Goal: Task Accomplishment & Management: Manage account settings

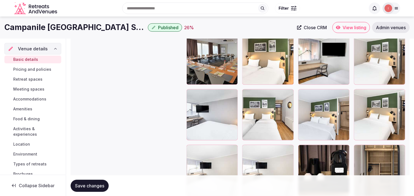
scroll to position [718, 0]
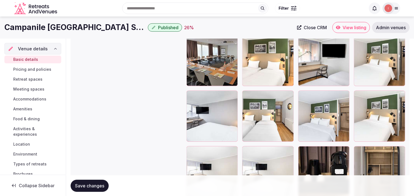
click at [78, 183] on span "Save changes" at bounding box center [89, 186] width 29 height 6
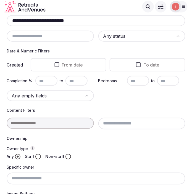
scroll to position [69, 0]
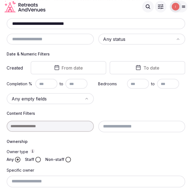
click at [40, 25] on input "**********" at bounding box center [96, 23] width 174 height 7
paste input "*******"
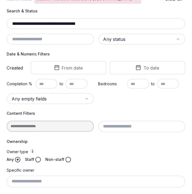
scroll to position [192, 0]
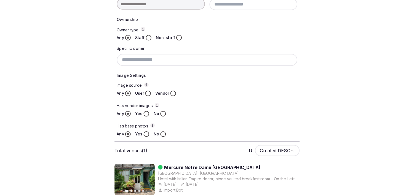
scroll to position [112, 0]
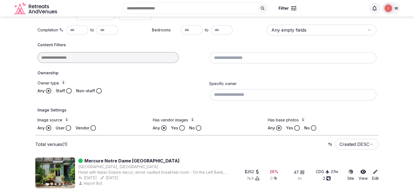
click at [140, 57] on div at bounding box center [121, 57] width 167 height 11
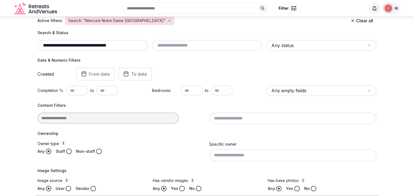
scroll to position [50, 0]
click at [138, 49] on div "**********" at bounding box center [93, 46] width 110 height 11
click at [134, 47] on input "**********" at bounding box center [93, 46] width 106 height 7
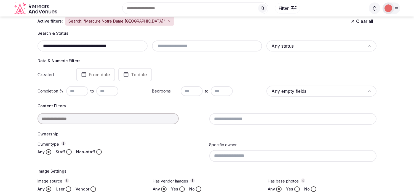
paste input "**********"
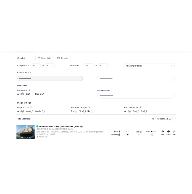
scroll to position [112, 0]
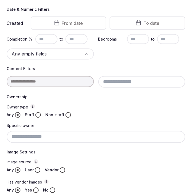
scroll to position [39, 0]
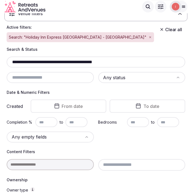
click at [43, 59] on input "**********" at bounding box center [96, 62] width 174 height 7
paste input "text"
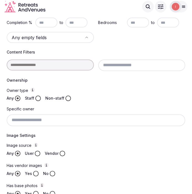
scroll to position [39, 0]
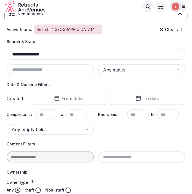
click at [38, 55] on input "**********" at bounding box center [96, 54] width 174 height 7
paste input "text"
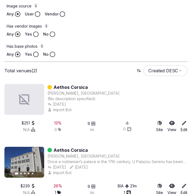
scroll to position [284, 0]
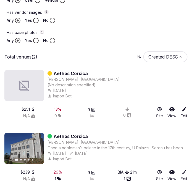
type input "**********"
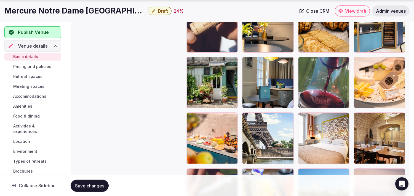
scroll to position [857, 0]
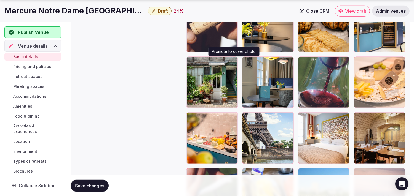
click at [232, 62] on icon "button" at bounding box center [232, 62] width 4 height 4
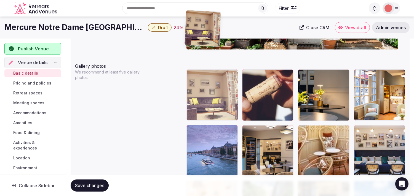
scroll to position [581, 0]
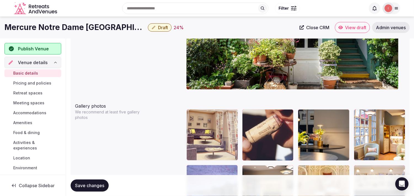
drag, startPoint x: 248, startPoint y: 112, endPoint x: 202, endPoint y: 124, distance: 47.9
click at [200, 123] on body "**********" at bounding box center [207, 145] width 414 height 1452
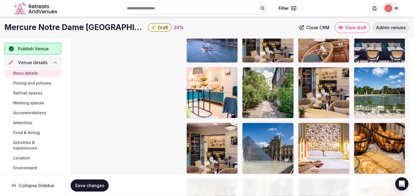
scroll to position [703, 0]
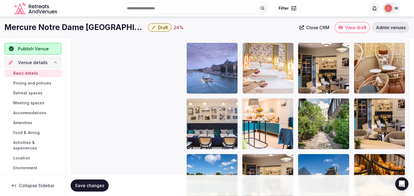
drag, startPoint x: 263, startPoint y: 76, endPoint x: 247, endPoint y: 63, distance: 21.1
click at [241, 48] on body "**********" at bounding box center [207, 23] width 414 height 1452
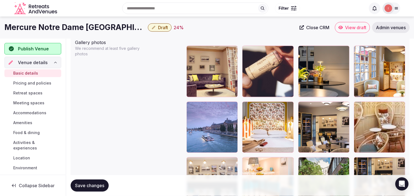
scroll to position [642, 0]
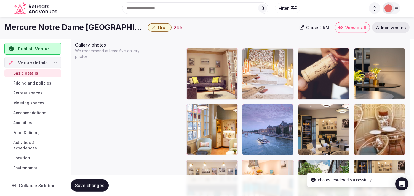
drag, startPoint x: 245, startPoint y: 107, endPoint x: 249, endPoint y: 61, distance: 46.2
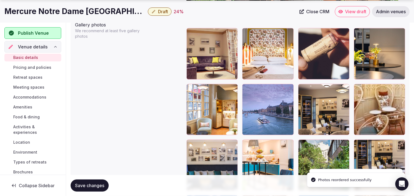
scroll to position [673, 0]
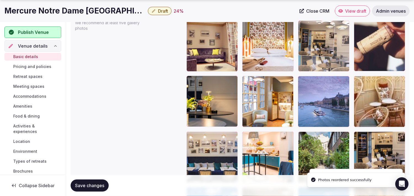
drag, startPoint x: 302, startPoint y: 78, endPoint x: 309, endPoint y: 37, distance: 42.3
click at [309, 37] on body "**********" at bounding box center [207, 56] width 414 height 1452
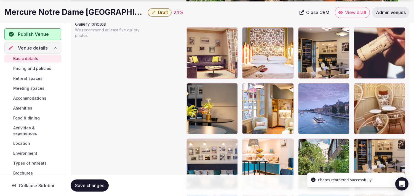
scroll to position [669, 0]
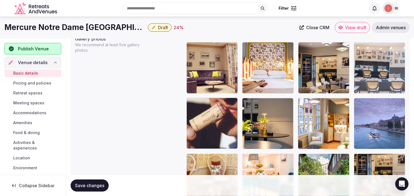
drag, startPoint x: 191, startPoint y: 134, endPoint x: 355, endPoint y: 68, distance: 176.6
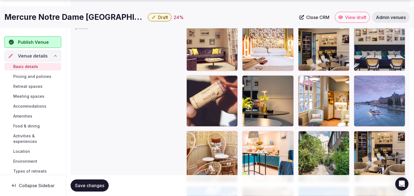
scroll to position [677, 0]
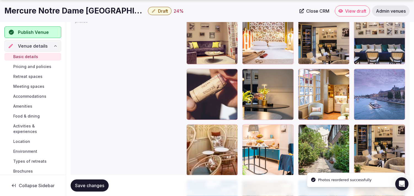
click at [303, 73] on icon at bounding box center [302, 73] width 7 height 7
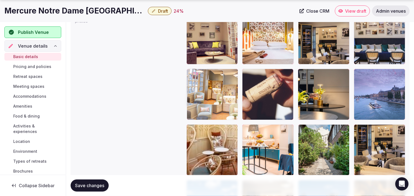
drag, startPoint x: 304, startPoint y: 74, endPoint x: 287, endPoint y: 95, distance: 27.3
click at [198, 70] on body "**********" at bounding box center [207, 49] width 414 height 1452
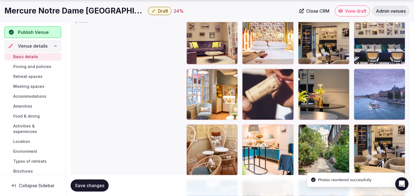
click at [295, 74] on body "**********" at bounding box center [207, 49] width 414 height 1452
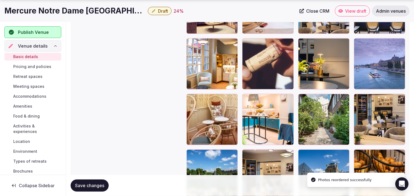
drag, startPoint x: 244, startPoint y: 97, endPoint x: 250, endPoint y: 57, distance: 40.7
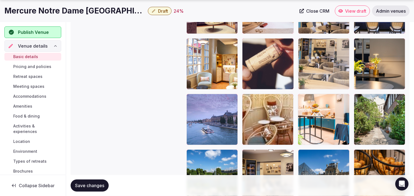
drag, startPoint x: 358, startPoint y: 96, endPoint x: 315, endPoint y: 47, distance: 64.9
click at [315, 45] on body "**********" at bounding box center [207, 18] width 414 height 1452
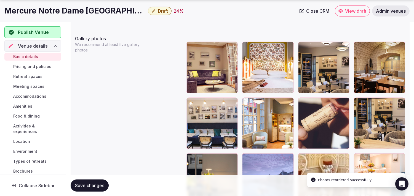
scroll to position [679, 0]
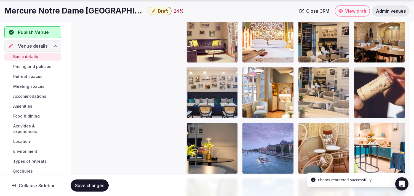
drag, startPoint x: 359, startPoint y: 71, endPoint x: 313, endPoint y: 69, distance: 45.5
click at [313, 69] on body "**********" at bounding box center [207, 47] width 414 height 1452
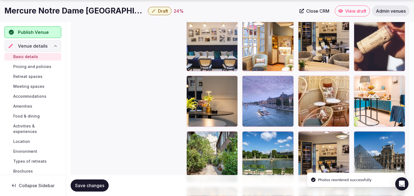
scroll to position [740, 0]
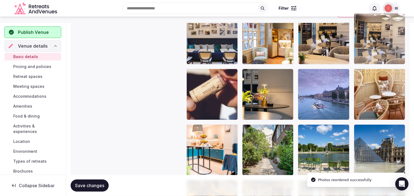
drag, startPoint x: 361, startPoint y: 58, endPoint x: 372, endPoint y: 36, distance: 24.4
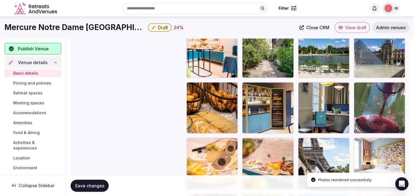
scroll to position [825, 0]
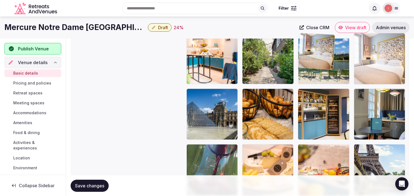
drag, startPoint x: 357, startPoint y: 100, endPoint x: 333, endPoint y: 57, distance: 49.3
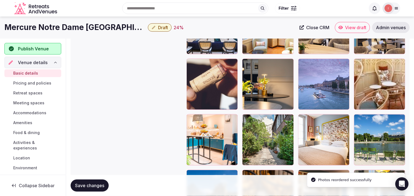
scroll to position [732, 0]
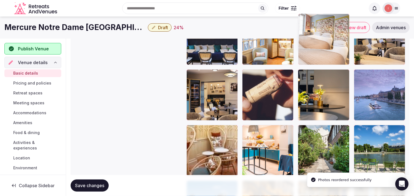
drag, startPoint x: 301, startPoint y: 128, endPoint x: 309, endPoint y: 40, distance: 88.0
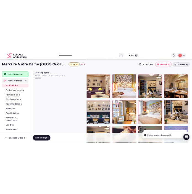
scroll to position [641, 0]
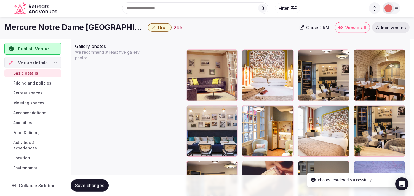
click at [93, 185] on span "Save changes" at bounding box center [89, 186] width 29 height 6
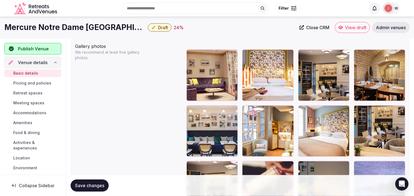
click at [83, 30] on h1 "Mercure Notre Dame St Germain des Pres" at bounding box center [74, 27] width 141 height 11
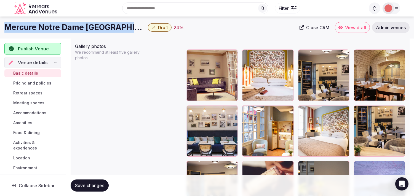
click at [83, 30] on h1 "Mercure Notre Dame St Germain des Pres" at bounding box center [74, 27] width 141 height 11
copy div "Mercure Notre Dame St Germain des Pres"
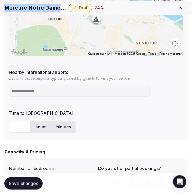
scroll to position [365, 0]
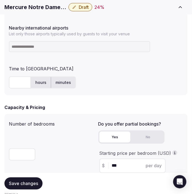
click at [65, 48] on input at bounding box center [79, 46] width 141 height 11
type input "***"
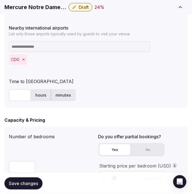
click at [16, 98] on input "text" at bounding box center [20, 95] width 22 height 12
type input "**"
click at [29, 185] on span "Save changes" at bounding box center [23, 184] width 29 height 6
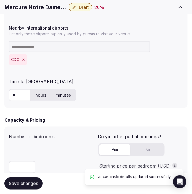
click at [73, 10] on button "Draft" at bounding box center [80, 7] width 24 height 8
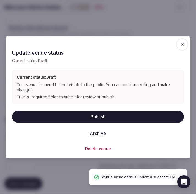
click at [99, 118] on button "Publish" at bounding box center [98, 117] width 172 height 12
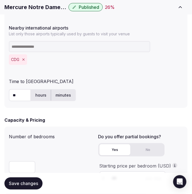
click at [34, 6] on h1 "Mercure Notre Dame St Germain des Pres" at bounding box center [35, 7] width 62 height 8
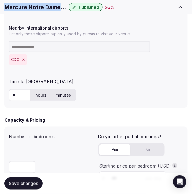
click at [33, 7] on h1 "Mercure Notre Dame St Germain des Pres" at bounding box center [35, 7] width 62 height 8
copy div "Mercure Notre Dame St Germain des Pres"
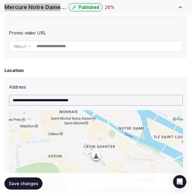
scroll to position [276, 0]
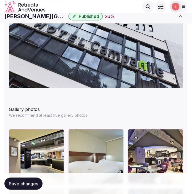
scroll to position [705, 0]
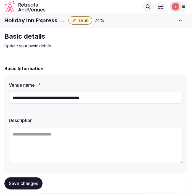
scroll to position [92, 0]
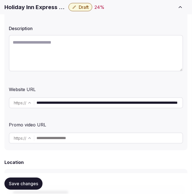
click at [72, 101] on input "**********" at bounding box center [109, 102] width 146 height 11
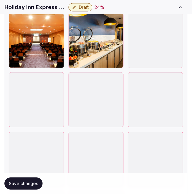
scroll to position [1685, 0]
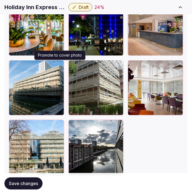
click at [59, 67] on icon "button" at bounding box center [58, 65] width 4 height 4
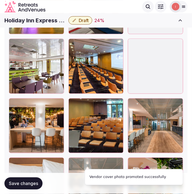
scroll to position [1072, 0]
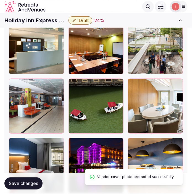
click at [84, 23] on button "Draft" at bounding box center [80, 20] width 24 height 8
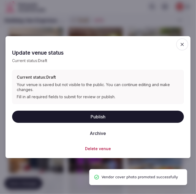
click at [114, 117] on button "Publish" at bounding box center [98, 117] width 172 height 12
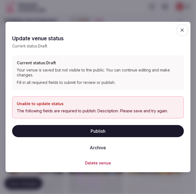
click at [181, 29] on icon "button" at bounding box center [183, 30] width 6 height 6
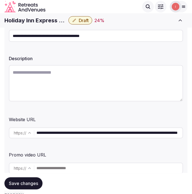
scroll to position [61, 0]
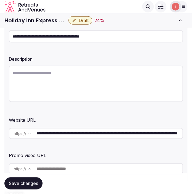
click at [90, 78] on textarea at bounding box center [96, 84] width 174 height 36
paste textarea "**********"
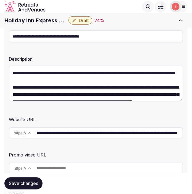
scroll to position [17, 0]
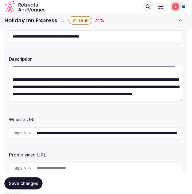
type textarea "**********"
click at [17, 186] on button "Save changes" at bounding box center [23, 183] width 38 height 12
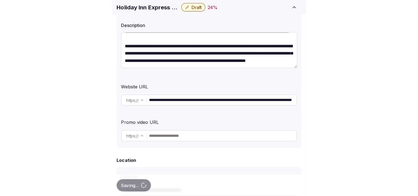
scroll to position [122, 0]
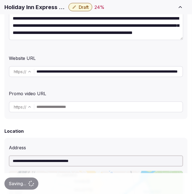
click at [79, 9] on span "Draft" at bounding box center [84, 7] width 10 height 6
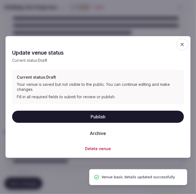
click at [79, 6] on div at bounding box center [98, 97] width 196 height 194
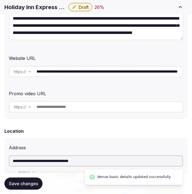
click at [79, 6] on span "Draft" at bounding box center [84, 7] width 10 height 6
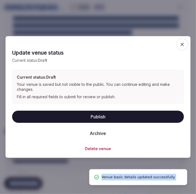
click at [111, 118] on button "Publish" at bounding box center [98, 117] width 172 height 12
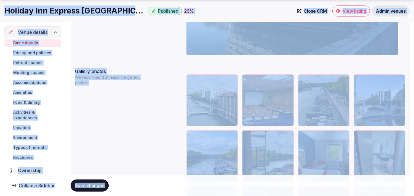
scroll to position [643, 0]
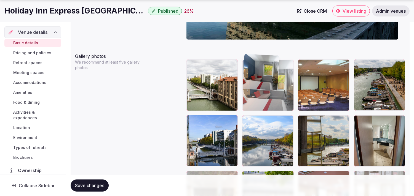
drag, startPoint x: 301, startPoint y: 114, endPoint x: 252, endPoint y: 67, distance: 68.3
click at [191, 67] on body "**********" at bounding box center [207, 89] width 414 height 1464
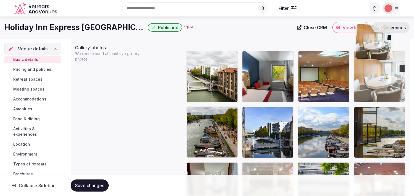
scroll to position [651, 0]
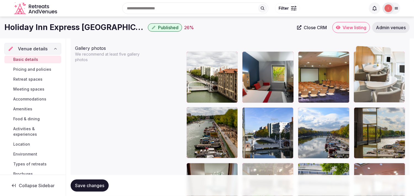
drag, startPoint x: 250, startPoint y: 96, endPoint x: 373, endPoint y: 53, distance: 130.5
click at [191, 53] on body "**********" at bounding box center [207, 81] width 414 height 1464
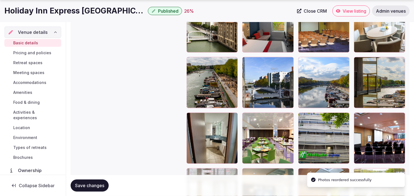
scroll to position [713, 0]
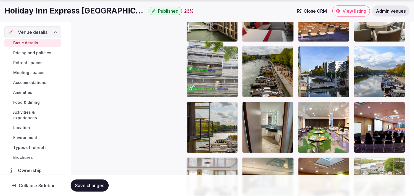
drag, startPoint x: 261, startPoint y: 88, endPoint x: 204, endPoint y: 62, distance: 63.2
click at [191, 63] on body "**********" at bounding box center [207, 19] width 414 height 1464
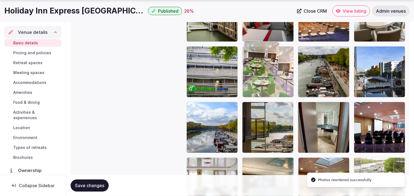
drag, startPoint x: 301, startPoint y: 98, endPoint x: 260, endPoint y: 64, distance: 52.9
click at [191, 65] on body "**********" at bounding box center [207, 19] width 414 height 1464
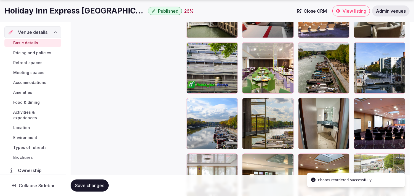
scroll to position [743, 0]
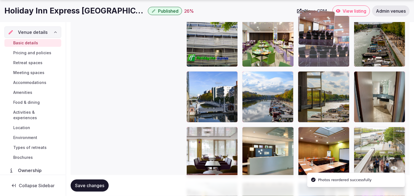
drag, startPoint x: 332, startPoint y: 53, endPoint x: 320, endPoint y: 42, distance: 16.6
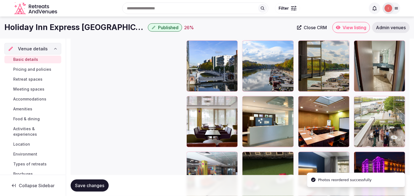
scroll to position [774, 0]
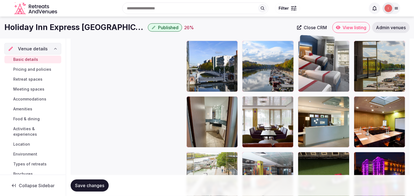
drag, startPoint x: 316, startPoint y: 86, endPoint x: 323, endPoint y: 58, distance: 28.7
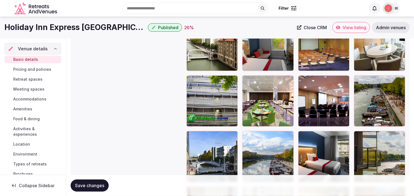
scroll to position [682, 0]
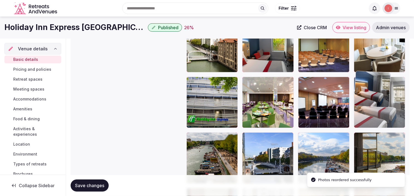
drag, startPoint x: 307, startPoint y: 132, endPoint x: 364, endPoint y: 94, distance: 69.2
click at [191, 95] on body "**********" at bounding box center [207, 50] width 414 height 1464
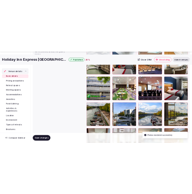
scroll to position [713, 0]
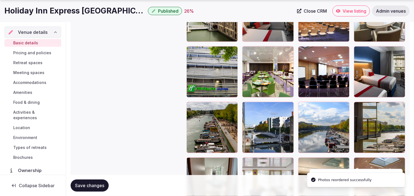
click at [81, 180] on div "Save changes" at bounding box center [240, 185] width 339 height 21
drag, startPoint x: 89, startPoint y: 183, endPoint x: 93, endPoint y: 184, distance: 3.9
click at [90, 183] on span "Save changes" at bounding box center [89, 186] width 29 height 6
click at [122, 12] on h1 "Holiday Inn Express Paris - Canal de La Villette" at bounding box center [74, 11] width 141 height 11
click at [120, 15] on h1 "Holiday Inn Express Paris - Canal de La Villette" at bounding box center [74, 11] width 141 height 11
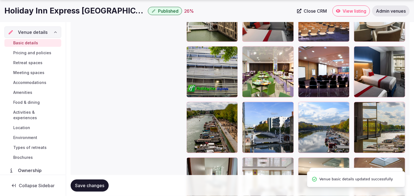
click at [120, 15] on h1 "Holiday Inn Express Paris - Canal de La Villette" at bounding box center [74, 11] width 141 height 11
click at [118, 10] on h1 "Holiday Inn Express Paris - Canal de La Villette" at bounding box center [74, 11] width 141 height 11
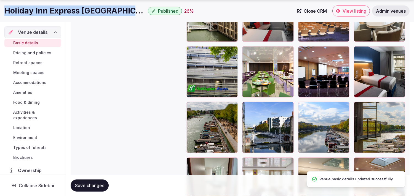
click at [118, 10] on h1 "Holiday Inn Express Paris - Canal de La Villette" at bounding box center [74, 11] width 141 height 11
copy div "Holiday Inn Express Paris - Canal de La Villette"
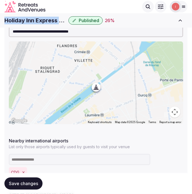
scroll to position [192, 0]
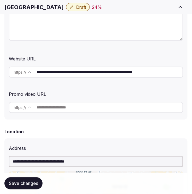
scroll to position [0, 7]
drag, startPoint x: 71, startPoint y: 73, endPoint x: 203, endPoint y: 80, distance: 132.3
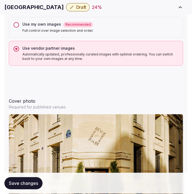
type input "**********"
click at [24, 181] on span "Save changes" at bounding box center [23, 184] width 29 height 6
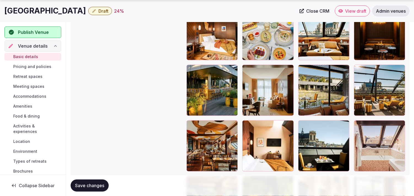
scroll to position [735, 0]
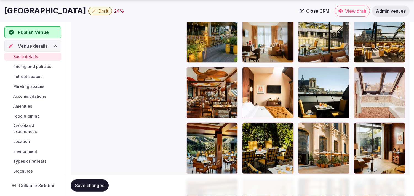
drag, startPoint x: 89, startPoint y: 185, endPoint x: 95, endPoint y: 174, distance: 12.8
click at [90, 185] on span "Save changes" at bounding box center [89, 186] width 29 height 6
click at [100, 12] on span "Draft" at bounding box center [103, 11] width 10 height 6
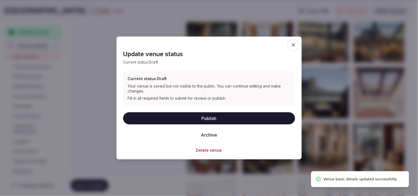
click at [191, 117] on button "Publish" at bounding box center [209, 118] width 172 height 12
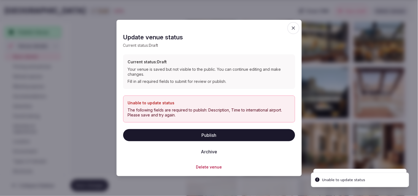
click at [191, 30] on icon "button" at bounding box center [294, 28] width 6 height 6
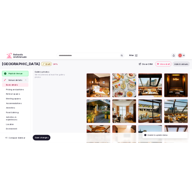
scroll to position [643, 0]
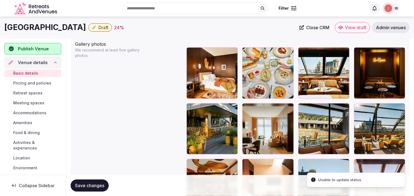
click at [7, 28] on h1 "[GEOGRAPHIC_DATA]" at bounding box center [45, 27] width 82 height 11
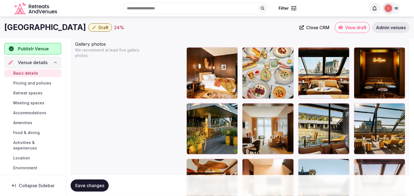
click at [8, 29] on h1 "[GEOGRAPHIC_DATA]" at bounding box center [45, 27] width 82 height 11
copy div "Hôtel Madame Rêve"
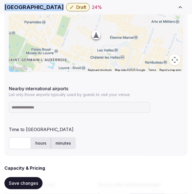
scroll to position [306, 0]
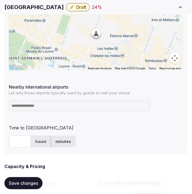
click at [68, 103] on input at bounding box center [79, 105] width 141 height 11
paste input "****"
type input "****"
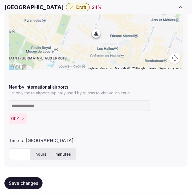
click at [20, 151] on input "text" at bounding box center [20, 154] width 22 height 12
type input "**"
click at [13, 183] on span "Save changes" at bounding box center [23, 184] width 29 height 6
click at [12, 183] on span "Save changes" at bounding box center [23, 184] width 29 height 6
click at [9, 184] on span "Save changes" at bounding box center [23, 184] width 29 height 6
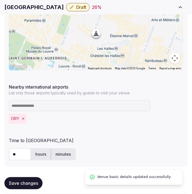
click at [38, 7] on h1 "Hôtel Madame Rêve" at bounding box center [33, 7] width 59 height 8
click at [38, 8] on h1 "Hôtel Madame Rêve" at bounding box center [33, 7] width 59 height 8
click at [38, 9] on h1 "Hôtel Madame Rêve" at bounding box center [33, 7] width 59 height 8
click at [76, 10] on span "Draft" at bounding box center [81, 7] width 10 height 6
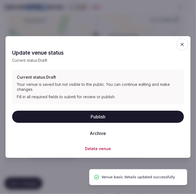
click at [101, 117] on button "Publish" at bounding box center [98, 117] width 172 height 12
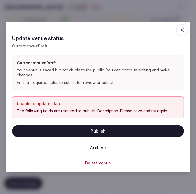
drag, startPoint x: 112, startPoint y: 18, endPoint x: 111, endPoint y: 15, distance: 3.2
click at [111, 15] on div at bounding box center [98, 97] width 196 height 194
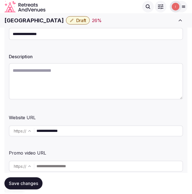
scroll to position [92, 0]
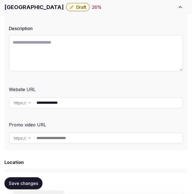
click at [57, 101] on input "**********" at bounding box center [109, 102] width 146 height 11
click at [58, 100] on input "**********" at bounding box center [109, 102] width 146 height 11
click at [73, 49] on textarea at bounding box center [96, 53] width 174 height 36
paste textarea "**********"
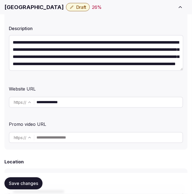
scroll to position [24, 0]
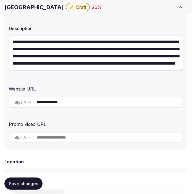
type textarea "**********"
click at [34, 180] on button "Save changes" at bounding box center [23, 183] width 38 height 12
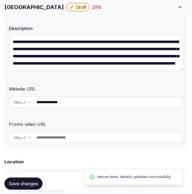
click at [38, 6] on h1 "Hôtel Madame Rêve" at bounding box center [33, 7] width 59 height 8
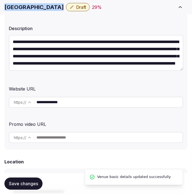
click at [38, 6] on h1 "Hôtel Madame Rêve" at bounding box center [33, 7] width 59 height 8
copy div "Hôtel Madame Rêve"
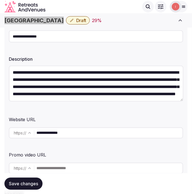
scroll to position [29, 0]
click at [76, 20] on span "Draft" at bounding box center [81, 21] width 10 height 6
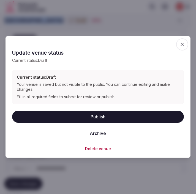
click at [120, 119] on button "Publish" at bounding box center [98, 117] width 172 height 12
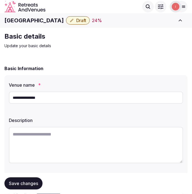
click at [30, 18] on h1 "[GEOGRAPHIC_DATA]" at bounding box center [33, 21] width 59 height 8
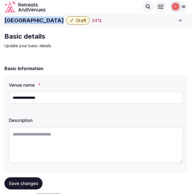
click at [30, 18] on h1 "[GEOGRAPHIC_DATA]" at bounding box center [33, 21] width 59 height 8
copy div "[GEOGRAPHIC_DATA]"
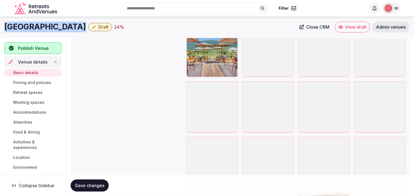
scroll to position [889, 0]
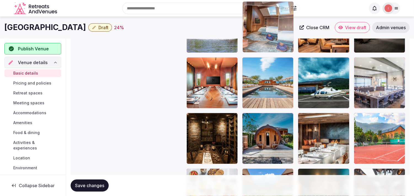
drag, startPoint x: 301, startPoint y: 91, endPoint x: 259, endPoint y: 8, distance: 93.1
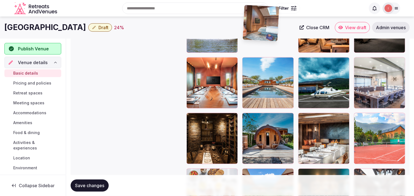
scroll to position [748, 0]
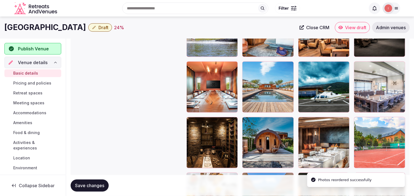
click at [196, 33] on div "[GEOGRAPHIC_DATA] Draft 24 % Close CRM View draft Admin venues" at bounding box center [207, 28] width 414 height 22
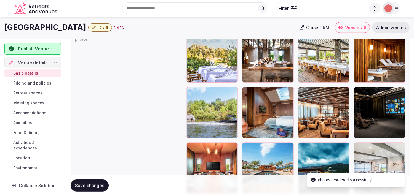
scroll to position [656, 0]
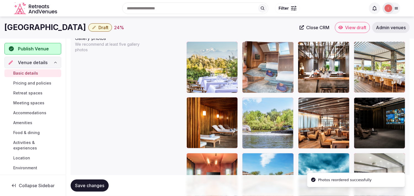
drag, startPoint x: 248, startPoint y: 102, endPoint x: 268, endPoint y: 51, distance: 54.3
click at [196, 51] on body "**********" at bounding box center [207, 18] width 414 height 1348
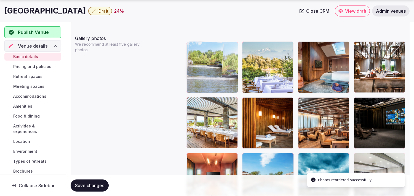
drag, startPoint x: 248, startPoint y: 101, endPoint x: 205, endPoint y: 45, distance: 71.3
click at [196, 45] on body "**********" at bounding box center [207, 18] width 414 height 1348
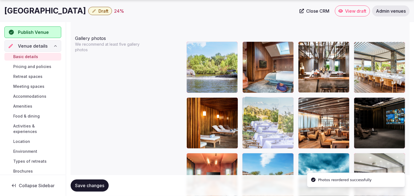
drag, startPoint x: 264, startPoint y: 106, endPoint x: 261, endPoint y: 120, distance: 13.8
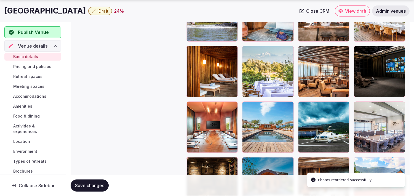
scroll to position [718, 0]
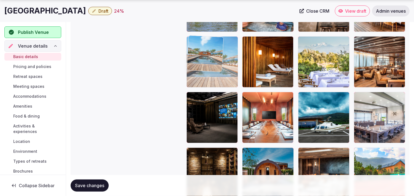
drag, startPoint x: 247, startPoint y: 95, endPoint x: 220, endPoint y: 59, distance: 44.8
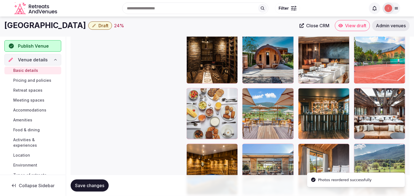
scroll to position [809, 0]
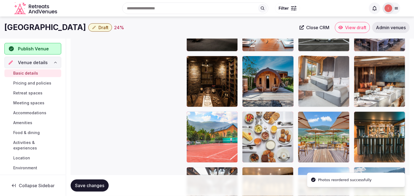
drag, startPoint x: 304, startPoint y: 170, endPoint x: 330, endPoint y: 61, distance: 112.7
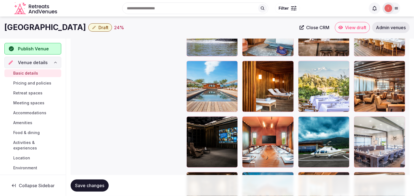
scroll to position [687, 0]
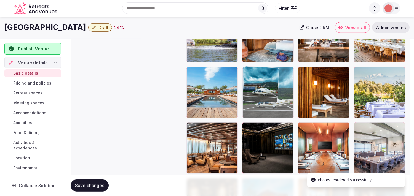
drag, startPoint x: 305, startPoint y: 126, endPoint x: 265, endPoint y: 78, distance: 63.0
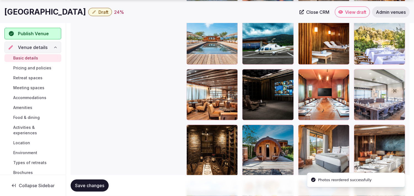
scroll to position [748, 0]
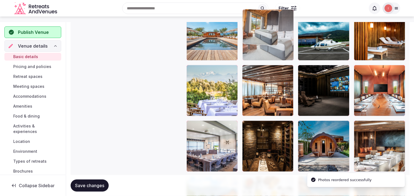
drag, startPoint x: 302, startPoint y: 120, endPoint x: 275, endPoint y: 57, distance: 68.9
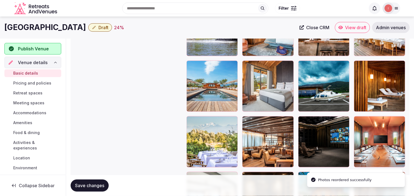
scroll to position [683, 0]
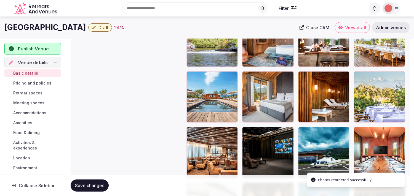
drag, startPoint x: 103, startPoint y: 187, endPoint x: 59, endPoint y: 72, distance: 123.0
click at [103, 187] on span "Save changes" at bounding box center [89, 186] width 29 height 6
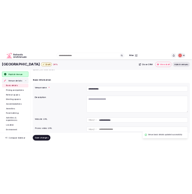
scroll to position [0, 0]
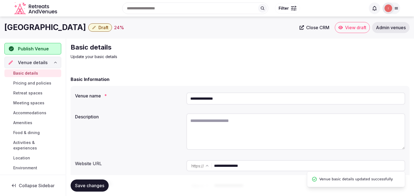
click at [196, 164] on input "**********" at bounding box center [309, 165] width 191 height 11
click at [196, 166] on input "**********" at bounding box center [309, 165] width 191 height 11
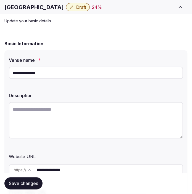
scroll to position [31, 0]
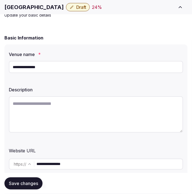
click at [62, 108] on textarea at bounding box center [96, 114] width 174 height 36
paste textarea "**********"
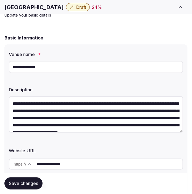
scroll to position [24, 0]
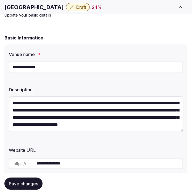
type textarea "**********"
click at [18, 181] on span "Save changes" at bounding box center [23, 184] width 29 height 6
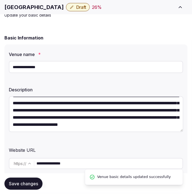
click at [76, 9] on span "Draft" at bounding box center [81, 7] width 10 height 6
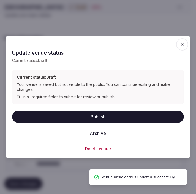
drag, startPoint x: 129, startPoint y: 114, endPoint x: 130, endPoint y: 107, distance: 7.5
click at [129, 114] on button "Publish" at bounding box center [98, 117] width 172 height 12
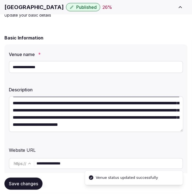
click at [28, 7] on h1 "Jiva Hill Resort" at bounding box center [33, 7] width 59 height 8
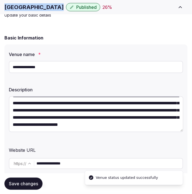
click at [28, 8] on h1 "Jiva Hill Resort" at bounding box center [33, 7] width 59 height 8
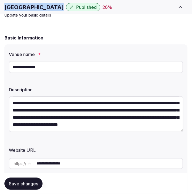
copy div "Jiva Hill Resort"
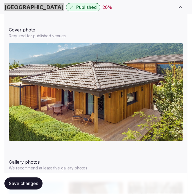
scroll to position [705, 0]
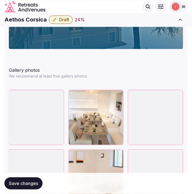
scroll to position [735, 0]
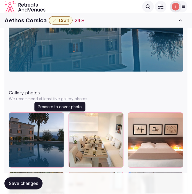
click at [61, 117] on icon "button" at bounding box center [58, 118] width 4 height 4
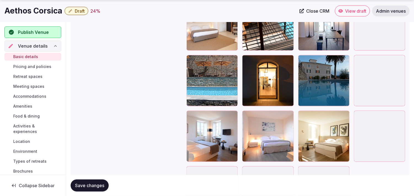
scroll to position [1095, 0]
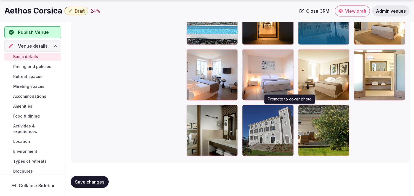
click at [191, 111] on icon "button" at bounding box center [288, 110] width 4 height 4
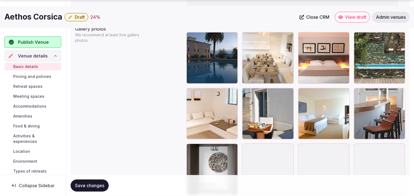
scroll to position [696, 0]
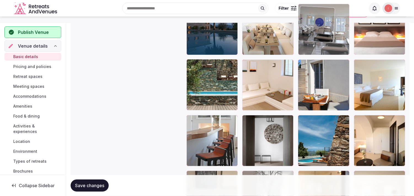
drag, startPoint x: 302, startPoint y: 117, endPoint x: 317, endPoint y: 39, distance: 78.7
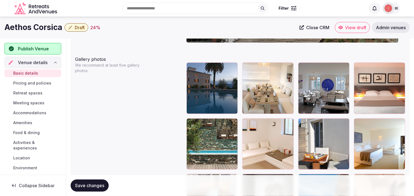
scroll to position [630, 0]
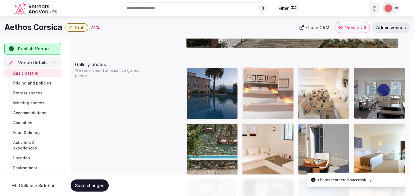
drag, startPoint x: 356, startPoint y: 70, endPoint x: 258, endPoint y: 88, distance: 99.7
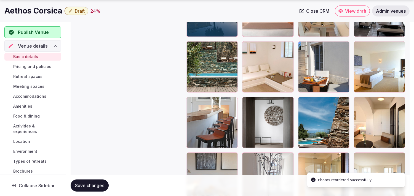
scroll to position [722, 0]
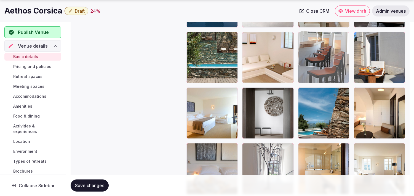
drag, startPoint x: 195, startPoint y: 90, endPoint x: 319, endPoint y: 54, distance: 129.8
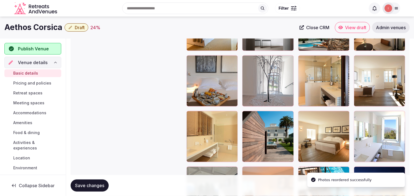
scroll to position [783, 0]
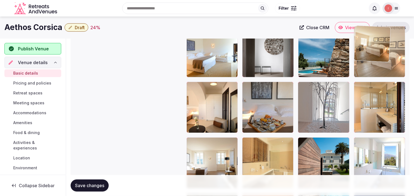
drag, startPoint x: 305, startPoint y: 143, endPoint x: 366, endPoint y: 56, distance: 105.9
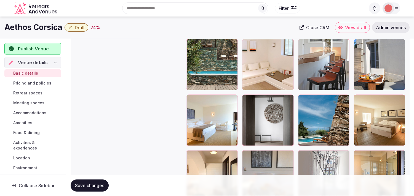
scroll to position [691, 0]
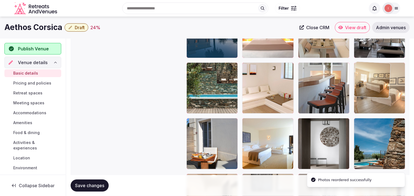
drag, startPoint x: 356, startPoint y: 119, endPoint x: 370, endPoint y: 75, distance: 46.5
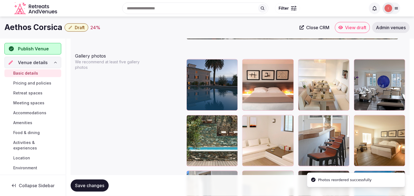
scroll to position [630, 0]
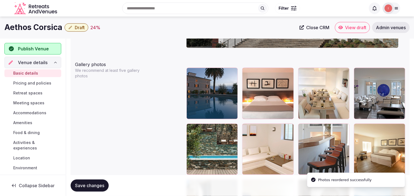
click at [97, 181] on button "Save changes" at bounding box center [90, 186] width 38 height 12
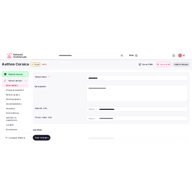
scroll to position [17, 0]
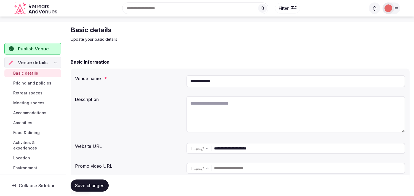
click at [191, 149] on input "**********" at bounding box center [309, 148] width 191 height 11
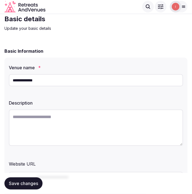
click at [82, 119] on textarea at bounding box center [96, 127] width 174 height 36
paste textarea "**********"
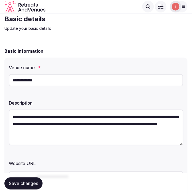
scroll to position [3, 0]
type textarea "**********"
click at [27, 180] on button "Save changes" at bounding box center [23, 183] width 38 height 12
click at [32, 181] on span "Save changes" at bounding box center [23, 184] width 29 height 6
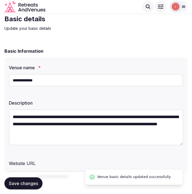
click at [26, 80] on input "**********" at bounding box center [96, 80] width 174 height 12
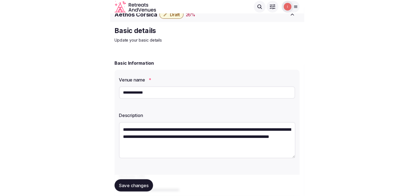
scroll to position [0, 0]
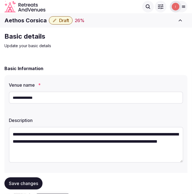
click at [63, 20] on span "Draft" at bounding box center [64, 21] width 10 height 6
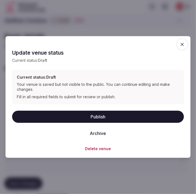
click at [103, 117] on button "Publish" at bounding box center [98, 117] width 172 height 12
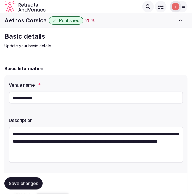
click at [25, 20] on h1 "Aethos Corsica" at bounding box center [25, 21] width 42 height 8
copy div "Aethos Corsica"
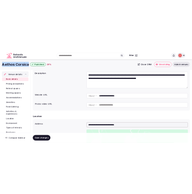
scroll to position [61, 0]
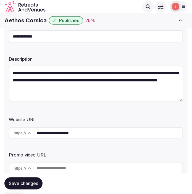
click at [31, 36] on input "**********" at bounding box center [96, 36] width 174 height 12
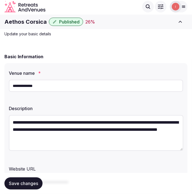
scroll to position [0, 0]
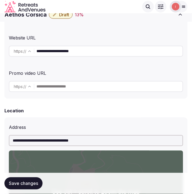
scroll to position [61, 0]
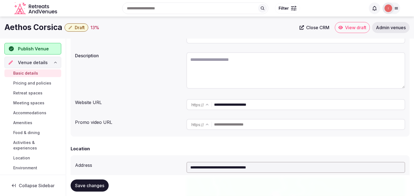
click at [191, 26] on link "Close CRM" at bounding box center [314, 27] width 36 height 11
click at [75, 28] on span "Draft" at bounding box center [80, 28] width 10 height 6
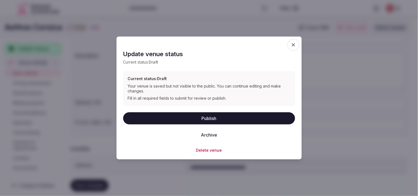
click at [191, 134] on button "Archive" at bounding box center [209, 135] width 25 height 12
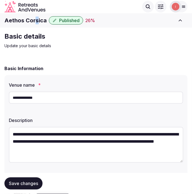
click at [36, 22] on h1 "Aethos Corsica" at bounding box center [25, 21] width 42 height 8
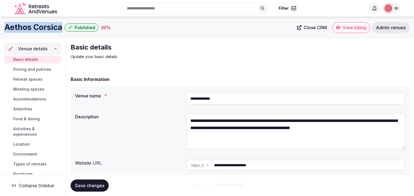
click at [191, 28] on span "Close CRM" at bounding box center [315, 28] width 23 height 6
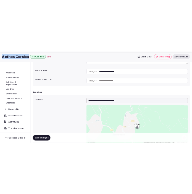
scroll to position [64, 0]
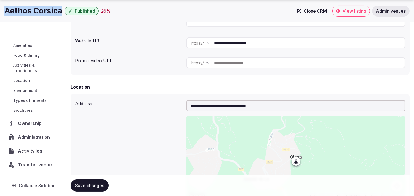
click at [33, 166] on span "Transfer venue" at bounding box center [35, 165] width 34 height 7
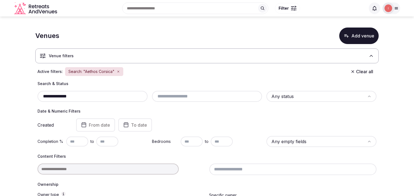
click at [90, 97] on input "**********" at bounding box center [93, 96] width 106 height 7
paste input "**********"
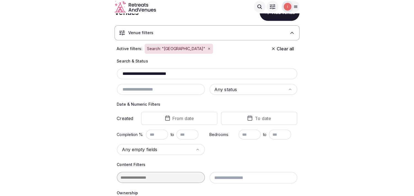
scroll to position [20, 0]
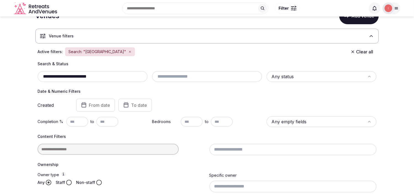
drag, startPoint x: 103, startPoint y: 74, endPoint x: 37, endPoint y: 65, distance: 66.8
click at [37, 65] on div "**********" at bounding box center [206, 142] width 343 height 162
paste input "***"
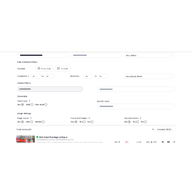
scroll to position [112, 0]
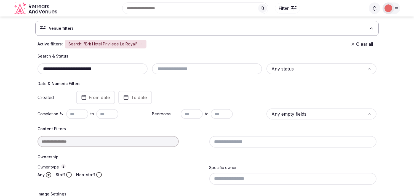
scroll to position [20, 0]
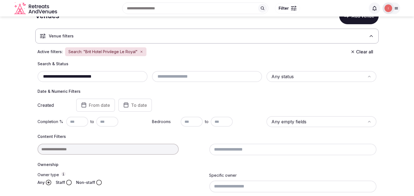
click at [116, 74] on input "**********" at bounding box center [93, 76] width 106 height 7
paste input "text"
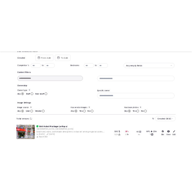
scroll to position [112, 0]
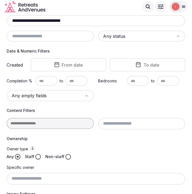
scroll to position [70, 0]
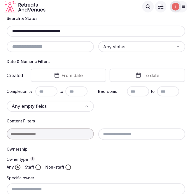
click at [44, 28] on input "**********" at bounding box center [96, 31] width 174 height 7
paste input "text"
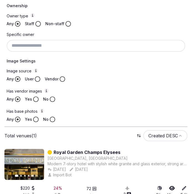
scroll to position [223, 0]
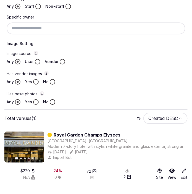
type input "**********"
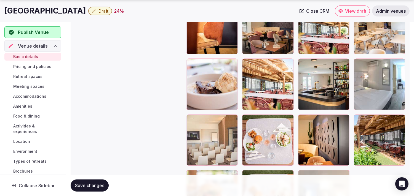
scroll to position [945, 0]
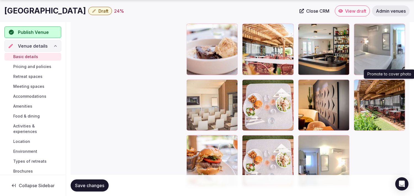
click at [191, 87] on button "button" at bounding box center [399, 85] width 7 height 7
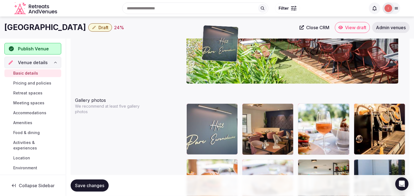
scroll to position [585, 0]
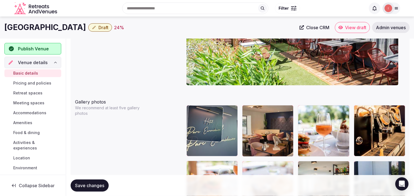
drag, startPoint x: 193, startPoint y: 97, endPoint x: 205, endPoint y: 122, distance: 28.5
click at [191, 122] on body "**********" at bounding box center [207, 1] width 414 height 1173
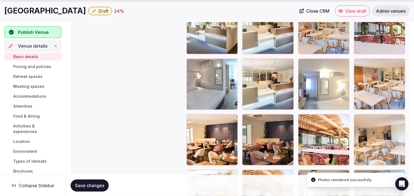
scroll to position [799, 0]
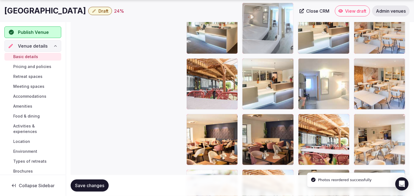
drag, startPoint x: 193, startPoint y: 64, endPoint x: 272, endPoint y: 36, distance: 83.6
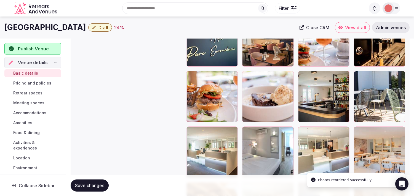
scroll to position [675, 0]
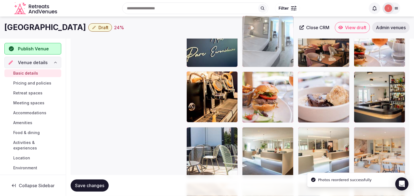
drag, startPoint x: 248, startPoint y: 131, endPoint x: 266, endPoint y: 42, distance: 91.2
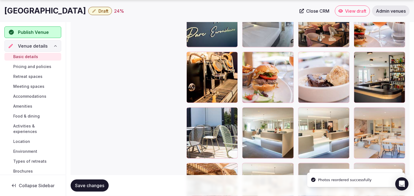
scroll to position [705, 0]
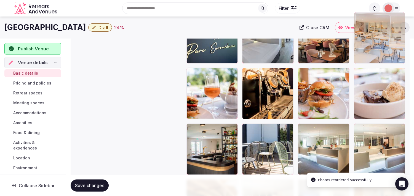
drag, startPoint x: 359, startPoint y: 105, endPoint x: 358, endPoint y: 20, distance: 84.9
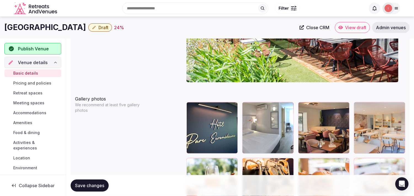
scroll to position [585, 0]
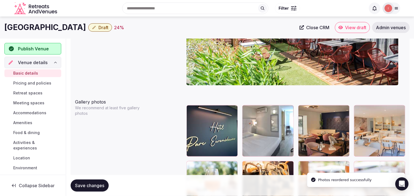
drag, startPoint x: 86, startPoint y: 183, endPoint x: 151, endPoint y: 166, distance: 67.5
click at [90, 182] on button "Save changes" at bounding box center [90, 186] width 38 height 12
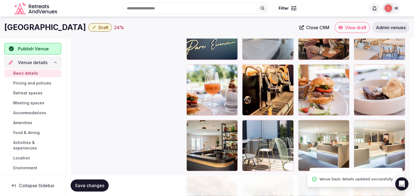
scroll to position [677, 0]
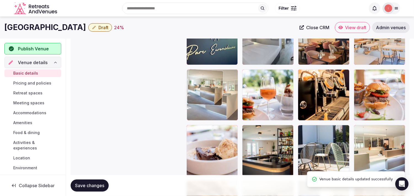
drag, startPoint x: 301, startPoint y: 130, endPoint x: 202, endPoint y: 87, distance: 107.5
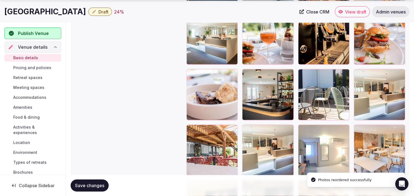
scroll to position [738, 0]
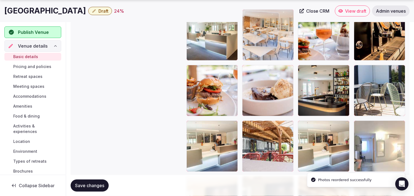
drag, startPoint x: 360, startPoint y: 124, endPoint x: 248, endPoint y: 34, distance: 143.0
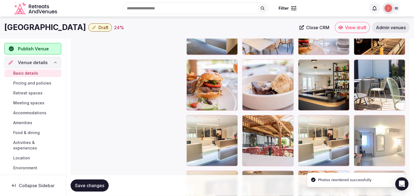
scroll to position [796, 0]
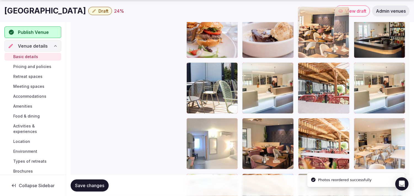
drag, startPoint x: 193, startPoint y: 122, endPoint x: 331, endPoint y: 38, distance: 161.7
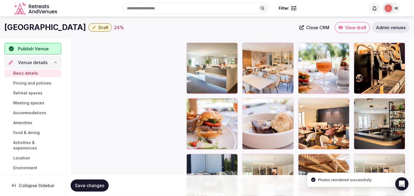
scroll to position [703, 0]
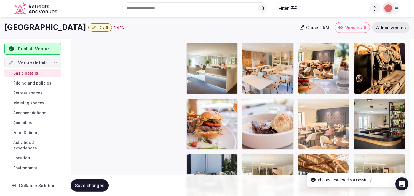
drag, startPoint x: 305, startPoint y: 100, endPoint x: 313, endPoint y: 65, distance: 36.0
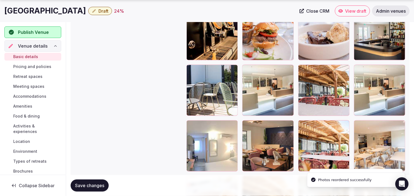
scroll to position [826, 0]
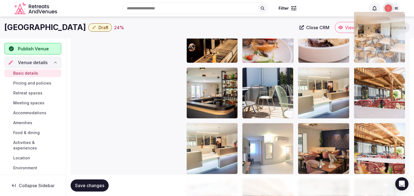
drag, startPoint x: 362, startPoint y: 93, endPoint x: 374, endPoint y: 30, distance: 64.5
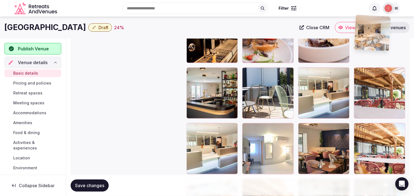
scroll to position [787, 0]
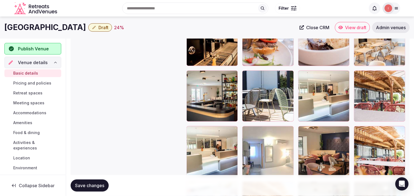
click at [100, 185] on span "Save changes" at bounding box center [89, 186] width 29 height 6
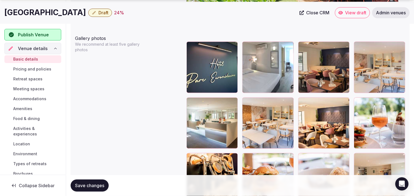
scroll to position [665, 0]
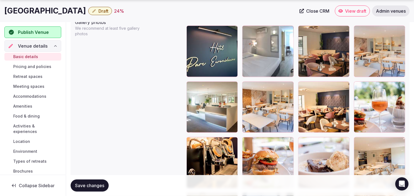
click at [102, 183] on span "Save changes" at bounding box center [89, 186] width 29 height 6
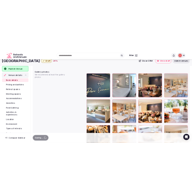
scroll to position [603, 0]
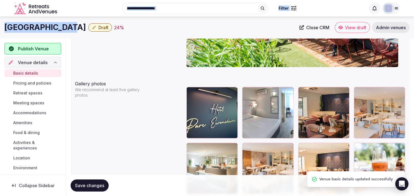
click at [63, 23] on h1 "Hotel Du Parc Euromedecine" at bounding box center [45, 27] width 82 height 11
click at [64, 23] on h1 "Hotel Du Parc Euromedecine" at bounding box center [45, 27] width 82 height 11
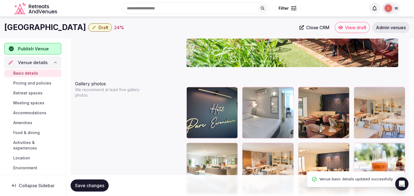
click at [76, 28] on h1 "Hotel Du Parc Euromedecine" at bounding box center [45, 27] width 82 height 11
copy div "Hotel Du Parc Euromedecine"
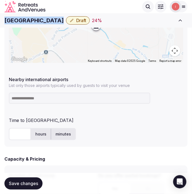
scroll to position [306, 0]
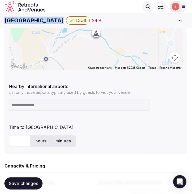
copy div "Hotel Du Parc Euromedecine"
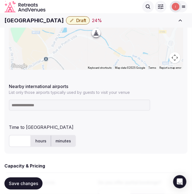
click at [75, 108] on input at bounding box center [79, 105] width 141 height 11
paste input "**********"
type input "**********"
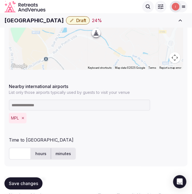
click at [18, 157] on input "text" at bounding box center [20, 154] width 22 height 12
type input "**"
click at [32, 183] on span "Save changes" at bounding box center [23, 184] width 29 height 6
click at [86, 20] on span "Draft" at bounding box center [81, 21] width 10 height 6
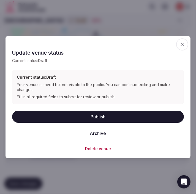
click at [101, 113] on button "Publish" at bounding box center [98, 117] width 172 height 12
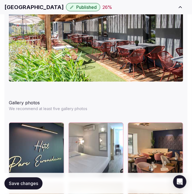
scroll to position [735, 0]
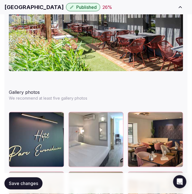
click at [25, 180] on button "Save changes" at bounding box center [23, 183] width 38 height 12
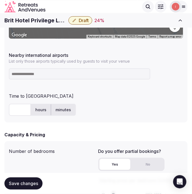
scroll to position [337, 0]
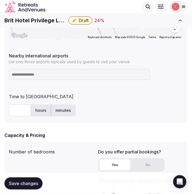
click at [42, 77] on input at bounding box center [79, 74] width 141 height 11
paste input "**********"
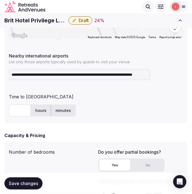
scroll to position [0, 0]
click at [53, 72] on input "**********" at bounding box center [79, 74] width 141 height 11
click at [53, 73] on input "**********" at bounding box center [79, 74] width 141 height 11
paste input
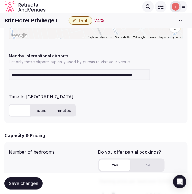
type input "**********"
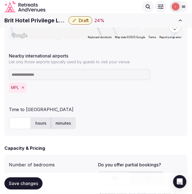
click at [20, 121] on input "text" at bounding box center [20, 123] width 22 height 12
type input "**"
click at [17, 182] on span "Save changes" at bounding box center [23, 183] width 29 height 6
click at [27, 183] on span "Save changes" at bounding box center [23, 183] width 29 height 6
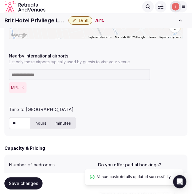
click at [78, 20] on button "Draft" at bounding box center [80, 20] width 24 height 8
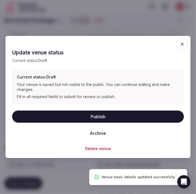
click at [116, 113] on button "Publish" at bounding box center [98, 116] width 172 height 12
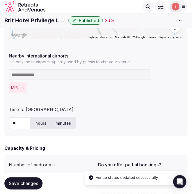
click at [32, 17] on h1 "Brit Hotel Privilege Le Royal" at bounding box center [35, 21] width 62 height 8
copy div "Brit Hotel Privilege Le Royal"
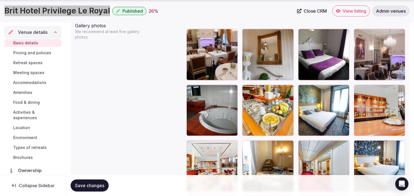
scroll to position [671, 0]
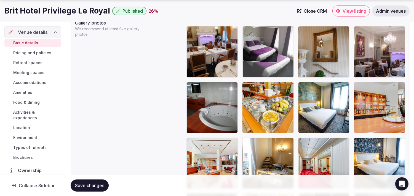
drag, startPoint x: 302, startPoint y: 31, endPoint x: 264, endPoint y: 38, distance: 39.0
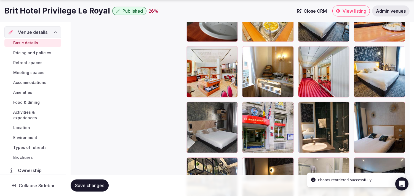
scroll to position [763, 0]
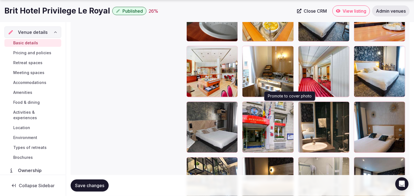
click at [191, 105] on icon "button" at bounding box center [288, 107] width 4 height 4
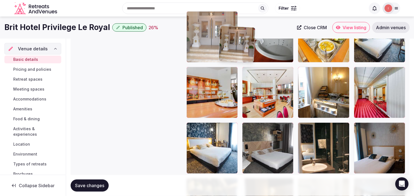
scroll to position [739, 0]
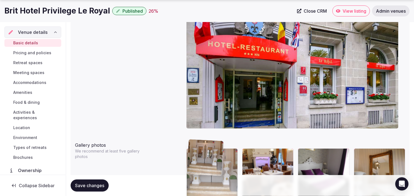
drag, startPoint x: 246, startPoint y: 108, endPoint x: 212, endPoint y: 177, distance: 77.7
click at [191, 182] on body "**********" at bounding box center [207, 69] width 414 height 1236
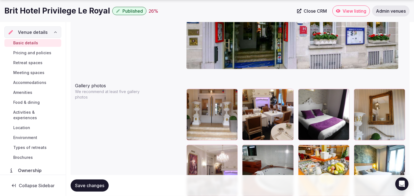
scroll to position [619, 0]
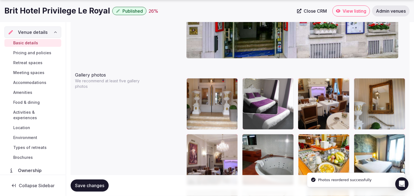
drag, startPoint x: 307, startPoint y: 84, endPoint x: 269, endPoint y: 82, distance: 38.1
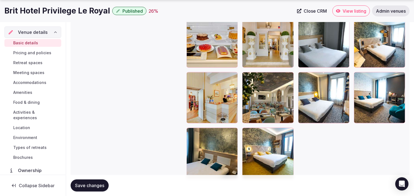
scroll to position [1018, 0]
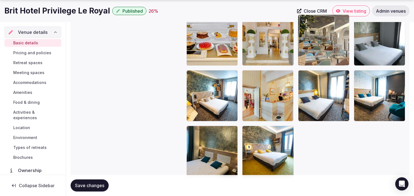
drag, startPoint x: 248, startPoint y: 75, endPoint x: 338, endPoint y: 40, distance: 96.1
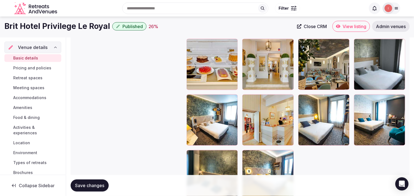
scroll to position [925, 0]
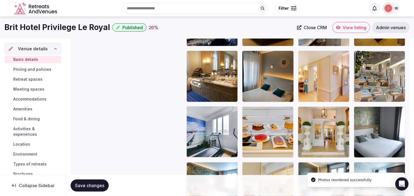
drag, startPoint x: 351, startPoint y: 81, endPoint x: 373, endPoint y: 63, distance: 28.6
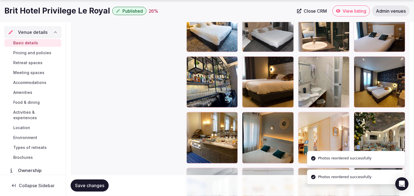
scroll to position [864, 0]
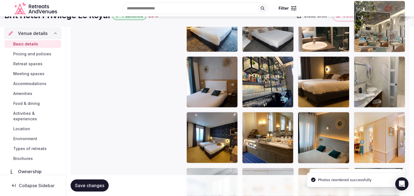
drag, startPoint x: 358, startPoint y: 114, endPoint x: 359, endPoint y: 26, distance: 88.5
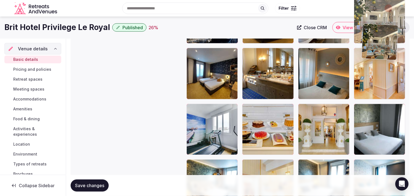
scroll to position [925, 0]
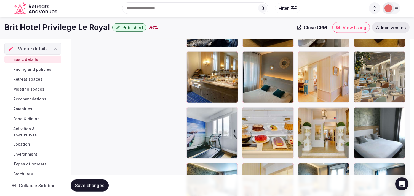
click at [191, 52] on img at bounding box center [372, 70] width 36 height 36
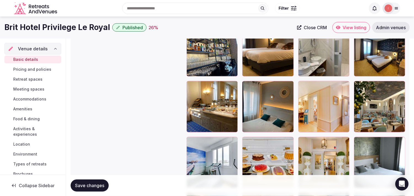
scroll to position [863, 0]
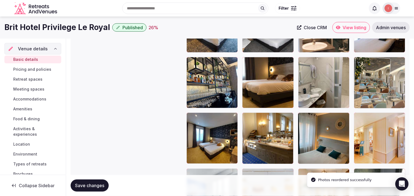
drag, startPoint x: 359, startPoint y: 117, endPoint x: 374, endPoint y: 46, distance: 72.2
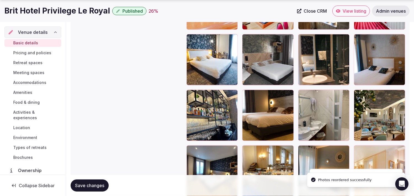
scroll to position [833, 0]
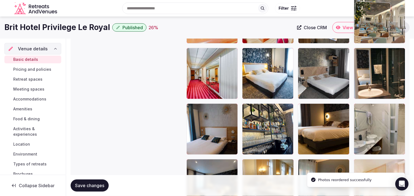
drag, startPoint x: 368, startPoint y: 57, endPoint x: 367, endPoint y: 17, distance: 39.7
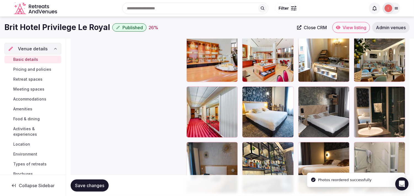
scroll to position [746, 0]
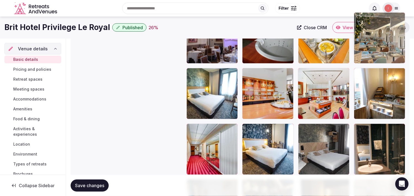
drag, startPoint x: 359, startPoint y: 67, endPoint x: 366, endPoint y: 37, distance: 30.8
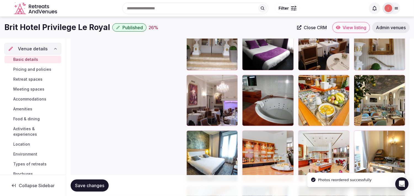
scroll to position [676, 0]
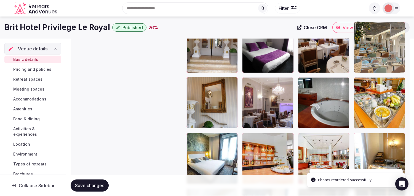
drag, startPoint x: 360, startPoint y: 81, endPoint x: 362, endPoint y: 45, distance: 35.6
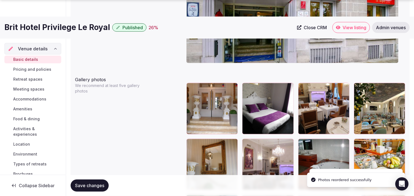
scroll to position [645, 0]
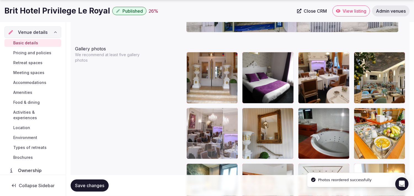
drag, startPoint x: 250, startPoint y: 113, endPoint x: 209, endPoint y: 115, distance: 41.4
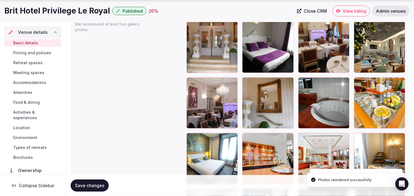
scroll to position [707, 0]
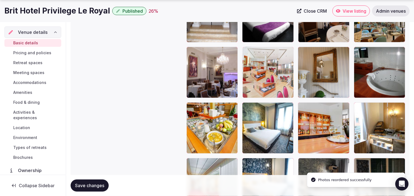
drag, startPoint x: 304, startPoint y: 108, endPoint x: 258, endPoint y: 74, distance: 56.9
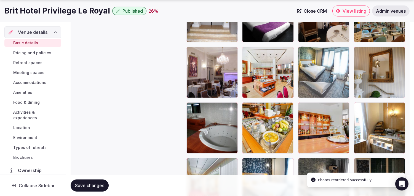
drag, startPoint x: 246, startPoint y: 106, endPoint x: 317, endPoint y: 60, distance: 84.8
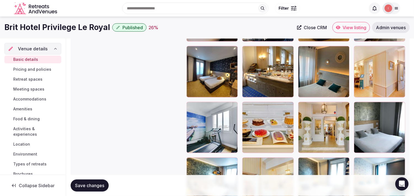
scroll to position [855, 0]
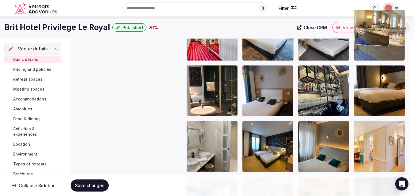
drag, startPoint x: 245, startPoint y: 127, endPoint x: 360, endPoint y: 47, distance: 139.7
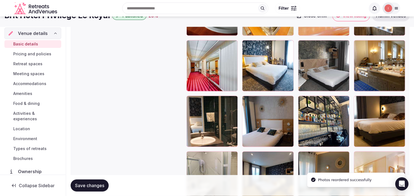
scroll to position [794, 0]
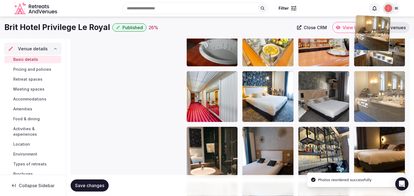
drag, startPoint x: 364, startPoint y: 73, endPoint x: 360, endPoint y: 51, distance: 21.9
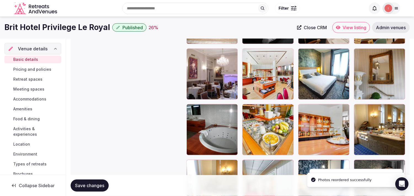
scroll to position [702, 0]
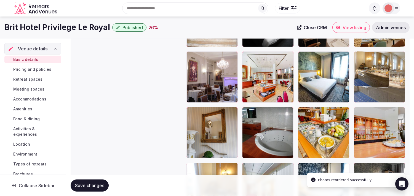
drag, startPoint x: 359, startPoint y: 109, endPoint x: 359, endPoint y: 43, distance: 66.5
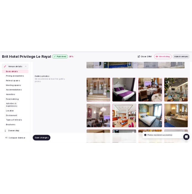
scroll to position [671, 0]
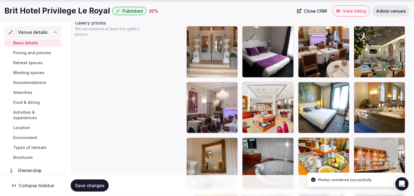
drag, startPoint x: 85, startPoint y: 185, endPoint x: 89, endPoint y: 184, distance: 4.0
click at [87, 185] on span "Save changes" at bounding box center [89, 186] width 29 height 6
click at [76, 8] on h1 "Brit Hotel Privilege Le Royal" at bounding box center [57, 11] width 106 height 11
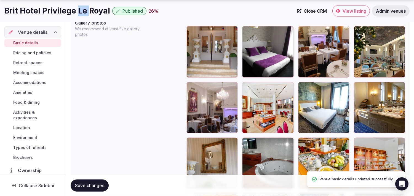
click at [79, 8] on h1 "Brit Hotel Privilege Le Royal" at bounding box center [57, 11] width 106 height 11
click at [79, 9] on h1 "Brit Hotel Privilege Le Royal" at bounding box center [57, 11] width 106 height 11
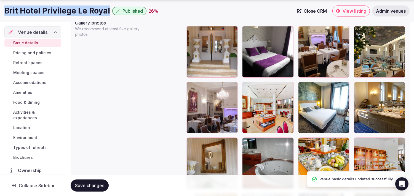
click at [79, 9] on h1 "Brit Hotel Privilege Le Royal" at bounding box center [57, 11] width 106 height 11
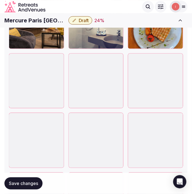
scroll to position [1440, 0]
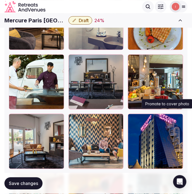
click at [178, 117] on icon "button" at bounding box center [177, 119] width 4 height 4
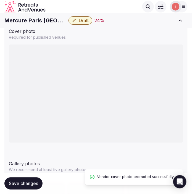
scroll to position [589, 0]
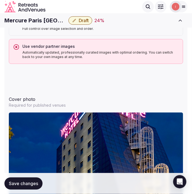
click at [15, 21] on h1 "Mercure Paris [GEOGRAPHIC_DATA][PERSON_NAME]" at bounding box center [35, 21] width 62 height 8
copy div "Mercure Paris [GEOGRAPHIC_DATA][PERSON_NAME]"
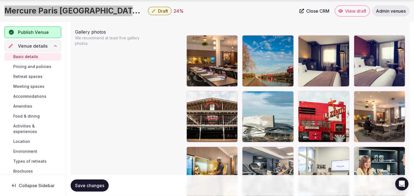
scroll to position [620, 0]
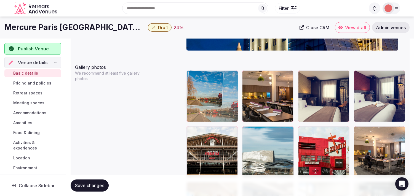
drag, startPoint x: 245, startPoint y: 72, endPoint x: 203, endPoint y: 72, distance: 42.5
click at [191, 71] on body "**********" at bounding box center [207, 106] width 414 height 1452
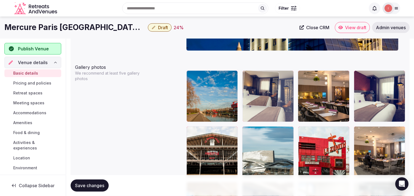
drag, startPoint x: 301, startPoint y: 75, endPoint x: 255, endPoint y: 75, distance: 46.3
click at [191, 75] on img at bounding box center [261, 88] width 36 height 36
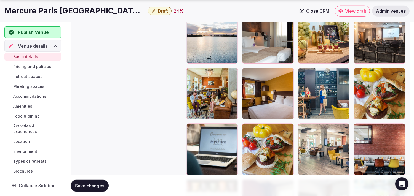
scroll to position [865, 0]
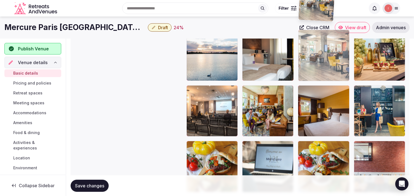
drag, startPoint x: 302, startPoint y: 106, endPoint x: 310, endPoint y: 23, distance: 83.7
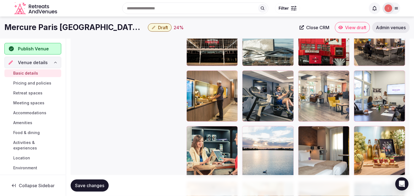
scroll to position [694, 0]
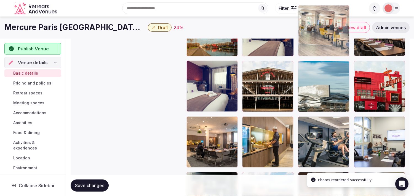
drag, startPoint x: 303, startPoint y: 111, endPoint x: 303, endPoint y: 34, distance: 76.9
click at [191, 34] on body "**********" at bounding box center [207, 41] width 414 height 1452
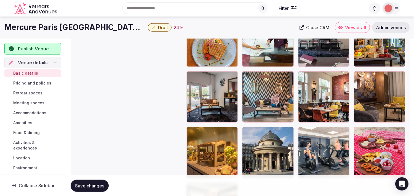
scroll to position [1080, 0]
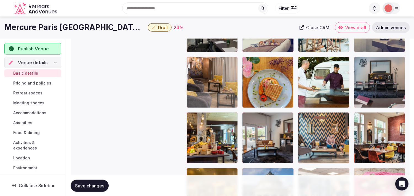
drag, startPoint x: 356, startPoint y: 117, endPoint x: 198, endPoint y: 73, distance: 163.7
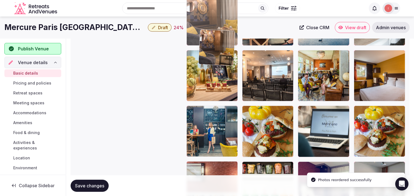
scroll to position [860, 0]
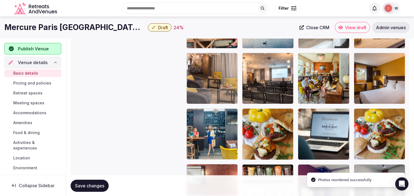
drag, startPoint x: 192, startPoint y: 106, endPoint x: 202, endPoint y: 56, distance: 51.4
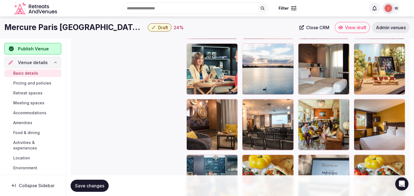
scroll to position [799, 0]
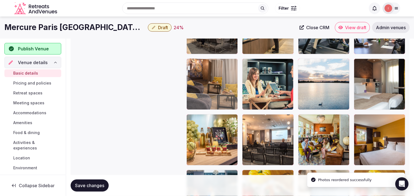
drag, startPoint x: 191, startPoint y: 119, endPoint x: 199, endPoint y: 61, distance: 58.5
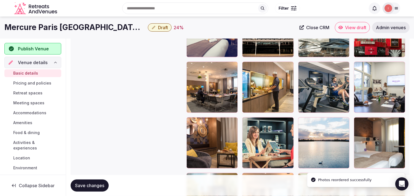
scroll to position [738, 0]
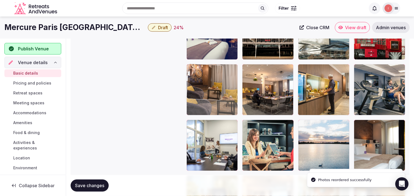
drag, startPoint x: 192, startPoint y: 122, endPoint x: 196, endPoint y: 59, distance: 63.9
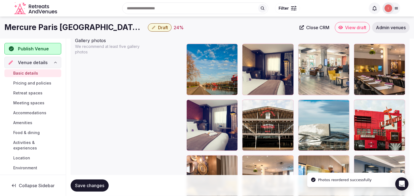
scroll to position [646, 0]
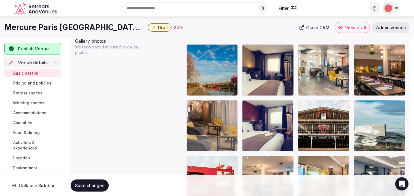
drag, startPoint x: 189, startPoint y: 162, endPoint x: 180, endPoint y: 116, distance: 46.6
click at [180, 116] on body "**********" at bounding box center [207, 80] width 414 height 1452
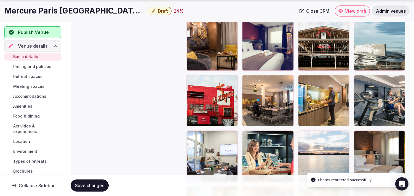
scroll to position [738, 0]
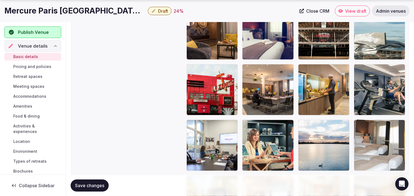
drag, startPoint x: 356, startPoint y: 123, endPoint x: 367, endPoint y: 122, distance: 10.5
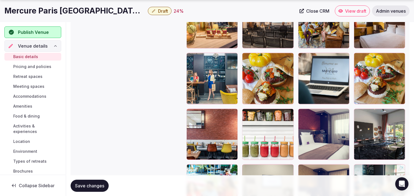
scroll to position [922, 0]
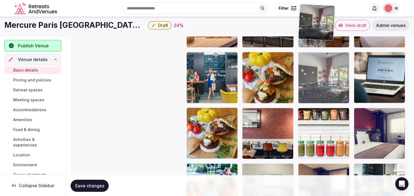
drag, startPoint x: 356, startPoint y: 105, endPoint x: 297, endPoint y: 31, distance: 94.8
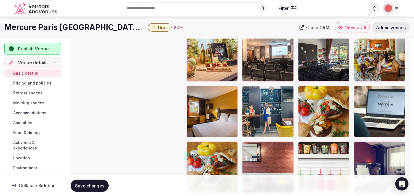
scroll to position [817, 0]
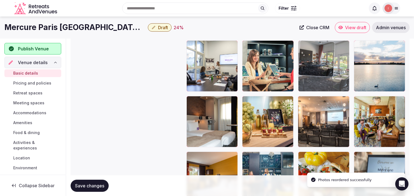
drag, startPoint x: 302, startPoint y: 94, endPoint x: 305, endPoint y: 62, distance: 32.1
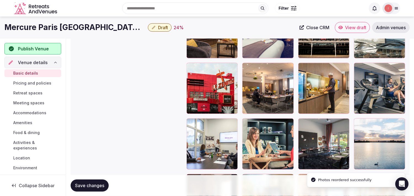
scroll to position [725, 0]
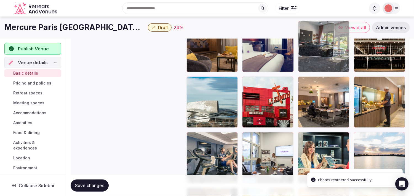
drag, startPoint x: 298, startPoint y: 83, endPoint x: 304, endPoint y: 50, distance: 33.1
click at [191, 50] on body "**********" at bounding box center [207, 1] width 414 height 1452
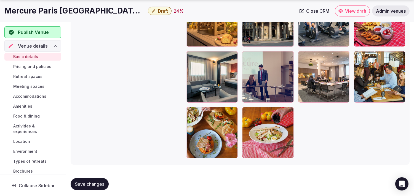
scroll to position [1255, 0]
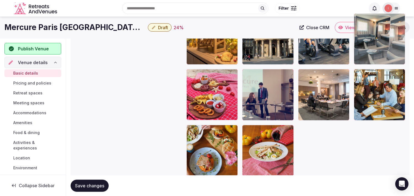
drag, startPoint x: 192, startPoint y: 52, endPoint x: 363, endPoint y: 25, distance: 172.6
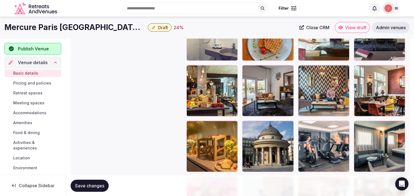
scroll to position [1111, 0]
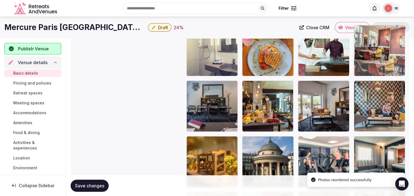
drag, startPoint x: 357, startPoint y: 82, endPoint x: 359, endPoint y: 44, distance: 37.3
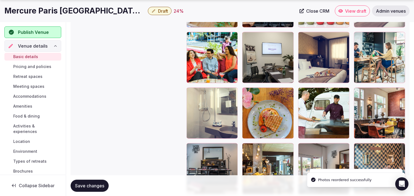
scroll to position [1050, 0]
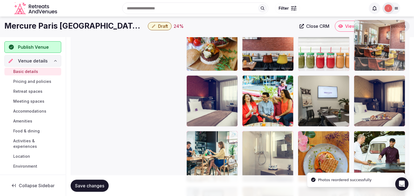
drag, startPoint x: 356, startPoint y: 92, endPoint x: 358, endPoint y: 20, distance: 72.5
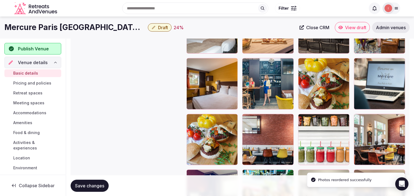
scroll to position [910, 0]
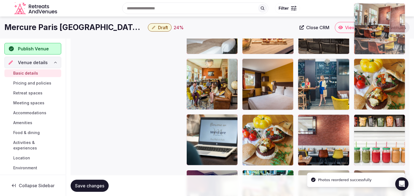
drag, startPoint x: 363, startPoint y: 64, endPoint x: 364, endPoint y: 40, distance: 24.0
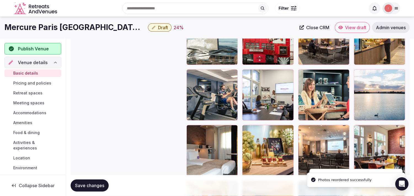
scroll to position [788, 0]
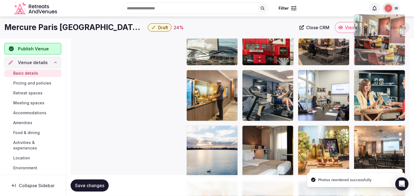
drag, startPoint x: 356, startPoint y: 73, endPoint x: 362, endPoint y: 49, distance: 25.3
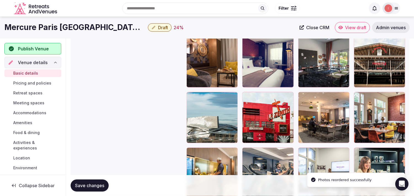
scroll to position [696, 0]
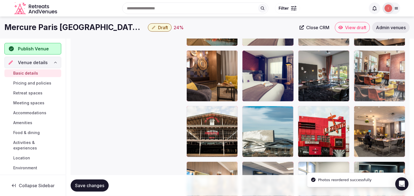
drag, startPoint x: 362, startPoint y: 77, endPoint x: 363, endPoint y: 71, distance: 5.5
click at [191, 71] on body "**********" at bounding box center [207, 30] width 414 height 1452
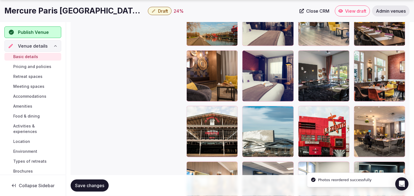
click at [101, 184] on span "Save changes" at bounding box center [89, 186] width 29 height 6
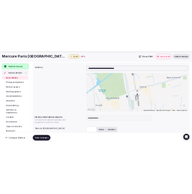
scroll to position [194, 0]
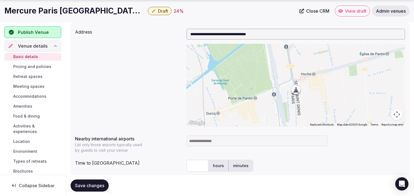
click at [86, 10] on h1 "Mercure Paris Porte de Pantin" at bounding box center [74, 11] width 141 height 11
click at [87, 10] on h1 "Mercure Paris Porte de Pantin" at bounding box center [74, 11] width 141 height 11
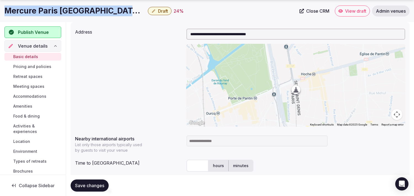
click at [87, 10] on h1 "Mercure Paris Porte de Pantin" at bounding box center [74, 11] width 141 height 11
drag, startPoint x: 89, startPoint y: 11, endPoint x: 91, endPoint y: 14, distance: 3.7
copy div "Mercure Paris Porte de Pantin"
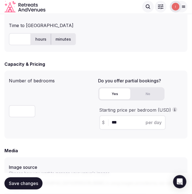
scroll to position [378, 0]
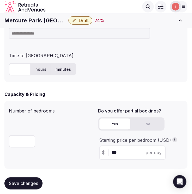
click at [23, 35] on input at bounding box center [79, 33] width 141 height 11
type input "***"
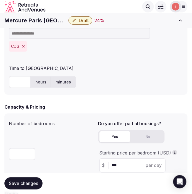
click at [23, 84] on input "text" at bounding box center [20, 82] width 22 height 12
type input "**"
drag, startPoint x: 114, startPoint y: 81, endPoint x: 75, endPoint y: 145, distance: 74.6
click at [113, 81] on div "** hours minutes" at bounding box center [96, 82] width 174 height 12
click at [29, 185] on span "Save changes" at bounding box center [23, 183] width 29 height 6
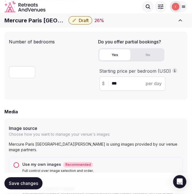
scroll to position [439, 0]
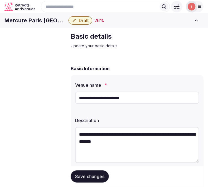
click at [92, 25] on button "Draft" at bounding box center [80, 20] width 24 height 8
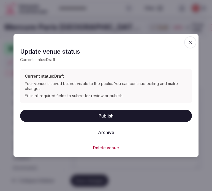
click at [106, 112] on button "Publish" at bounding box center [106, 116] width 172 height 12
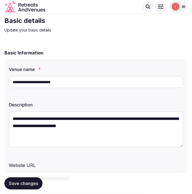
scroll to position [31, 0]
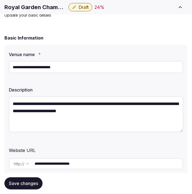
click at [38, 72] on input "**********" at bounding box center [96, 67] width 174 height 12
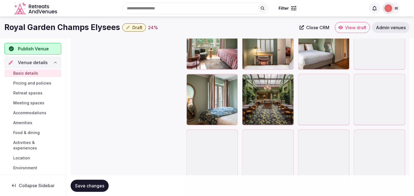
scroll to position [643, 0]
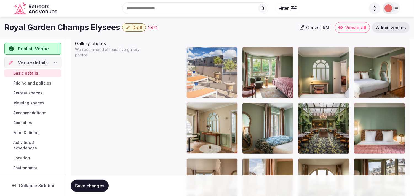
drag, startPoint x: 357, startPoint y: 163, endPoint x: 189, endPoint y: 56, distance: 199.0
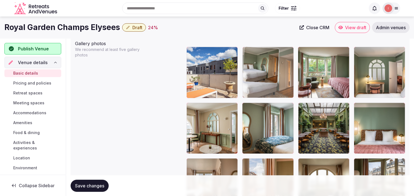
drag, startPoint x: 358, startPoint y: 52, endPoint x: 260, endPoint y: 55, distance: 97.4
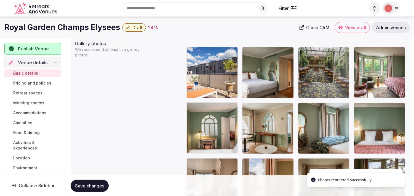
drag, startPoint x: 302, startPoint y: 108, endPoint x: 313, endPoint y: 68, distance: 42.2
click at [191, 68] on body "**********" at bounding box center [207, 55] width 414 height 1396
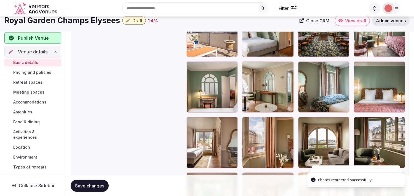
scroll to position [674, 0]
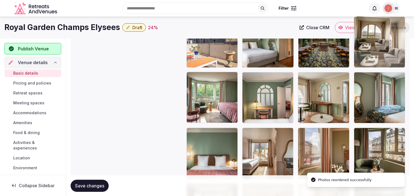
drag, startPoint x: 299, startPoint y: 132, endPoint x: 346, endPoint y: 50, distance: 93.7
click at [191, 48] on body "**********" at bounding box center [207, 24] width 414 height 1396
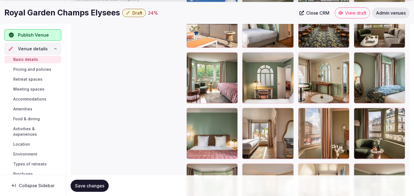
scroll to position [705, 0]
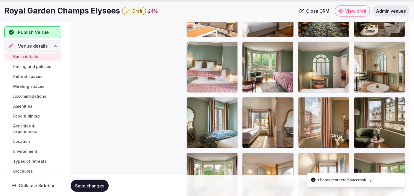
drag, startPoint x: 191, startPoint y: 101, endPoint x: 205, endPoint y: 61, distance: 42.2
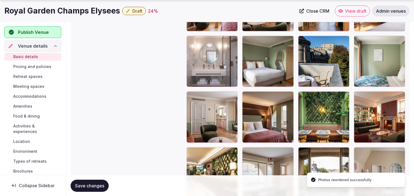
scroll to position [889, 0]
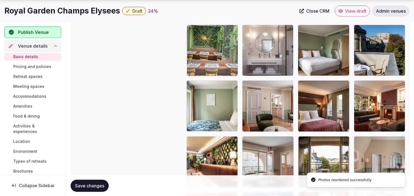
drag, startPoint x: 304, startPoint y: 83, endPoint x: 208, endPoint y: 53, distance: 101.4
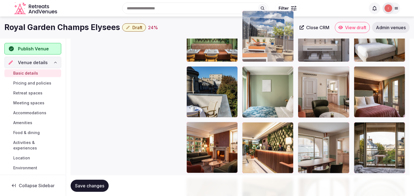
scroll to position [871, 0]
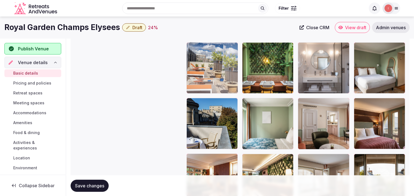
drag, startPoint x: 253, startPoint y: 50, endPoint x: 204, endPoint y: 57, distance: 48.9
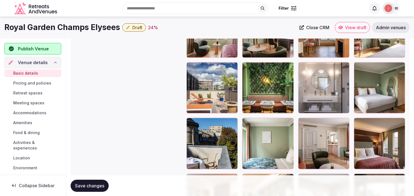
scroll to position [840, 0]
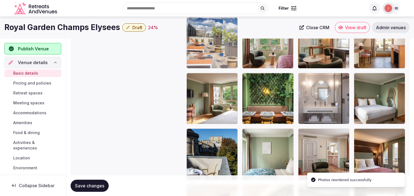
drag, startPoint x: 191, startPoint y: 76, endPoint x: 201, endPoint y: 50, distance: 28.1
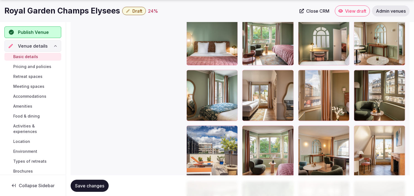
scroll to position [718, 0]
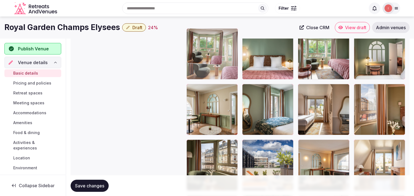
drag, startPoint x: 246, startPoint y: 142, endPoint x: 200, endPoint y: 54, distance: 99.1
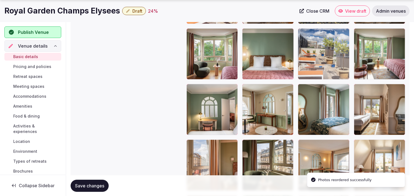
drag, startPoint x: 248, startPoint y: 145, endPoint x: 307, endPoint y: 51, distance: 110.6
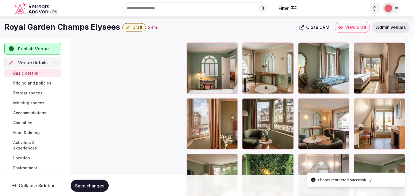
scroll to position [748, 0]
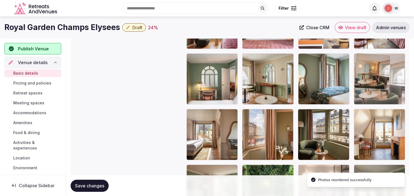
drag, startPoint x: 352, startPoint y: 57, endPoint x: 359, endPoint y: 48, distance: 11.4
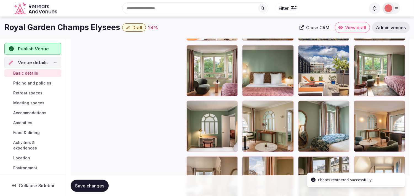
scroll to position [687, 0]
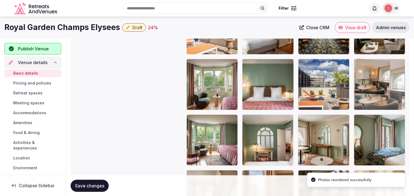
drag, startPoint x: 360, startPoint y: 120, endPoint x: 344, endPoint y: 84, distance: 39.1
click at [191, 84] on body "**********" at bounding box center [207, 11] width 414 height 1396
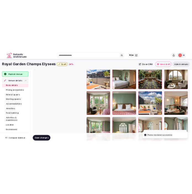
scroll to position [657, 0]
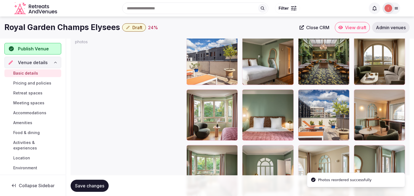
click at [104, 183] on span "Save changes" at bounding box center [89, 186] width 29 height 6
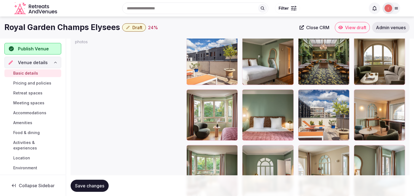
drag, startPoint x: 96, startPoint y: 189, endPoint x: 122, endPoint y: 159, distance: 39.9
click at [97, 189] on button "Save changes" at bounding box center [90, 186] width 38 height 12
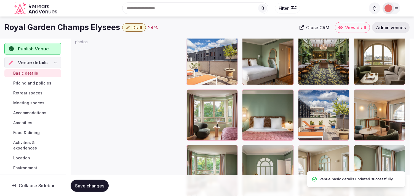
click at [23, 26] on h1 "Royal Garden Champs Elysees" at bounding box center [62, 27] width 116 height 11
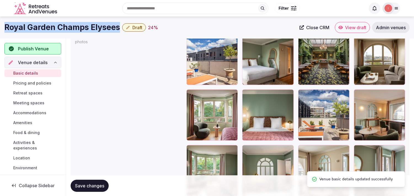
click at [23, 26] on h1 "Royal Garden Champs Elysees" at bounding box center [62, 27] width 116 height 11
copy div "Royal Garden Champs Elysees"
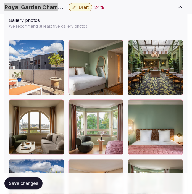
scroll to position [840, 0]
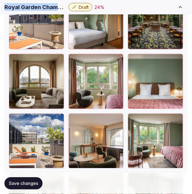
copy div "Royal Garden Champs Elysees"
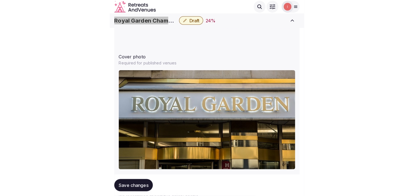
scroll to position [626, 0]
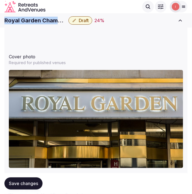
copy div "Royal Garden Champs Elysees"
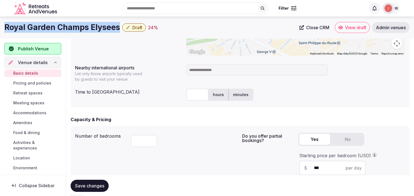
scroll to position [258, 0]
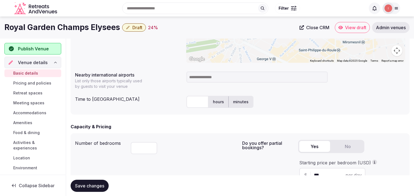
click at [191, 81] on input at bounding box center [256, 77] width 141 height 11
type input "***"
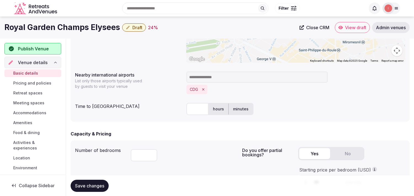
click at [191, 109] on input "text" at bounding box center [197, 109] width 22 height 12
type input "**"
click at [92, 184] on span "Save changes" at bounding box center [89, 186] width 29 height 6
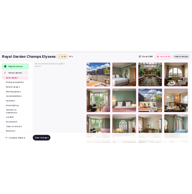
scroll to position [674, 0]
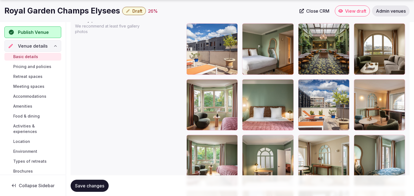
drag, startPoint x: 92, startPoint y: 180, endPoint x: 116, endPoint y: 146, distance: 42.2
click at [97, 180] on button "Save changes" at bounding box center [90, 186] width 38 height 12
click at [139, 7] on button "Draft" at bounding box center [134, 11] width 24 height 8
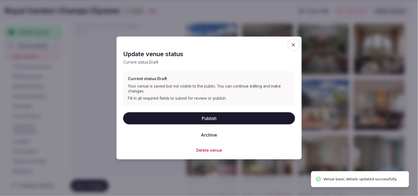
click at [191, 119] on button "Publish" at bounding box center [209, 118] width 172 height 12
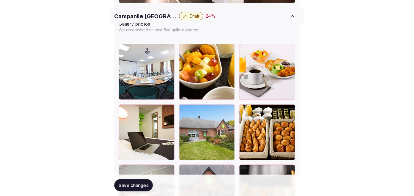
scroll to position [858, 0]
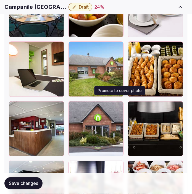
click at [116, 103] on button "button" at bounding box center [117, 106] width 7 height 7
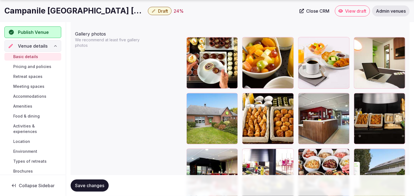
scroll to position [691, 0]
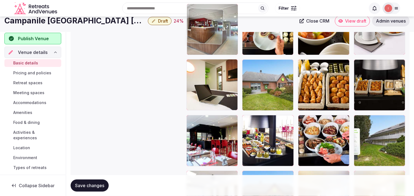
drag, startPoint x: 301, startPoint y: 61, endPoint x: 209, endPoint y: 32, distance: 96.2
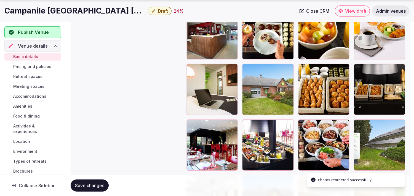
scroll to position [743, 0]
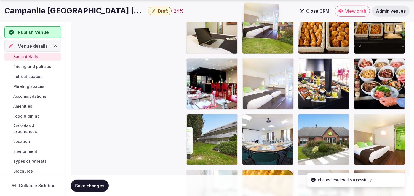
drag, startPoint x: 301, startPoint y: 119, endPoint x: 257, endPoint y: 25, distance: 103.3
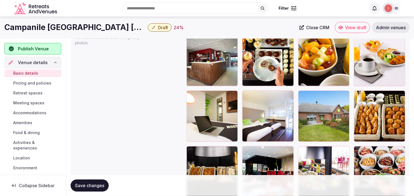
scroll to position [652, 0]
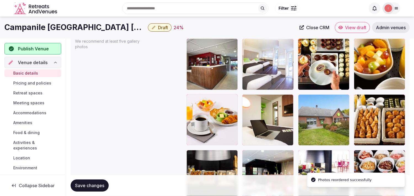
drag, startPoint x: 247, startPoint y: 97, endPoint x: 265, endPoint y: 54, distance: 46.2
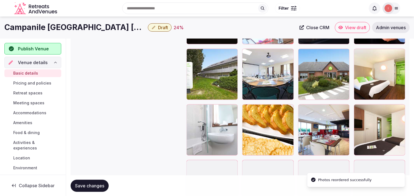
scroll to position [805, 0]
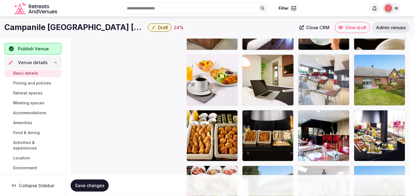
drag, startPoint x: 301, startPoint y: 111, endPoint x: 301, endPoint y: 55, distance: 56.8
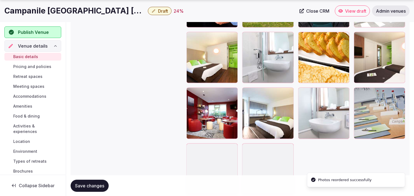
scroll to position [920, 0]
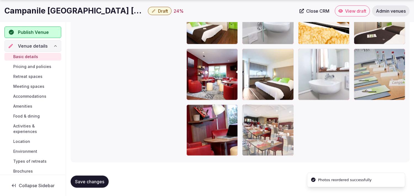
drag, startPoint x: 248, startPoint y: 111, endPoint x: 257, endPoint y: 108, distance: 10.1
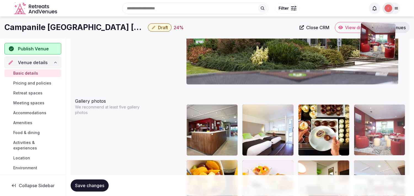
scroll to position [584, 0]
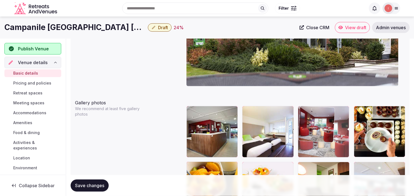
drag, startPoint x: 192, startPoint y: 52, endPoint x: 325, endPoint y: 120, distance: 149.0
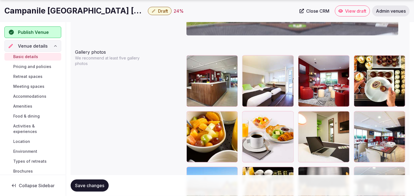
scroll to position [646, 0]
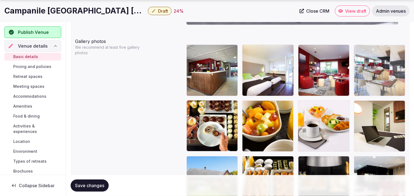
drag, startPoint x: 358, startPoint y: 105, endPoint x: 351, endPoint y: 70, distance: 35.7
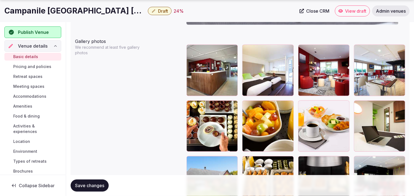
click at [94, 181] on button "Save changes" at bounding box center [90, 186] width 38 height 12
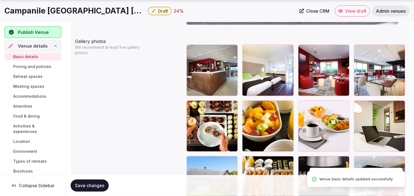
drag, startPoint x: 103, startPoint y: 186, endPoint x: 105, endPoint y: 189, distance: 3.1
click at [103, 188] on span "Save changes" at bounding box center [89, 186] width 29 height 6
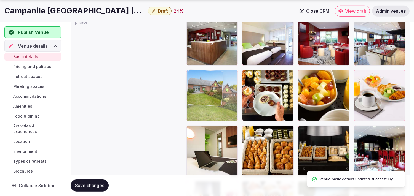
drag, startPoint x: 192, startPoint y: 130, endPoint x: 239, endPoint y: 95, distance: 58.9
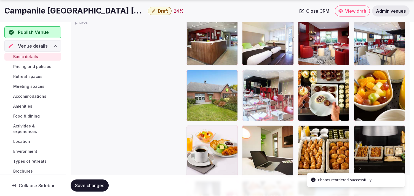
drag, startPoint x: 358, startPoint y: 131, endPoint x: 272, endPoint y: 88, distance: 96.0
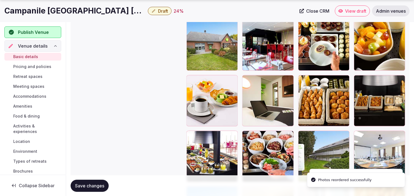
scroll to position [737, 0]
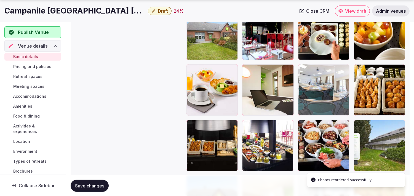
drag, startPoint x: 346, startPoint y: 98, endPoint x: 315, endPoint y: 62, distance: 47.4
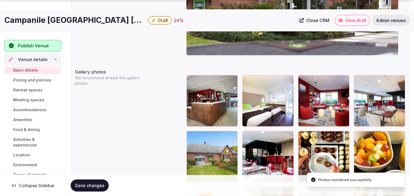
scroll to position [646, 0]
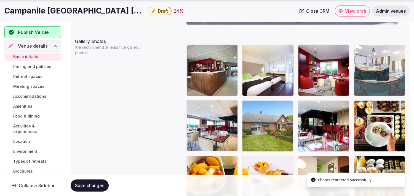
drag, startPoint x: 334, startPoint y: 111, endPoint x: 364, endPoint y: 63, distance: 57.2
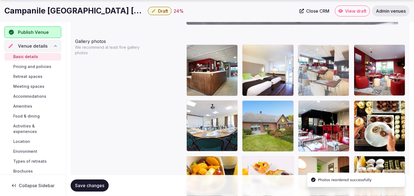
drag, startPoint x: 191, startPoint y: 104, endPoint x: 308, endPoint y: 48, distance: 129.5
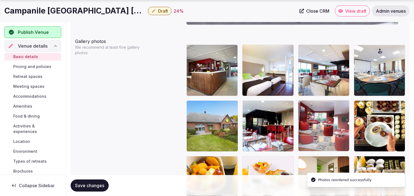
drag, startPoint x: 356, startPoint y: 49, endPoint x: 296, endPoint y: 116, distance: 90.6
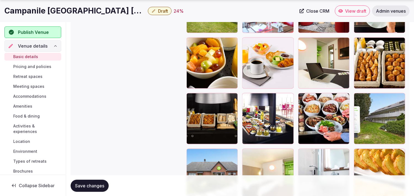
scroll to position [799, 0]
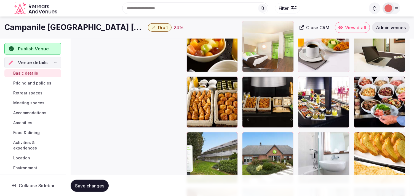
drag, startPoint x: 246, startPoint y: 117, endPoint x: 252, endPoint y: 27, distance: 90.6
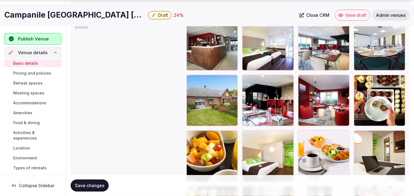
scroll to position [677, 0]
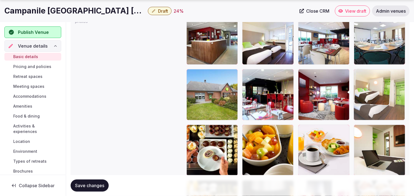
drag, startPoint x: 248, startPoint y: 130, endPoint x: 354, endPoint y: 85, distance: 115.3
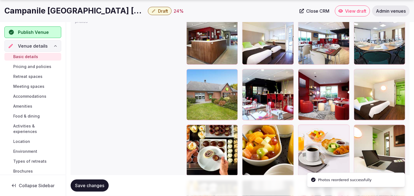
click at [85, 187] on span "Save changes" at bounding box center [89, 186] width 29 height 6
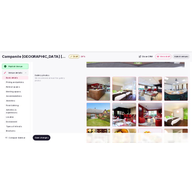
scroll to position [646, 0]
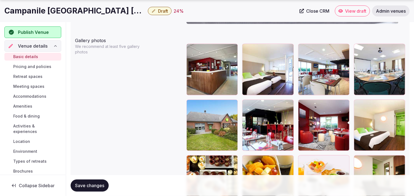
click at [91, 187] on span "Save changes" at bounding box center [89, 186] width 29 height 6
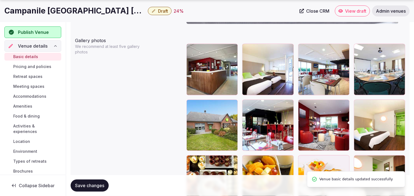
click at [108, 10] on h1 "Campanile [GEOGRAPHIC_DATA] [GEOGRAPHIC_DATA]" at bounding box center [74, 11] width 141 height 11
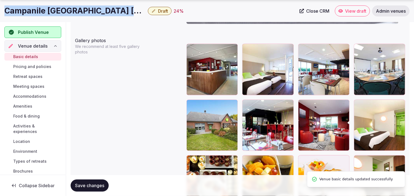
click at [108, 10] on h1 "Campanile [GEOGRAPHIC_DATA] [GEOGRAPHIC_DATA]" at bounding box center [74, 11] width 141 height 11
copy div "Campanile [GEOGRAPHIC_DATA] [GEOGRAPHIC_DATA]"
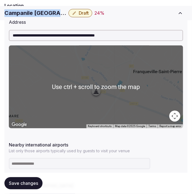
scroll to position [309, 0]
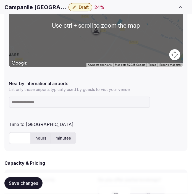
click at [54, 104] on input at bounding box center [79, 102] width 141 height 11
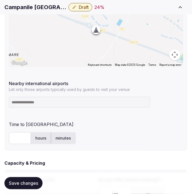
paste input "*****"
type input "*****"
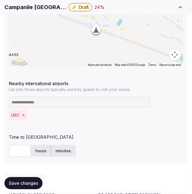
click at [15, 144] on div "hours minutes" at bounding box center [96, 150] width 174 height 17
click at [17, 150] on input "text" at bounding box center [20, 151] width 22 height 12
type input "*"
click at [22, 185] on span "Save changes" at bounding box center [23, 183] width 29 height 6
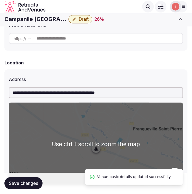
scroll to position [187, 0]
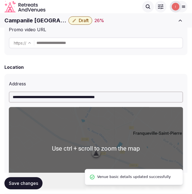
click at [86, 18] on span "Draft" at bounding box center [84, 21] width 10 height 6
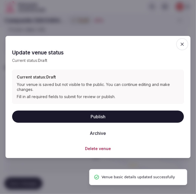
click at [108, 115] on button "Publish" at bounding box center [98, 116] width 172 height 12
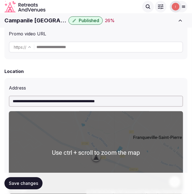
scroll to position [153, 0]
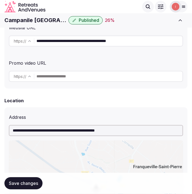
click at [28, 23] on h1 "Campanile Rouen East Franqueville" at bounding box center [35, 21] width 62 height 8
click at [29, 23] on h1 "Campanile Rouen East Franqueville" at bounding box center [35, 21] width 62 height 8
copy div "Campanile Rouen East Franqueville"
click at [25, 181] on span "Save changes" at bounding box center [23, 183] width 29 height 6
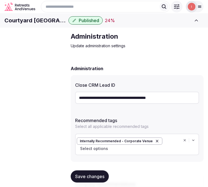
click at [0, 0] on span "Venue details" at bounding box center [0, 0] width 0 height 0
drag, startPoint x: 36, startPoint y: 60, endPoint x: 60, endPoint y: 106, distance: 51.9
click at [0, 0] on span "Basic details" at bounding box center [0, 0] width 0 height 0
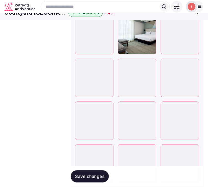
scroll to position [735, 0]
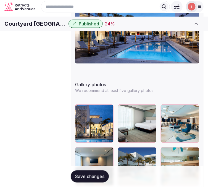
click at [0, 0] on span "Pricing and policies" at bounding box center [0, 0] width 0 height 0
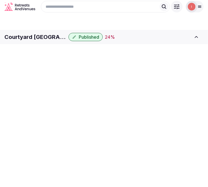
scroll to position [1, 0]
click at [0, 0] on span "Pricing and policies" at bounding box center [0, 0] width 0 height 0
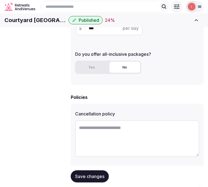
scroll to position [92, 0]
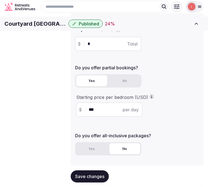
click at [66, 28] on h1 "Courtyard [GEOGRAPHIC_DATA][PERSON_NAME]" at bounding box center [35, 24] width 62 height 8
click at [66, 28] on h1 "Courtyard Santa Barbara Downtown" at bounding box center [35, 24] width 62 height 8
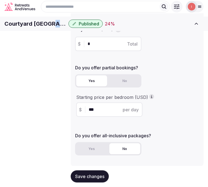
click at [66, 28] on h1 "Courtyard Santa Barbara Downtown" at bounding box center [35, 24] width 62 height 8
copy div "Courtyard Santa Barbara Downtown"
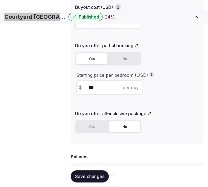
scroll to position [184, 0]
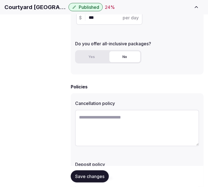
click at [127, 119] on textarea at bounding box center [137, 128] width 124 height 36
paste textarea "**********"
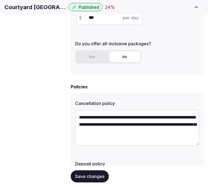
type textarea "**********"
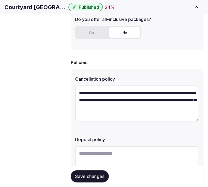
scroll to position [238, 0]
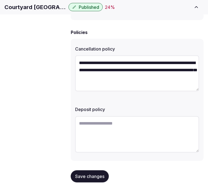
click at [128, 120] on textarea at bounding box center [137, 134] width 124 height 36
paste textarea "**********"
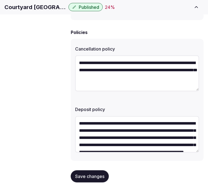
scroll to position [24, 0]
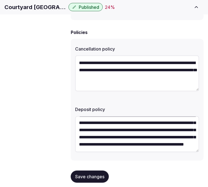
type textarea "**********"
click at [85, 170] on button "Save changes" at bounding box center [90, 176] width 38 height 12
drag, startPoint x: 101, startPoint y: 169, endPoint x: 100, endPoint y: 164, distance: 5.6
click at [101, 170] on button "Save changes" at bounding box center [90, 176] width 38 height 12
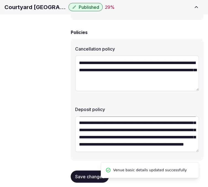
scroll to position [0, 0]
click at [0, 0] on span "Retreat spaces" at bounding box center [0, 0] width 0 height 0
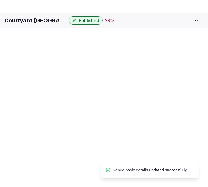
scroll to position [1, 0]
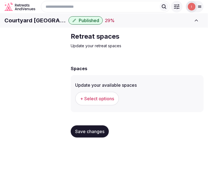
click at [108, 101] on span "+ Select options" at bounding box center [97, 98] width 34 height 6
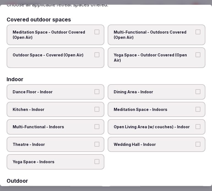
scroll to position [61, 0]
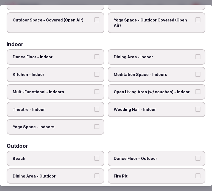
click at [128, 57] on span "Dining Area - Indoor" at bounding box center [154, 57] width 80 height 6
click at [196, 57] on button "Dining Area - Indoor" at bounding box center [198, 56] width 5 height 5
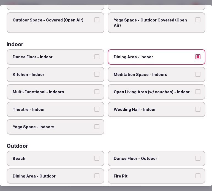
click at [100, 90] on label "Multi-Functional - Indoors" at bounding box center [56, 91] width 98 height 15
click at [100, 90] on button "Multi-Functional - Indoors" at bounding box center [97, 91] width 5 height 5
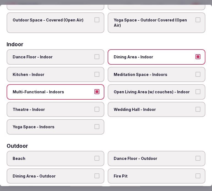
click at [92, 106] on label "Theatre - Indoor" at bounding box center [56, 109] width 98 height 15
click at [95, 107] on button "Theatre - Indoor" at bounding box center [97, 109] width 5 height 5
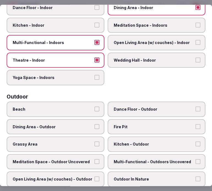
scroll to position [153, 0]
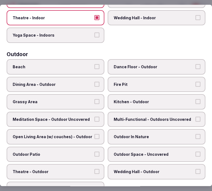
click at [83, 82] on span "Dining Area - Outdoor" at bounding box center [53, 85] width 80 height 6
click at [95, 82] on button "Dining Area - Outdoor" at bounding box center [97, 84] width 5 height 5
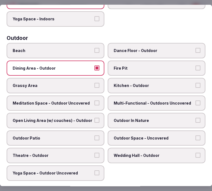
scroll to position [184, 0]
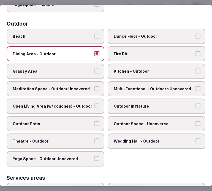
drag, startPoint x: 112, startPoint y: 105, endPoint x: 113, endPoint y: 103, distance: 2.8
click at [112, 104] on label "Outdoor In Nature" at bounding box center [157, 106] width 98 height 15
click at [196, 104] on button "Outdoor In Nature" at bounding box center [198, 106] width 5 height 5
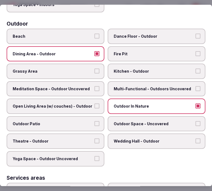
click at [114, 104] on span "Outdoor In Nature" at bounding box center [154, 107] width 80 height 6
click at [196, 104] on button "Outdoor In Nature" at bounding box center [198, 106] width 5 height 5
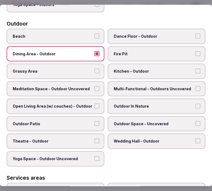
click at [95, 121] on button "Outdoor Patio" at bounding box center [97, 123] width 5 height 5
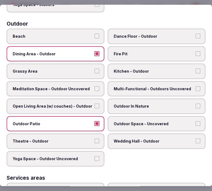
click at [122, 121] on span "Outdoor Space - Uncovered" at bounding box center [154, 124] width 80 height 6
click at [196, 121] on button "Outdoor Space - Uncovered" at bounding box center [198, 123] width 5 height 5
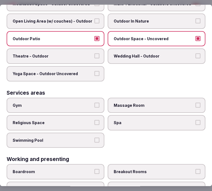
scroll to position [306, 0]
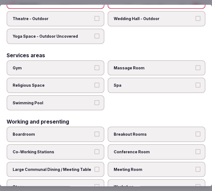
click at [81, 65] on span "Gym" at bounding box center [53, 68] width 80 height 6
click at [95, 65] on button "Gym" at bounding box center [97, 67] width 5 height 5
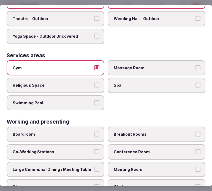
click at [94, 97] on label "Swimming Pool" at bounding box center [56, 102] width 98 height 15
click at [95, 100] on button "Swimming Pool" at bounding box center [97, 102] width 5 height 5
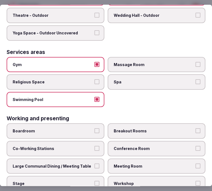
scroll to position [310, 0]
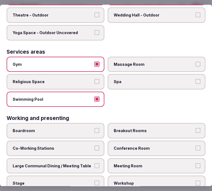
click at [124, 164] on span "Meeting Room" at bounding box center [154, 167] width 80 height 6
click at [196, 164] on button "Meeting Room" at bounding box center [198, 166] width 5 height 5
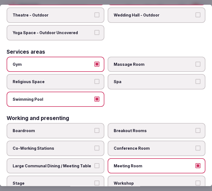
click at [84, 159] on label "Large Communal Dining / Meeting Table" at bounding box center [56, 166] width 98 height 15
click at [95, 164] on button "Large Communal Dining / Meeting Table" at bounding box center [97, 166] width 5 height 5
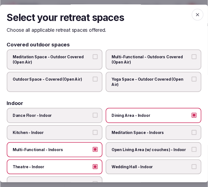
scroll to position [0, 0]
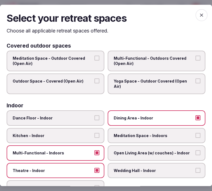
drag, startPoint x: 196, startPoint y: 16, endPoint x: 184, endPoint y: 43, distance: 29.3
click at [199, 16] on icon "button" at bounding box center [202, 15] width 6 height 6
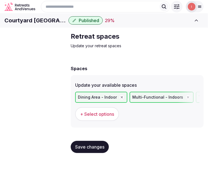
click at [102, 149] on span "Save changes" at bounding box center [89, 147] width 29 height 6
click at [0, 0] on span "Meeting spaces" at bounding box center [0, 0] width 0 height 0
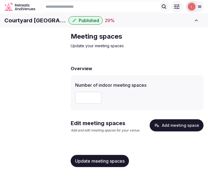
scroll to position [1, 0]
click at [94, 104] on input "number" at bounding box center [88, 98] width 26 height 12
click at [79, 104] on input "number" at bounding box center [88, 98] width 26 height 12
type input "*"
drag, startPoint x: 109, startPoint y: 175, endPoint x: 122, endPoint y: 170, distance: 13.7
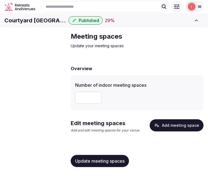
click at [109, 167] on button "Update meeting spaces" at bounding box center [100, 161] width 58 height 12
click at [192, 131] on button "Add meeting space" at bounding box center [176, 125] width 54 height 12
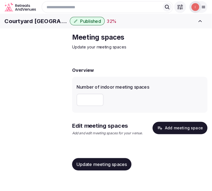
scroll to position [0, 0]
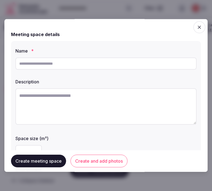
click at [114, 68] on input "text" at bounding box center [105, 64] width 181 height 12
click at [133, 65] on input "***" at bounding box center [105, 64] width 181 height 12
paste input "*********"
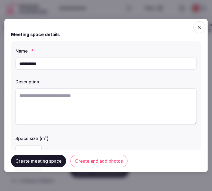
type input "**********"
click at [150, 96] on textarea at bounding box center [105, 107] width 181 height 36
paste textarea "**********"
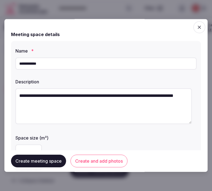
drag, startPoint x: 19, startPoint y: 103, endPoint x: 73, endPoint y: 103, distance: 53.8
click at [72, 103] on textarea "**********" at bounding box center [103, 107] width 177 height 36
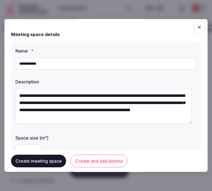
type textarea "**********"
click at [118, 159] on button "Create and add photos" at bounding box center [99, 161] width 57 height 13
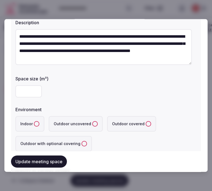
scroll to position [61, 0]
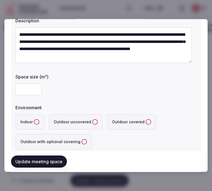
drag, startPoint x: 30, startPoint y: 89, endPoint x: 32, endPoint y: 84, distance: 5.9
click at [30, 88] on input "number" at bounding box center [28, 90] width 26 height 12
type input "**"
click at [38, 122] on button "Indoor" at bounding box center [37, 123] width 6 height 6
click at [156, 145] on div "Indoor Outdoor uncovered Outdoor covered Outdoor with optional covering" at bounding box center [105, 132] width 181 height 35
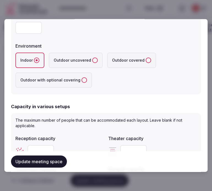
scroll to position [153, 0]
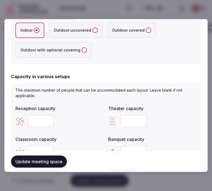
click at [47, 124] on input "number" at bounding box center [41, 122] width 26 height 12
type input "**"
click at [129, 120] on input "number" at bounding box center [134, 122] width 26 height 12
click at [126, 120] on input "number" at bounding box center [134, 122] width 26 height 12
type input "**"
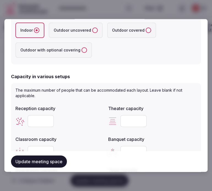
click at [175, 128] on div "**" at bounding box center [152, 121] width 89 height 17
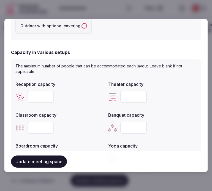
scroll to position [184, 0]
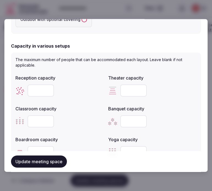
click at [36, 117] on input "number" at bounding box center [41, 122] width 26 height 12
type input "**"
click at [133, 121] on input "number" at bounding box center [134, 122] width 26 height 12
click at [132, 121] on input "number" at bounding box center [134, 122] width 26 height 12
type input "**"
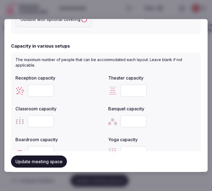
click at [79, 125] on div "**" at bounding box center [59, 122] width 89 height 12
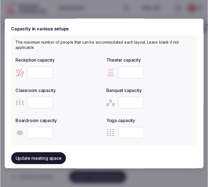
scroll to position [214, 0]
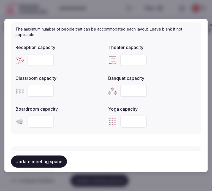
click at [32, 120] on input "number" at bounding box center [41, 122] width 26 height 12
type input "**"
click at [53, 165] on button "Update meeting space" at bounding box center [39, 162] width 56 height 12
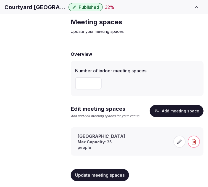
scroll to position [28, 0]
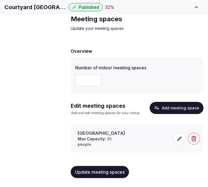
click at [181, 136] on icon at bounding box center [179, 139] width 6 height 6
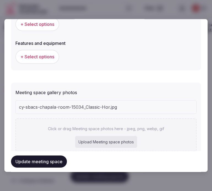
scroll to position [346, 0]
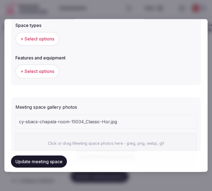
click at [57, 157] on button "Update meeting space" at bounding box center [39, 162] width 56 height 12
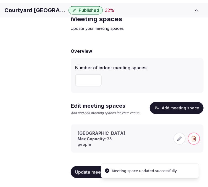
scroll to position [28, 0]
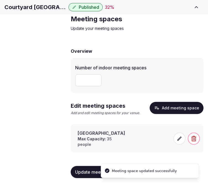
click at [179, 137] on icon at bounding box center [179, 139] width 6 height 6
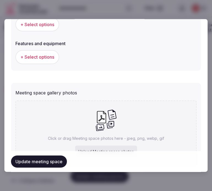
scroll to position [329, 0]
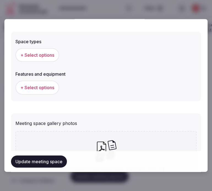
drag, startPoint x: 108, startPoint y: 161, endPoint x: 117, endPoint y: 148, distance: 15.8
click at [111, 159] on div "Update meeting space" at bounding box center [106, 162] width 190 height 12
drag, startPoint x: 117, startPoint y: 148, endPoint x: 120, endPoint y: 140, distance: 8.7
click at [120, 140] on div "Click or drag Meeting space photos here - jpeg, png, webp, gif Upload Meeting s…" at bounding box center [105, 164] width 181 height 66
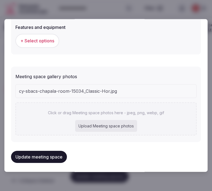
scroll to position [315, 0]
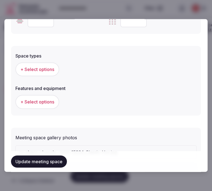
click at [39, 69] on span "+ Select options" at bounding box center [37, 70] width 34 height 6
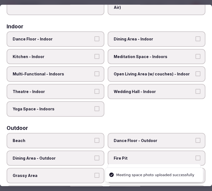
scroll to position [61, 0]
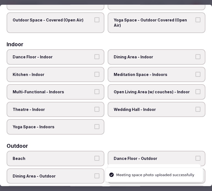
click at [145, 62] on label "Dining Area - Indoor" at bounding box center [157, 56] width 98 height 15
click at [196, 59] on button "Dining Area - Indoor" at bounding box center [198, 56] width 5 height 5
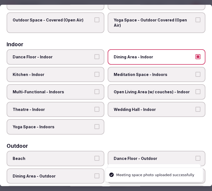
click at [82, 89] on span "Multi-Functional - Indoors" at bounding box center [53, 92] width 80 height 6
click at [95, 89] on button "Multi-Functional - Indoors" at bounding box center [97, 91] width 5 height 5
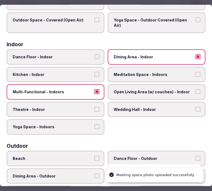
click at [85, 103] on label "Theatre - Indoor" at bounding box center [56, 109] width 98 height 15
click at [95, 107] on button "Theatre - Indoor" at bounding box center [97, 109] width 5 height 5
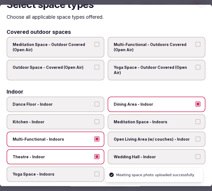
scroll to position [0, 0]
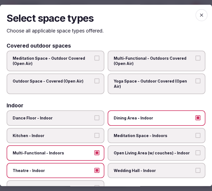
click at [199, 17] on icon "button" at bounding box center [202, 15] width 6 height 6
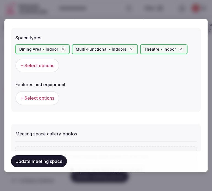
scroll to position [376, 0]
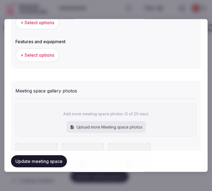
click at [39, 53] on span "+ Select options" at bounding box center [37, 55] width 34 height 6
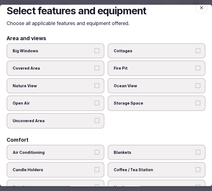
scroll to position [0, 0]
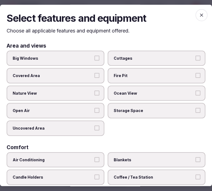
click at [82, 57] on span "Big Windows" at bounding box center [53, 59] width 80 height 6
click at [95, 57] on button "Big Windows" at bounding box center [97, 58] width 5 height 5
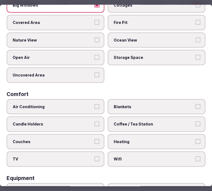
scroll to position [61, 0]
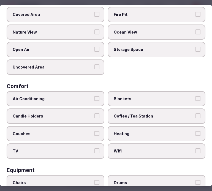
click at [101, 95] on div "Air Conditioning Blankets Candle Holders Coffee / Tea Station Couches Heating T…" at bounding box center [106, 125] width 199 height 68
click at [97, 95] on label "Air Conditioning" at bounding box center [56, 98] width 98 height 15
click at [97, 150] on label "TV" at bounding box center [56, 151] width 98 height 15
click at [97, 150] on button "TV" at bounding box center [97, 151] width 5 height 5
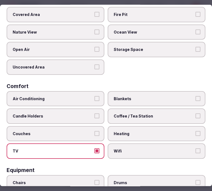
click at [97, 97] on button "Air Conditioning" at bounding box center [97, 98] width 5 height 5
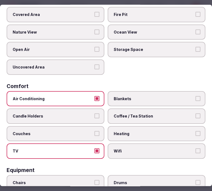
drag, startPoint x: 134, startPoint y: 111, endPoint x: 144, endPoint y: 124, distance: 15.3
click at [135, 114] on span "Coffee / Tea Station" at bounding box center [154, 117] width 80 height 6
click at [196, 114] on button "Coffee / Tea Station" at bounding box center [198, 116] width 5 height 5
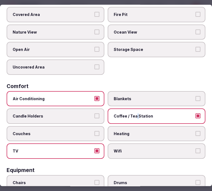
click at [196, 149] on button "Wifi" at bounding box center [198, 151] width 5 height 5
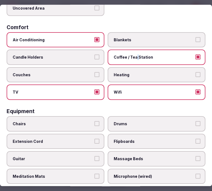
scroll to position [122, 0]
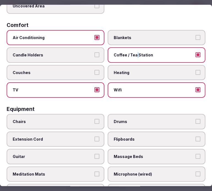
click at [95, 119] on button "Chairs" at bounding box center [97, 121] width 5 height 5
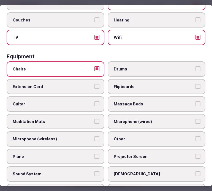
scroll to position [184, 0]
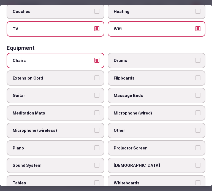
click at [196, 128] on button "Other" at bounding box center [198, 130] width 5 height 5
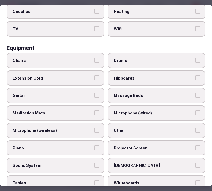
scroll to position [362, 0]
click at [145, 128] on span "Other" at bounding box center [154, 131] width 80 height 6
click at [196, 128] on button "Other" at bounding box center [198, 130] width 5 height 5
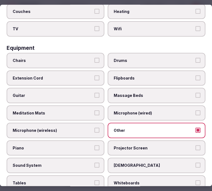
click at [189, 144] on label "Projector Screen" at bounding box center [157, 148] width 98 height 15
click at [196, 146] on button "Projector Screen" at bounding box center [198, 148] width 5 height 5
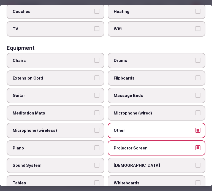
click at [91, 176] on label "Tables" at bounding box center [56, 183] width 98 height 15
click at [95, 181] on button "Tables" at bounding box center [97, 183] width 5 height 5
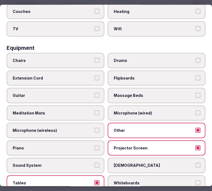
click at [98, 158] on label "Sound System" at bounding box center [56, 165] width 98 height 15
click at [98, 163] on button "Sound System" at bounding box center [97, 165] width 5 height 5
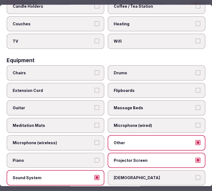
scroll to position [153, 0]
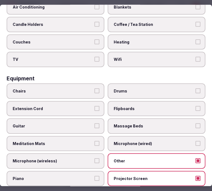
click at [87, 84] on label "Chairs" at bounding box center [56, 91] width 98 height 15
click at [95, 89] on button "Chairs" at bounding box center [97, 91] width 5 height 5
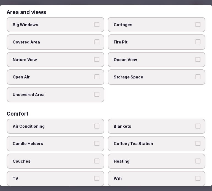
scroll to position [0, 0]
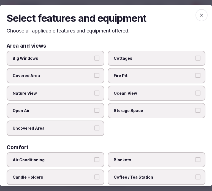
click at [199, 17] on icon "button" at bounding box center [202, 15] width 6 height 6
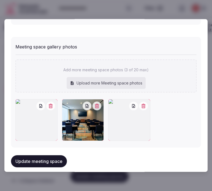
scroll to position [424, 0]
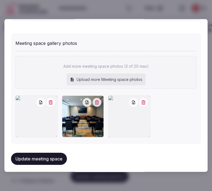
click at [96, 100] on icon "button" at bounding box center [97, 102] width 4 height 4
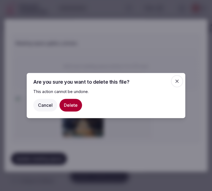
click at [77, 106] on button "Delete" at bounding box center [71, 105] width 23 height 13
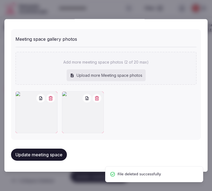
scroll to position [410, 0]
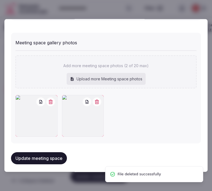
click at [94, 101] on button "button" at bounding box center [97, 102] width 9 height 9
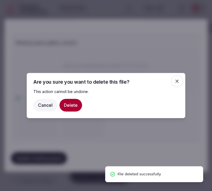
click at [68, 107] on button "Delete" at bounding box center [71, 105] width 23 height 13
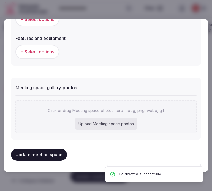
scroll to position [363, 0]
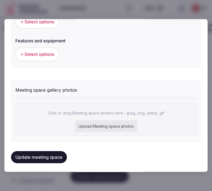
click at [42, 162] on div "Update meeting space" at bounding box center [106, 157] width 190 height 21
click at [42, 155] on button "Update meeting space" at bounding box center [39, 157] width 56 height 12
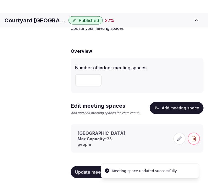
scroll to position [28, 0]
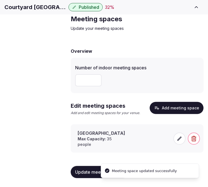
click at [156, 139] on div "Chapala Room Max Capacity: 35 people" at bounding box center [122, 138] width 96 height 17
click at [176, 137] on span at bounding box center [179, 138] width 12 height 12
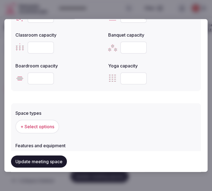
scroll to position [253, 0]
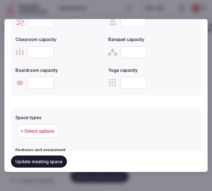
click at [43, 129] on span "+ Select options" at bounding box center [37, 132] width 34 height 6
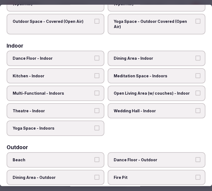
scroll to position [92, 0]
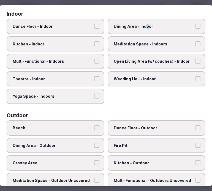
click at [144, 21] on label "Dining Area - Indoor" at bounding box center [157, 26] width 98 height 15
click at [144, 28] on label "Dining Area - Indoor" at bounding box center [157, 26] width 98 height 15
click at [196, 28] on button "Dining Area - Indoor" at bounding box center [198, 26] width 5 height 5
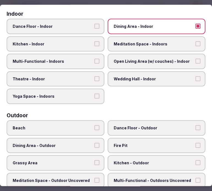
click at [77, 59] on span "Multi-Functional - Indoors" at bounding box center [53, 62] width 80 height 6
click at [95, 59] on button "Multi-Functional - Indoors" at bounding box center [97, 61] width 5 height 5
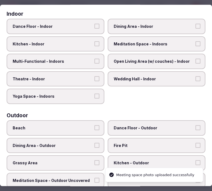
click at [82, 76] on span "Theatre - Indoor" at bounding box center [53, 79] width 80 height 6
click at [95, 76] on button "Theatre - Indoor" at bounding box center [97, 78] width 5 height 5
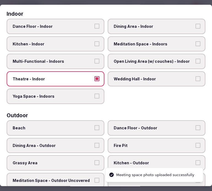
click at [95, 59] on button "Multi-Functional - Indoors" at bounding box center [97, 61] width 5 height 5
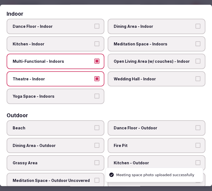
click at [157, 26] on span "Dining Area - Indoor" at bounding box center [154, 27] width 80 height 6
click at [196, 26] on button "Dining Area - Indoor" at bounding box center [198, 26] width 5 height 5
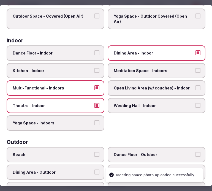
scroll to position [0, 0]
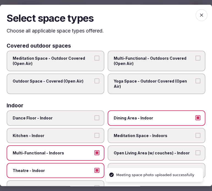
click at [199, 13] on icon "button" at bounding box center [202, 15] width 6 height 6
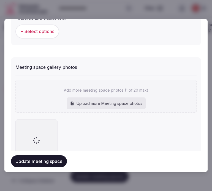
scroll to position [393, 0]
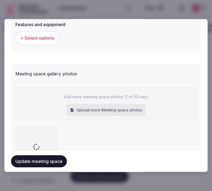
click at [33, 38] on span "+ Select options" at bounding box center [37, 38] width 34 height 6
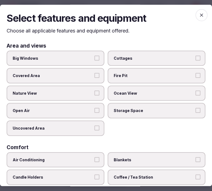
drag, startPoint x: 92, startPoint y: 58, endPoint x: 94, endPoint y: 66, distance: 8.2
click at [92, 59] on label "Big Windows" at bounding box center [56, 58] width 98 height 15
click at [95, 59] on button "Big Windows" at bounding box center [97, 58] width 5 height 5
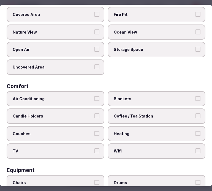
scroll to position [379, 0]
drag, startPoint x: 87, startPoint y: 100, endPoint x: 100, endPoint y: 115, distance: 20.3
click at [87, 99] on label "Air Conditioning" at bounding box center [56, 98] width 98 height 15
click at [95, 99] on button "Air Conditioning" at bounding box center [97, 98] width 5 height 5
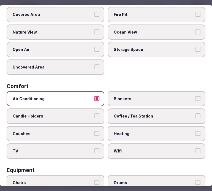
click at [118, 149] on span "Wifi" at bounding box center [154, 152] width 80 height 6
click at [196, 149] on button "Wifi" at bounding box center [198, 151] width 5 height 5
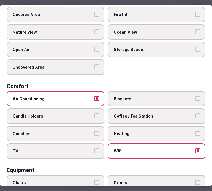
click at [182, 119] on label "Coffee / Tea Station" at bounding box center [157, 116] width 98 height 15
click at [196, 119] on button "Coffee / Tea Station" at bounding box center [198, 116] width 5 height 5
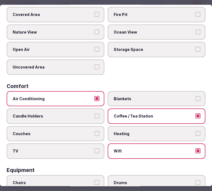
click at [97, 149] on button "TV" at bounding box center [97, 151] width 5 height 5
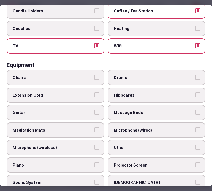
scroll to position [184, 0]
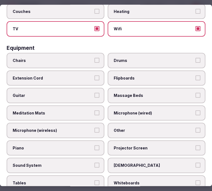
click at [90, 58] on span "Chairs" at bounding box center [53, 61] width 80 height 6
click at [95, 58] on button "Chairs" at bounding box center [97, 60] width 5 height 5
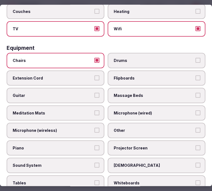
click at [143, 141] on label "Projector Screen" at bounding box center [157, 148] width 98 height 15
click at [196, 146] on button "Projector Screen" at bounding box center [198, 148] width 5 height 5
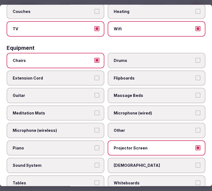
click at [165, 127] on label "Other" at bounding box center [157, 130] width 98 height 15
click at [196, 128] on button "Other" at bounding box center [198, 130] width 5 height 5
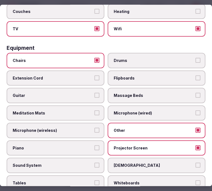
click at [174, 146] on span "Projector Screen" at bounding box center [154, 149] width 80 height 6
click at [196, 146] on button "Projector Screen" at bounding box center [198, 148] width 5 height 5
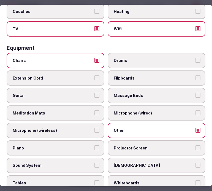
drag, startPoint x: 84, startPoint y: 156, endPoint x: 85, endPoint y: 159, distance: 3.1
click at [85, 163] on span "Sound System" at bounding box center [53, 166] width 80 height 6
click at [95, 163] on button "Sound System" at bounding box center [97, 165] width 5 height 5
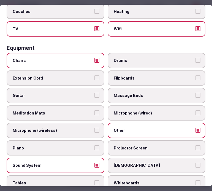
click at [86, 181] on span "Tables" at bounding box center [53, 184] width 80 height 6
click at [95, 181] on button "Tables" at bounding box center [97, 183] width 5 height 5
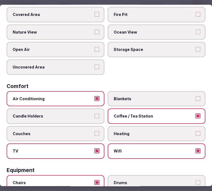
scroll to position [0, 0]
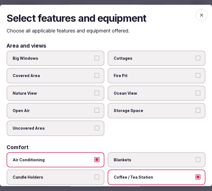
click at [191, 12] on h2 "Select features and equipment" at bounding box center [106, 18] width 199 height 14
click at [196, 12] on span "button" at bounding box center [202, 15] width 12 height 12
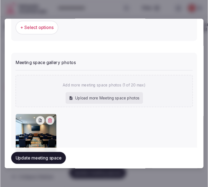
scroll to position [424, 0]
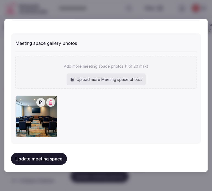
click at [59, 157] on button "Update meeting space" at bounding box center [39, 159] width 56 height 12
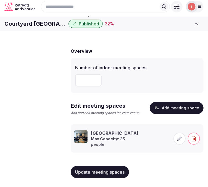
click at [81, 170] on button "Update meeting spaces" at bounding box center [100, 172] width 58 height 12
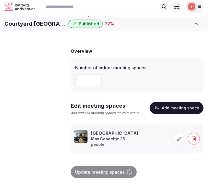
click at [0, 0] on span "Accommodations" at bounding box center [0, 0] width 0 height 0
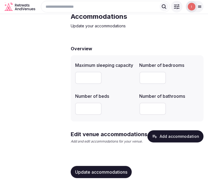
scroll to position [31, 0]
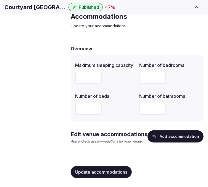
click at [185, 137] on button "Add accommodation" at bounding box center [175, 136] width 56 height 12
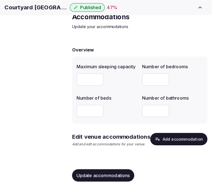
scroll to position [26, 0]
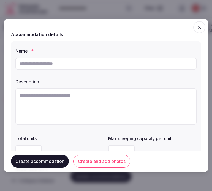
click at [127, 65] on input "text" at bounding box center [105, 64] width 181 height 12
paste input "**********"
type input "**********"
click at [178, 91] on textarea at bounding box center [105, 107] width 181 height 36
paste textarea "**********"
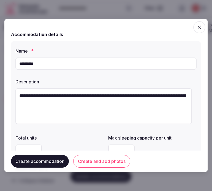
drag, startPoint x: 172, startPoint y: 109, endPoint x: 174, endPoint y: 107, distance: 3.1
click at [172, 108] on textarea "**********" at bounding box center [103, 107] width 177 height 36
paste textarea "**********"
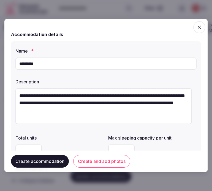
scroll to position [3, 0]
click at [95, 113] on textarea "**********" at bounding box center [103, 107] width 177 height 36
paste textarea "**********"
drag, startPoint x: 106, startPoint y: 118, endPoint x: 106, endPoint y: 115, distance: 3.1
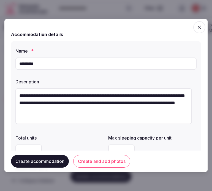
click at [106, 117] on textarea "**********" at bounding box center [103, 107] width 177 height 36
paste textarea "**********"
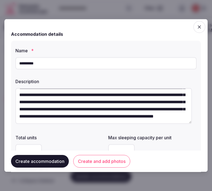
scroll to position [0, 0]
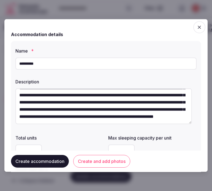
type textarea "**********"
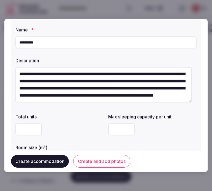
scroll to position [31, 0]
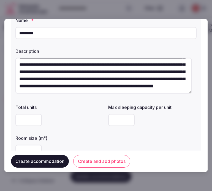
click at [117, 116] on input "number" at bounding box center [121, 120] width 26 height 12
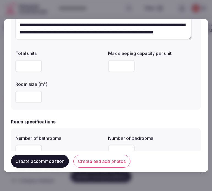
scroll to position [92, 0]
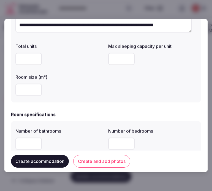
type input "*"
click at [31, 90] on input "number" at bounding box center [28, 90] width 26 height 12
type input "**"
click at [28, 142] on input "number" at bounding box center [28, 144] width 26 height 12
type input "*"
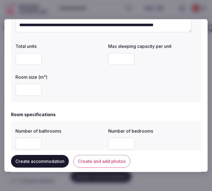
click at [121, 141] on input "number" at bounding box center [121, 144] width 26 height 12
type input "*"
click at [199, 139] on div "**********" at bounding box center [106, 95] width 204 height 153
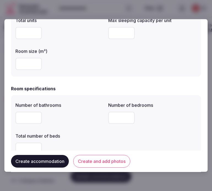
scroll to position [153, 0]
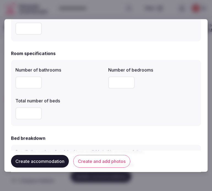
click at [24, 113] on input "number" at bounding box center [28, 114] width 26 height 12
type input "*"
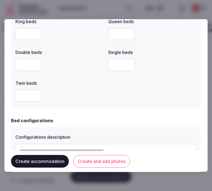
scroll to position [306, 0]
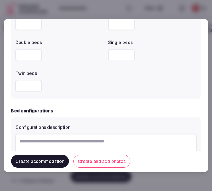
click at [74, 137] on textarea at bounding box center [105, 152] width 181 height 36
paste textarea "**********"
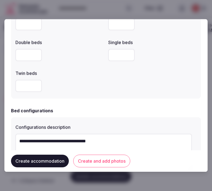
click at [38, 142] on textarea "**********" at bounding box center [103, 152] width 177 height 36
drag, startPoint x: 86, startPoint y: 141, endPoint x: 129, endPoint y: 140, distance: 42.5
click at [129, 140] on textarea "**********" at bounding box center [103, 152] width 177 height 36
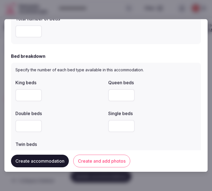
scroll to position [245, 0]
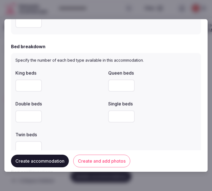
type textarea "**********"
click at [114, 114] on input "number" at bounding box center [121, 117] width 26 height 12
type input "*"
click at [55, 161] on button "Create accommodation" at bounding box center [40, 161] width 58 height 13
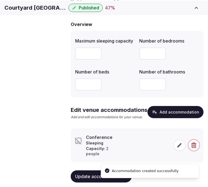
scroll to position [65, 0]
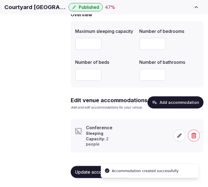
click at [183, 135] on span at bounding box center [179, 135] width 12 height 12
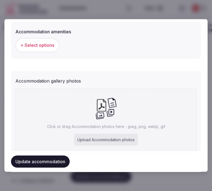
scroll to position [552, 0]
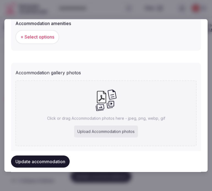
click at [33, 30] on button "+ Select options" at bounding box center [37, 37] width 44 height 14
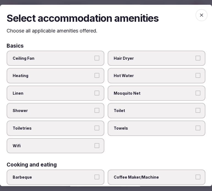
click at [93, 89] on label "Linen" at bounding box center [56, 93] width 98 height 15
click at [95, 91] on button "Linen" at bounding box center [97, 93] width 5 height 5
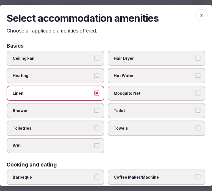
click at [92, 105] on label "Shower" at bounding box center [56, 110] width 98 height 15
click at [95, 108] on button "Shower" at bounding box center [97, 110] width 5 height 5
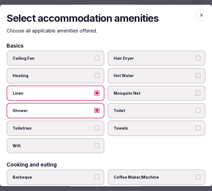
click at [100, 130] on label "Toiletries" at bounding box center [56, 128] width 98 height 15
click at [100, 130] on button "Toiletries" at bounding box center [97, 128] width 5 height 5
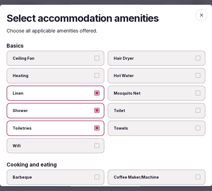
click at [101, 145] on label "Wifi" at bounding box center [56, 145] width 98 height 15
click at [100, 145] on button "Wifi" at bounding box center [97, 145] width 5 height 5
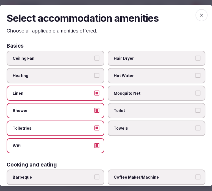
drag, startPoint x: 142, startPoint y: 128, endPoint x: 144, endPoint y: 125, distance: 3.5
click at [142, 128] on span "Towels" at bounding box center [154, 129] width 80 height 6
click at [196, 128] on button "Towels" at bounding box center [198, 128] width 5 height 5
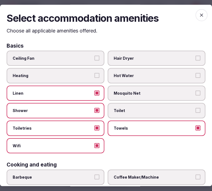
click at [151, 109] on span "Toilet" at bounding box center [154, 111] width 80 height 6
click at [196, 109] on button "Toilet" at bounding box center [198, 110] width 5 height 5
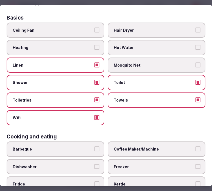
scroll to position [61, 0]
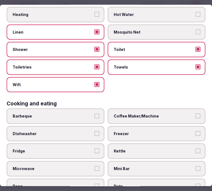
click at [149, 115] on span "Coffee Maker/Machine" at bounding box center [154, 117] width 80 height 6
click at [196, 115] on button "Coffee Maker/Machine" at bounding box center [198, 116] width 5 height 5
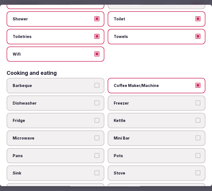
click at [170, 136] on span "Mini Bar" at bounding box center [154, 139] width 80 height 6
click at [196, 136] on button "Mini Bar" at bounding box center [198, 138] width 5 height 5
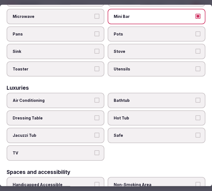
scroll to position [214, 0]
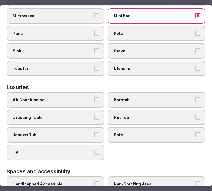
click at [81, 98] on span "Air Conditioning" at bounding box center [53, 101] width 80 height 6
click at [95, 98] on button "Air Conditioning" at bounding box center [97, 100] width 5 height 5
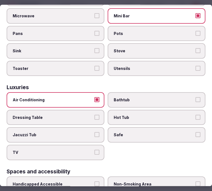
drag, startPoint x: 100, startPoint y: 143, endPoint x: 103, endPoint y: 143, distance: 3.3
click at [100, 145] on label "TV" at bounding box center [56, 152] width 98 height 15
click at [100, 150] on button "TV" at bounding box center [97, 152] width 5 height 5
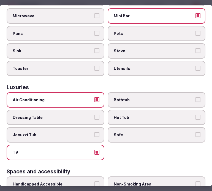
click at [145, 133] on span "Safe" at bounding box center [154, 136] width 80 height 6
click at [196, 133] on button "Safe" at bounding box center [198, 135] width 5 height 5
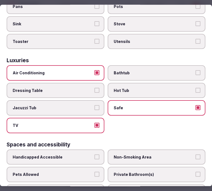
scroll to position [276, 0]
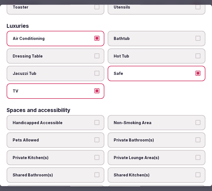
click at [155, 138] on span "Private Bathroom(s)" at bounding box center [154, 141] width 80 height 6
click at [196, 138] on button "Private Bathroom(s)" at bounding box center [198, 140] width 5 height 5
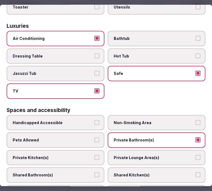
click at [165, 155] on span "Private Lounge Area(s)" at bounding box center [154, 158] width 80 height 6
click at [196, 155] on button "Private Lounge Area(s)" at bounding box center [198, 157] width 5 height 5
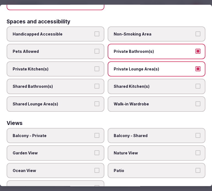
scroll to position [367, 0]
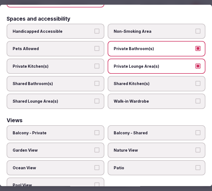
click at [86, 125] on label "Balcony - Private" at bounding box center [56, 132] width 98 height 15
click at [95, 130] on button "Balcony - Private" at bounding box center [97, 132] width 5 height 5
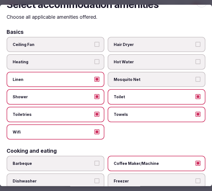
scroll to position [0, 0]
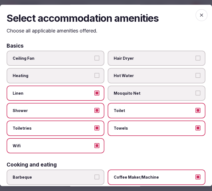
click at [196, 13] on span "button" at bounding box center [202, 15] width 12 height 12
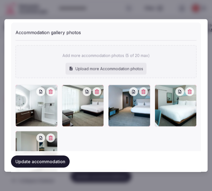
scroll to position [600, 0]
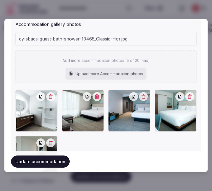
drag, startPoint x: 153, startPoint y: 58, endPoint x: 150, endPoint y: 57, distance: 3.7
click at [150, 57] on div "Add more accommodation photos (5 of 20 max) Upload more Accommodation photos" at bounding box center [105, 66] width 181 height 33
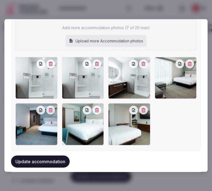
scroll to position [628, 0]
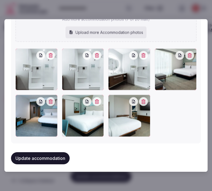
click at [95, 53] on icon "button" at bounding box center [97, 55] width 4 height 4
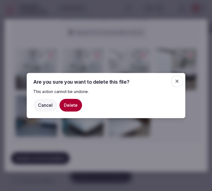
click at [72, 101] on button "Delete" at bounding box center [71, 105] width 23 height 13
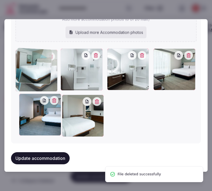
drag, startPoint x: 17, startPoint y: 98, endPoint x: 24, endPoint y: 57, distance: 41.6
click at [24, 57] on div at bounding box center [36, 71] width 42 height 42
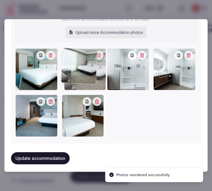
drag, startPoint x: 156, startPoint y: 55, endPoint x: 66, endPoint y: 61, distance: 89.8
click at [67, 58] on div at bounding box center [85, 70] width 42 height 42
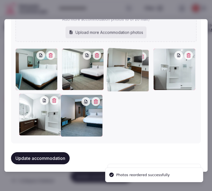
drag, startPoint x: 65, startPoint y: 99, endPoint x: 110, endPoint y: 65, distance: 55.8
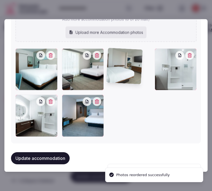
drag, startPoint x: 110, startPoint y: 65, endPoint x: 112, endPoint y: 62, distance: 4.4
click at [112, 62] on div at bounding box center [105, 93] width 181 height 89
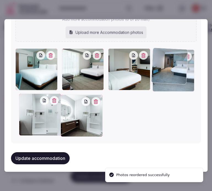
drag, startPoint x: 66, startPoint y: 98, endPoint x: 159, endPoint y: 59, distance: 100.7
click at [166, 57] on div at bounding box center [174, 71] width 42 height 42
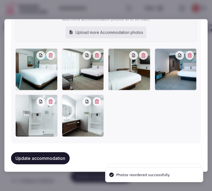
click at [60, 154] on button "Update accommodation" at bounding box center [40, 158] width 59 height 12
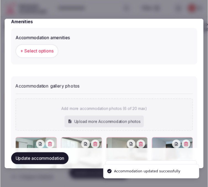
scroll to position [0, 0]
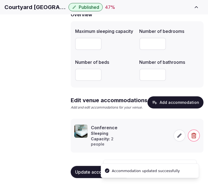
click at [180, 138] on span at bounding box center [179, 135] width 12 height 12
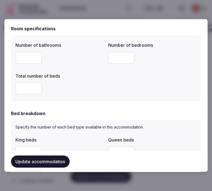
scroll to position [214, 0]
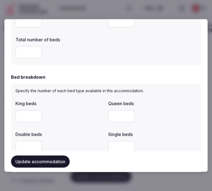
drag, startPoint x: 25, startPoint y: 119, endPoint x: 19, endPoint y: 120, distance: 6.5
click at [24, 118] on input "number" at bounding box center [28, 117] width 26 height 12
type input "*"
drag, startPoint x: 119, startPoint y: 145, endPoint x: 105, endPoint y: 148, distance: 14.2
click at [105, 148] on div "King beds * Queen beds Double beds Single beds * Twin beds" at bounding box center [105, 142] width 181 height 88
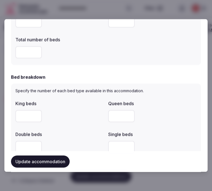
drag, startPoint x: 114, startPoint y: 149, endPoint x: 103, endPoint y: 148, distance: 10.4
click at [101, 149] on div "King beds * Queen beds Double beds Single beds * Twin beds" at bounding box center [105, 142] width 181 height 88
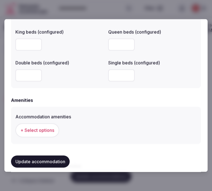
scroll to position [459, 0]
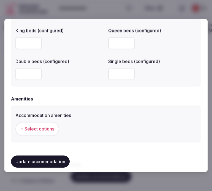
click at [111, 69] on input "number" at bounding box center [121, 74] width 26 height 12
type input "*"
click at [34, 129] on span "+ Select options" at bounding box center [37, 129] width 34 height 6
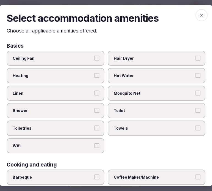
click at [77, 89] on label "Linen" at bounding box center [56, 93] width 98 height 15
click at [95, 91] on button "Linen" at bounding box center [97, 93] width 5 height 5
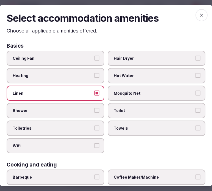
click at [81, 110] on span "Shower" at bounding box center [53, 111] width 80 height 6
click at [95, 110] on button "Shower" at bounding box center [97, 110] width 5 height 5
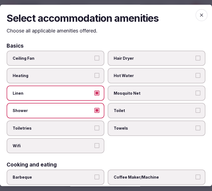
click at [97, 126] on button "Toiletries" at bounding box center [97, 128] width 5 height 5
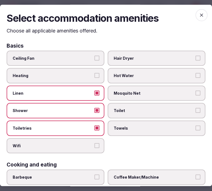
click at [95, 143] on button "Wifi" at bounding box center [97, 145] width 5 height 5
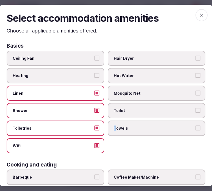
drag, startPoint x: 113, startPoint y: 128, endPoint x: 117, endPoint y: 125, distance: 5.5
click at [114, 127] on span "Towels" at bounding box center [154, 129] width 80 height 6
click at [191, 127] on label "Towels" at bounding box center [157, 128] width 98 height 15
click at [196, 127] on button "Towels" at bounding box center [198, 128] width 5 height 5
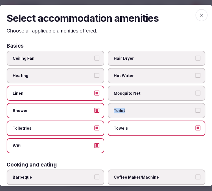
click at [193, 111] on label "Toilet" at bounding box center [157, 110] width 98 height 15
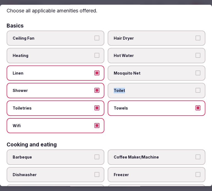
scroll to position [31, 0]
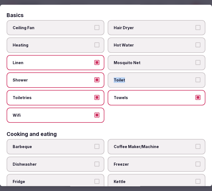
click at [196, 78] on button "Toilet" at bounding box center [198, 80] width 5 height 5
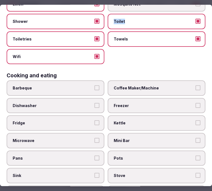
scroll to position [92, 0]
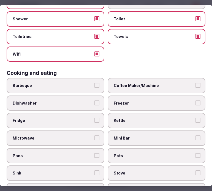
click at [178, 79] on label "Coffee Maker/Machine" at bounding box center [157, 85] width 98 height 15
click at [196, 83] on button "Coffee Maker/Machine" at bounding box center [198, 85] width 5 height 5
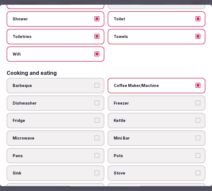
click at [196, 136] on button "Mini Bar" at bounding box center [198, 138] width 5 height 5
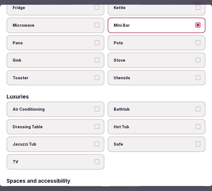
scroll to position [214, 0]
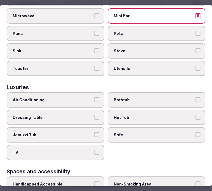
click at [88, 98] on span "Air Conditioning" at bounding box center [53, 101] width 80 height 6
click at [95, 98] on button "Air Conditioning" at bounding box center [97, 100] width 5 height 5
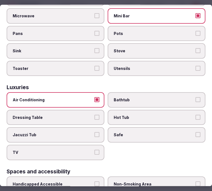
click at [95, 150] on button "TV" at bounding box center [97, 152] width 5 height 5
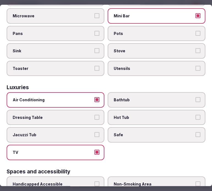
click at [133, 130] on label "Safe" at bounding box center [157, 135] width 98 height 15
click at [196, 133] on button "Safe" at bounding box center [198, 135] width 5 height 5
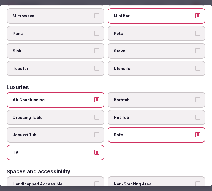
drag, startPoint x: 190, startPoint y: 92, endPoint x: 192, endPoint y: 92, distance: 2.8
click at [190, 93] on label "Bathtub" at bounding box center [157, 100] width 98 height 15
click at [196, 98] on button "Bathtub" at bounding box center [198, 100] width 5 height 5
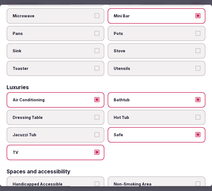
click at [163, 93] on label "Bathtub" at bounding box center [157, 100] width 98 height 15
click at [196, 98] on button "Bathtub" at bounding box center [198, 100] width 5 height 5
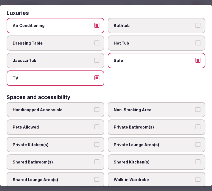
scroll to position [306, 0]
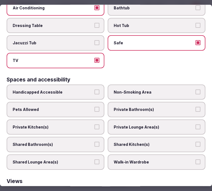
click at [142, 105] on label "Private Bathroom(s)" at bounding box center [157, 109] width 98 height 15
click at [196, 107] on button "Private Bathroom(s)" at bounding box center [198, 109] width 5 height 5
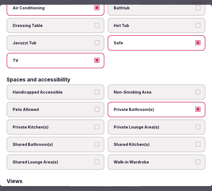
click at [144, 120] on label "Private Lounge Area(s)" at bounding box center [157, 127] width 98 height 15
click at [196, 125] on button "Private Lounge Area(s)" at bounding box center [198, 127] width 5 height 5
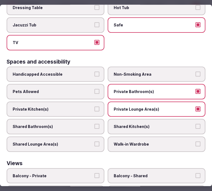
scroll to position [367, 0]
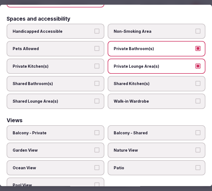
click at [83, 125] on label "Balcony - Private" at bounding box center [56, 132] width 98 height 15
click at [95, 130] on button "Balcony - Private" at bounding box center [97, 132] width 5 height 5
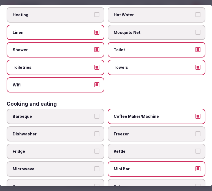
scroll to position [0, 0]
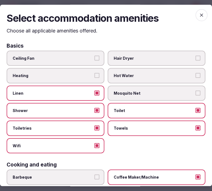
click at [200, 13] on span "button" at bounding box center [202, 15] width 12 height 12
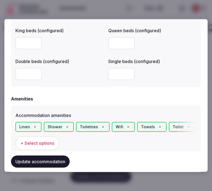
click at [50, 161] on button "Update accommodation" at bounding box center [40, 162] width 59 height 12
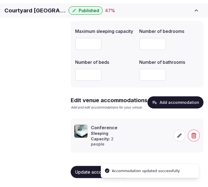
scroll to position [65, 0]
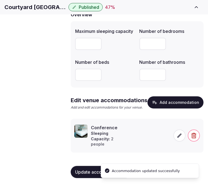
click at [0, 0] on span "Amenities" at bounding box center [0, 0] width 0 height 0
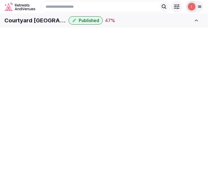
scroll to position [1, 0]
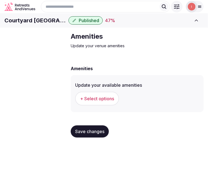
click at [104, 101] on button "+ Select options" at bounding box center [97, 99] width 44 height 14
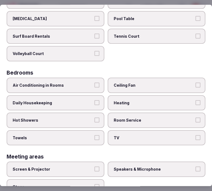
scroll to position [61, 0]
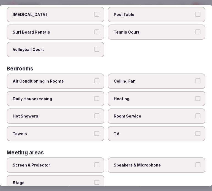
click at [95, 81] on button "Air Conditioning in Rooms" at bounding box center [97, 81] width 5 height 5
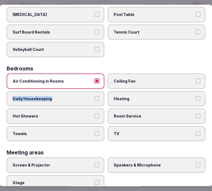
click at [97, 95] on label "Daily Housekeeping" at bounding box center [56, 98] width 98 height 15
click at [97, 96] on button "Daily Housekeeping" at bounding box center [97, 98] width 5 height 5
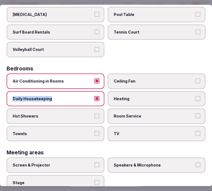
click at [95, 114] on button "Hot Showers" at bounding box center [97, 116] width 5 height 5
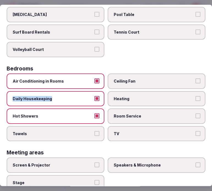
click at [96, 131] on button "Towels" at bounding box center [97, 133] width 5 height 5
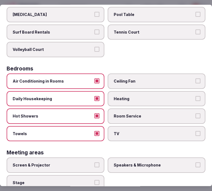
click at [131, 116] on label "Room Service" at bounding box center [157, 116] width 98 height 15
click at [196, 114] on button "Room Service" at bounding box center [198, 116] width 5 height 5
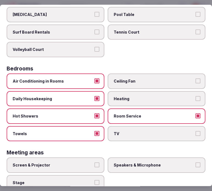
click at [189, 126] on label "TV" at bounding box center [157, 133] width 98 height 15
click at [196, 131] on button "TV" at bounding box center [198, 133] width 5 height 5
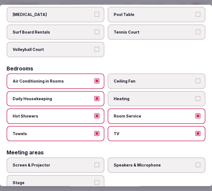
click at [99, 164] on label "Screen & Projector" at bounding box center [56, 165] width 98 height 15
click at [99, 164] on button "Screen & Projector" at bounding box center [97, 165] width 5 height 5
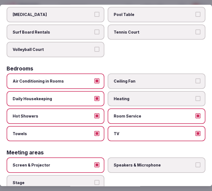
click at [197, 158] on label "Speakers & Microphone" at bounding box center [157, 165] width 98 height 15
click at [197, 163] on button "Speakers & Microphone" at bounding box center [198, 165] width 5 height 5
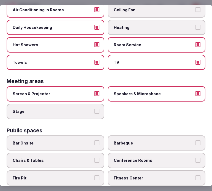
scroll to position [153, 0]
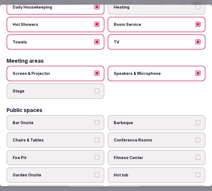
click at [92, 115] on label "Bar Onsite" at bounding box center [56, 122] width 98 height 15
click at [95, 120] on button "Bar Onsite" at bounding box center [97, 122] width 5 height 5
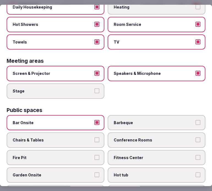
click at [100, 135] on label "Chairs & Tables" at bounding box center [56, 140] width 98 height 15
click at [100, 138] on button "Chairs & Tables" at bounding box center [97, 140] width 5 height 5
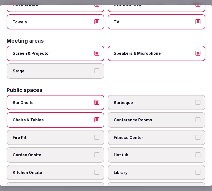
scroll to position [184, 0]
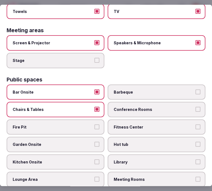
click at [122, 125] on label "Fitness Center" at bounding box center [157, 127] width 98 height 15
click at [196, 125] on button "Fitness Center" at bounding box center [198, 127] width 5 height 5
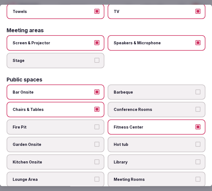
scroll to position [214, 0]
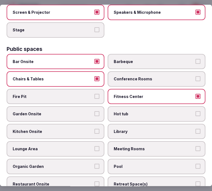
click at [97, 128] on label "Kitchen Onsite" at bounding box center [56, 131] width 98 height 15
click at [97, 129] on button "Kitchen Onsite" at bounding box center [97, 131] width 5 height 5
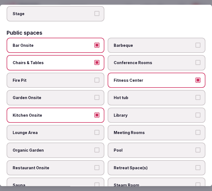
scroll to position [245, 0]
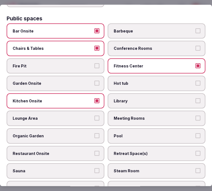
click at [119, 116] on span "Meeting Rooms" at bounding box center [154, 119] width 80 height 6
click at [196, 116] on button "Meeting Rooms" at bounding box center [198, 118] width 5 height 5
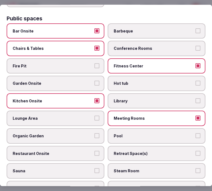
click at [92, 146] on label "Restaurant Onsite" at bounding box center [56, 153] width 98 height 15
click at [95, 151] on button "Restaurant Onsite" at bounding box center [97, 153] width 5 height 5
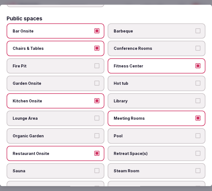
click at [122, 134] on label "Pool" at bounding box center [157, 136] width 98 height 15
click at [196, 134] on button "Pool" at bounding box center [198, 135] width 5 height 5
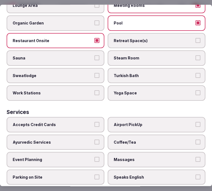
scroll to position [368, 0]
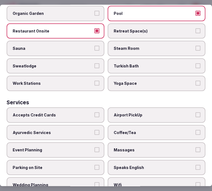
click at [97, 113] on button "Accepts Credit Cards" at bounding box center [97, 115] width 5 height 5
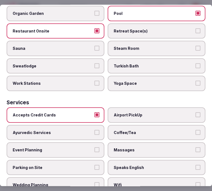
click at [114, 130] on span "Coffee/Tea" at bounding box center [154, 133] width 80 height 6
click at [196, 130] on button "Coffee/Tea" at bounding box center [198, 132] width 5 height 5
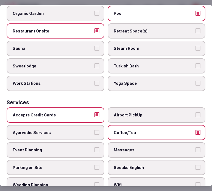
click at [127, 144] on label "Massages" at bounding box center [157, 150] width 98 height 15
click at [196, 148] on button "Massages" at bounding box center [198, 150] width 5 height 5
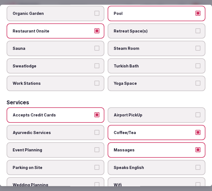
drag, startPoint x: 129, startPoint y: 154, endPoint x: 128, endPoint y: 159, distance: 4.7
click at [128, 165] on span "Speaks English" at bounding box center [154, 168] width 80 height 6
click at [196, 165] on button "Speaks English" at bounding box center [198, 167] width 5 height 5
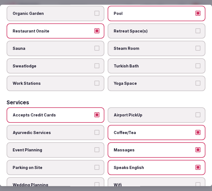
click at [128, 183] on span "Wifi" at bounding box center [154, 186] width 80 height 6
click at [196, 183] on button "Wifi" at bounding box center [198, 185] width 5 height 5
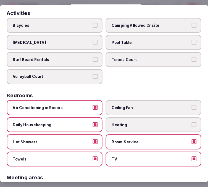
scroll to position [0, 0]
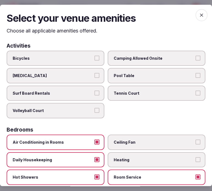
click at [196, 17] on span "button" at bounding box center [202, 15] width 12 height 12
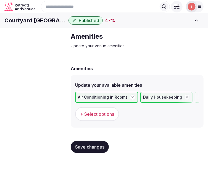
click at [89, 149] on span "Save changes" at bounding box center [89, 147] width 29 height 6
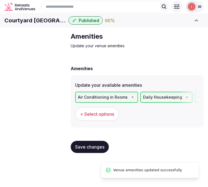
click at [0, 0] on link "Food & dining" at bounding box center [0, 0] width 0 height 0
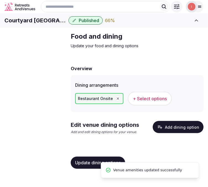
scroll to position [1, 0]
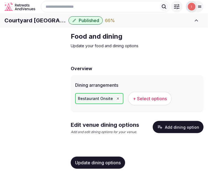
click at [157, 133] on button "Add dining option" at bounding box center [177, 127] width 51 height 12
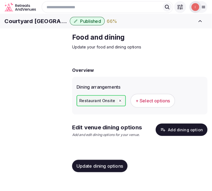
scroll to position [0, 0]
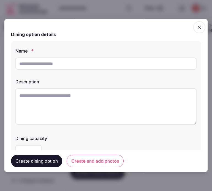
click at [98, 65] on input "text" at bounding box center [105, 64] width 181 height 12
paste input "**********"
type input "**********"
click at [94, 109] on textarea at bounding box center [105, 107] width 181 height 36
click at [151, 98] on textarea at bounding box center [105, 107] width 181 height 36
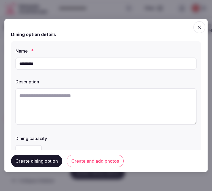
paste textarea "**********"
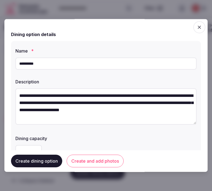
scroll to position [3, 0]
type textarea "**********"
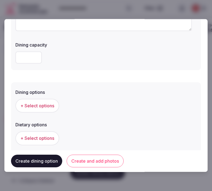
scroll to position [122, 0]
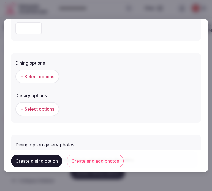
click at [39, 78] on span "+ Select options" at bounding box center [37, 77] width 34 height 6
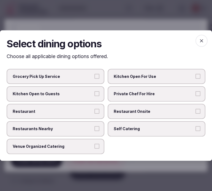
click at [91, 114] on span "Restaurant" at bounding box center [53, 112] width 80 height 6
click at [95, 114] on button "Restaurant" at bounding box center [97, 111] width 5 height 5
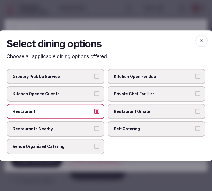
click at [134, 110] on span "Restaurant Onsite" at bounding box center [154, 112] width 80 height 6
click at [196, 110] on button "Restaurant Onsite" at bounding box center [198, 111] width 5 height 5
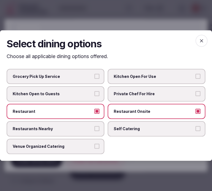
click at [202, 44] on icon "button" at bounding box center [202, 41] width 6 height 6
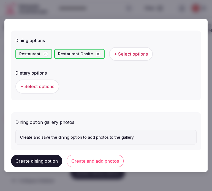
scroll to position [156, 0]
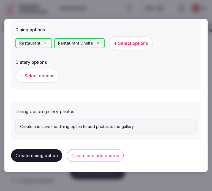
click at [50, 106] on div "Dining option gallery photos" at bounding box center [105, 110] width 181 height 9
click at [42, 73] on span "+ Select options" at bounding box center [37, 76] width 34 height 6
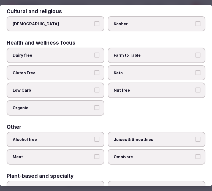
scroll to position [0, 0]
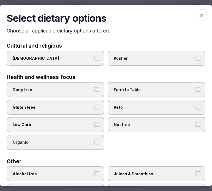
click at [200, 19] on span "button" at bounding box center [202, 15] width 12 height 12
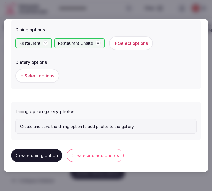
click at [111, 154] on button "Create and add photos" at bounding box center [95, 156] width 57 height 13
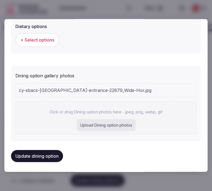
scroll to position [206, 0]
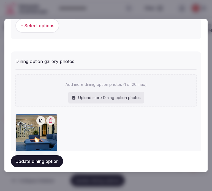
click at [53, 165] on button "Update dining option" at bounding box center [37, 162] width 52 height 12
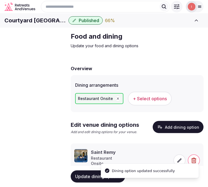
scroll to position [73, 0]
click at [0, 0] on span "Activities & experiences" at bounding box center [0, 0] width 0 height 0
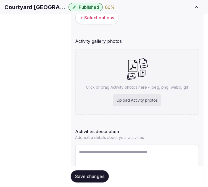
scroll to position [119, 0]
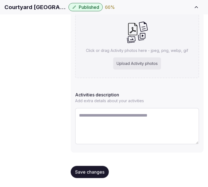
drag, startPoint x: 122, startPoint y: 124, endPoint x: 122, endPoint y: 121, distance: 3.6
click at [122, 124] on textarea at bounding box center [137, 126] width 124 height 36
paste textarea "**********"
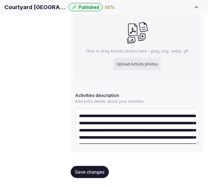
scroll to position [82, 0]
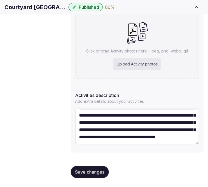
type textarea "**********"
drag, startPoint x: 85, startPoint y: 173, endPoint x: 85, endPoint y: 108, distance: 64.3
click at [85, 172] on span "Save changes" at bounding box center [89, 172] width 29 height 6
click at [99, 86] on div "Update your available activities + Select options Activity gallery photos Click…" at bounding box center [137, 55] width 133 height 194
click at [107, 57] on div "Click or drag Activity photos here - jpeg, png, webp, gif Upload Activity photos" at bounding box center [137, 46] width 124 height 66
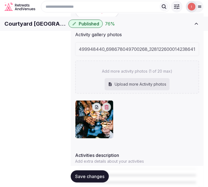
scroll to position [73, 0]
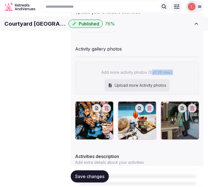
drag, startPoint x: 165, startPoint y: 89, endPoint x: 151, endPoint y: 78, distance: 17.6
click at [151, 78] on div "Add more activity photos (3 of 20 max) Upload more Activity photos" at bounding box center [137, 77] width 124 height 33
click at [186, 46] on div "Update your available activities + Select options Activity gallery photos Add m…" at bounding box center [137, 108] width 133 height 212
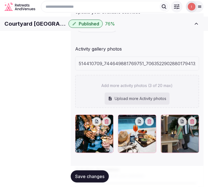
drag, startPoint x: 135, startPoint y: 84, endPoint x: 136, endPoint y: 91, distance: 6.8
click at [136, 91] on div "Add more activity photos (3 of 20 max) Upload more Activity photos" at bounding box center [137, 91] width 124 height 33
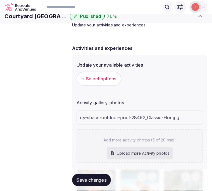
scroll to position [0, 0]
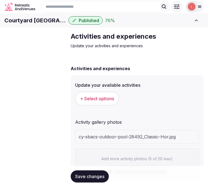
click at [102, 105] on button "+ Select options" at bounding box center [97, 99] width 44 height 14
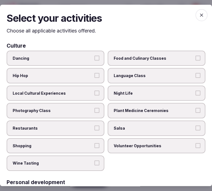
click at [98, 95] on label "Local Cultural Experiences" at bounding box center [56, 93] width 98 height 15
click at [98, 95] on button "Local Cultural Experiences" at bounding box center [97, 93] width 5 height 5
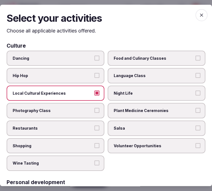
click at [100, 122] on label "Restaurants" at bounding box center [56, 128] width 98 height 15
click at [100, 126] on button "Restaurants" at bounding box center [97, 128] width 5 height 5
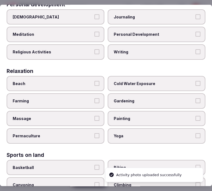
scroll to position [184, 0]
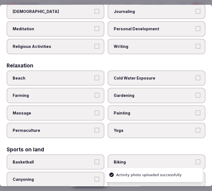
click at [147, 26] on span "Personal Development" at bounding box center [154, 29] width 80 height 6
click at [196, 26] on button "Personal Development" at bounding box center [198, 28] width 5 height 5
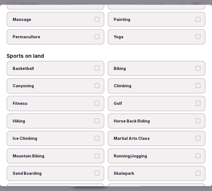
scroll to position [276, 0]
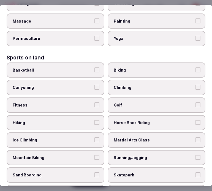
click at [98, 99] on label "Fitness" at bounding box center [56, 105] width 98 height 15
click at [98, 103] on button "Fitness" at bounding box center [97, 105] width 5 height 5
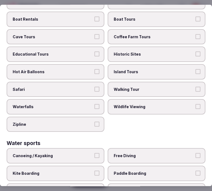
scroll to position [490, 0]
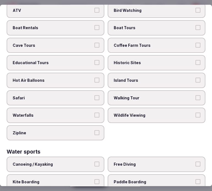
drag, startPoint x: 148, startPoint y: 52, endPoint x: 150, endPoint y: 55, distance: 3.5
click at [149, 60] on span "Historic Sites" at bounding box center [154, 63] width 80 height 6
click at [196, 60] on button "Historic Sites" at bounding box center [198, 62] width 5 height 5
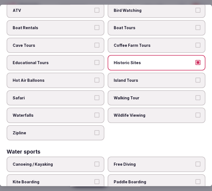
click at [162, 90] on label "Walking Tour" at bounding box center [157, 97] width 98 height 15
click at [196, 95] on button "Walking Tour" at bounding box center [198, 97] width 5 height 5
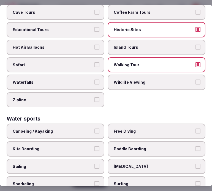
scroll to position [552, 0]
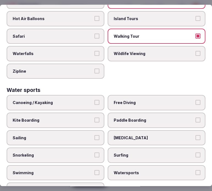
click at [75, 170] on span "Swimming" at bounding box center [53, 173] width 80 height 6
click at [95, 170] on button "Swimming" at bounding box center [97, 172] width 5 height 5
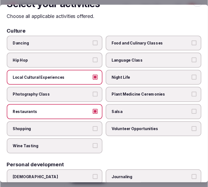
scroll to position [0, 0]
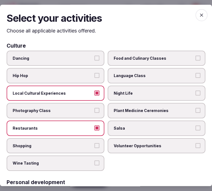
drag, startPoint x: 197, startPoint y: 16, endPoint x: 194, endPoint y: 22, distance: 7.0
click at [199, 17] on icon "button" at bounding box center [202, 15] width 6 height 6
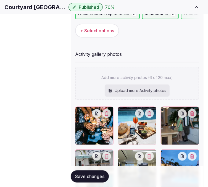
scroll to position [92, 0]
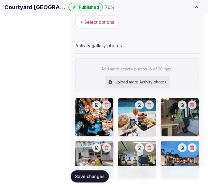
click at [92, 172] on button "Save changes" at bounding box center [90, 176] width 38 height 12
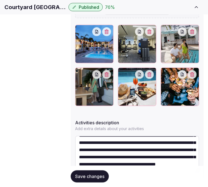
scroll to position [171, 0]
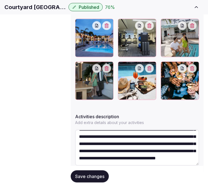
click at [90, 175] on button "Save changes" at bounding box center [90, 176] width 38 height 12
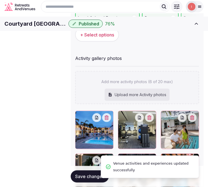
scroll to position [79, 0]
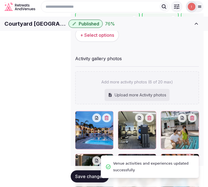
click at [0, 0] on span "Location" at bounding box center [0, 0] width 0 height 0
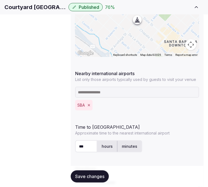
scroll to position [197, 0]
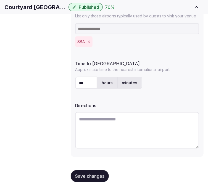
click at [78, 170] on button "Save changes" at bounding box center [90, 176] width 38 height 12
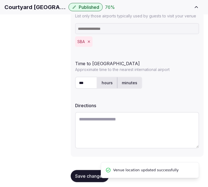
click at [0, 0] on span "Environment" at bounding box center [0, 0] width 0 height 0
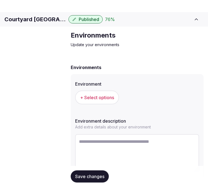
scroll to position [33, 0]
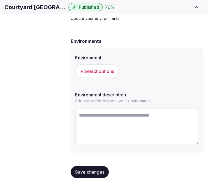
click at [84, 74] on span "+ Select options" at bounding box center [97, 71] width 34 height 6
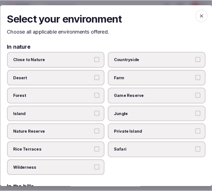
scroll to position [28, 0]
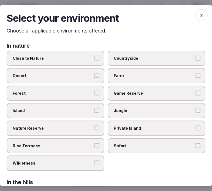
click at [91, 56] on label "Close to Nature" at bounding box center [56, 58] width 98 height 15
click at [95, 56] on button "Close to Nature" at bounding box center [97, 58] width 5 height 5
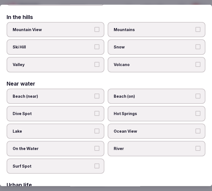
scroll to position [125, 0]
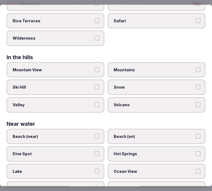
click at [97, 68] on button "Mountain View" at bounding box center [97, 69] width 5 height 5
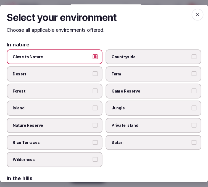
scroll to position [0, 0]
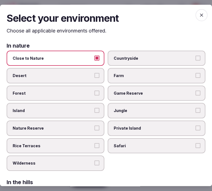
click at [196, 12] on span "button" at bounding box center [202, 15] width 12 height 12
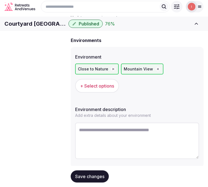
click at [105, 170] on div "Save changes" at bounding box center [90, 176] width 38 height 12
click at [103, 174] on span "Save changes" at bounding box center [89, 176] width 29 height 6
click at [0, 0] on span "Environment" at bounding box center [0, 0] width 0 height 0
click at [92, 178] on span "Save changes" at bounding box center [89, 176] width 29 height 6
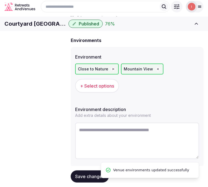
click at [0, 0] on span "Environment" at bounding box center [0, 0] width 0 height 0
click at [0, 0] on link "Environment" at bounding box center [0, 0] width 0 height 0
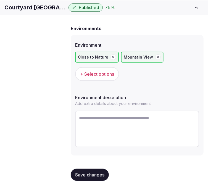
scroll to position [46, 0]
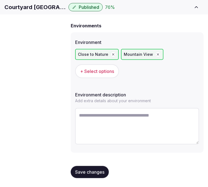
click at [82, 168] on button "Save changes" at bounding box center [90, 172] width 38 height 12
click at [0, 0] on link "Types of retreats" at bounding box center [0, 0] width 0 height 0
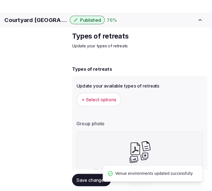
scroll to position [46, 0]
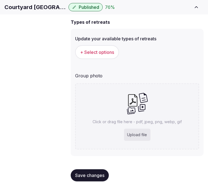
click at [111, 55] on span "+ Select options" at bounding box center [97, 52] width 34 height 6
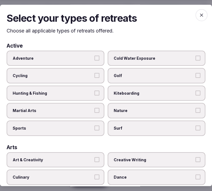
scroll to position [52, 0]
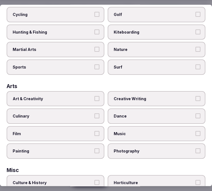
drag, startPoint x: 64, startPoint y: 96, endPoint x: 67, endPoint y: 101, distance: 5.7
click at [66, 96] on span "Art & Creativity" at bounding box center [53, 99] width 80 height 6
click at [95, 96] on button "Art & Creativity" at bounding box center [97, 98] width 5 height 5
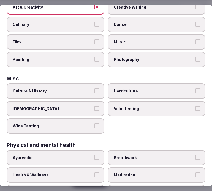
drag, startPoint x: 91, startPoint y: 89, endPoint x: 93, endPoint y: 98, distance: 9.0
click at [92, 88] on label "Culture & History" at bounding box center [56, 91] width 98 height 15
click at [95, 89] on button "Culture & History" at bounding box center [97, 91] width 5 height 5
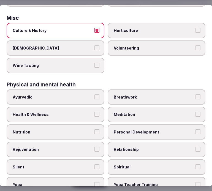
scroll to position [214, 0]
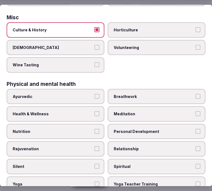
click at [94, 107] on label "Health & Wellness" at bounding box center [56, 114] width 98 height 15
click at [95, 112] on button "Health & Wellness" at bounding box center [97, 114] width 5 height 5
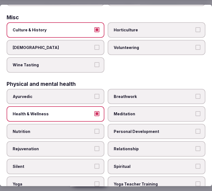
click at [125, 129] on span "Personal Development" at bounding box center [154, 132] width 80 height 6
click at [196, 129] on button "Personal Development" at bounding box center [198, 131] width 5 height 5
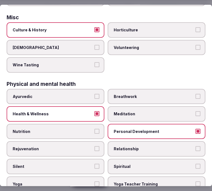
click at [125, 147] on span "Relationship" at bounding box center [154, 150] width 80 height 6
click at [196, 147] on button "Relationship" at bounding box center [198, 149] width 5 height 5
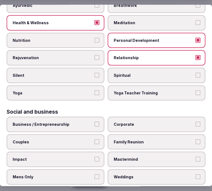
scroll to position [316, 0]
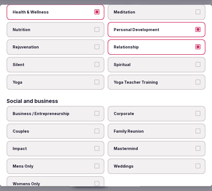
click at [81, 111] on span "Business / Entrepreneurship" at bounding box center [53, 114] width 80 height 6
click at [95, 111] on button "Business / Entrepreneurship" at bounding box center [97, 113] width 5 height 5
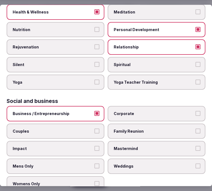
drag, startPoint x: 90, startPoint y: 71, endPoint x: 92, endPoint y: 73, distance: 3.0
click at [90, 80] on span "Yoga" at bounding box center [53, 83] width 80 height 6
click at [95, 80] on button "Yoga" at bounding box center [97, 82] width 5 height 5
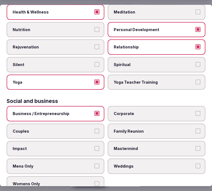
drag, startPoint x: 121, startPoint y: 102, endPoint x: 122, endPoint y: 108, distance: 5.6
click at [121, 111] on span "Corporate" at bounding box center [154, 114] width 80 height 6
click at [196, 111] on button "Corporate" at bounding box center [198, 113] width 5 height 5
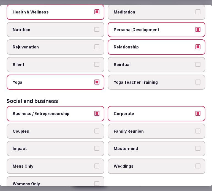
click at [128, 125] on label "Family Reunion" at bounding box center [157, 131] width 98 height 15
click at [196, 129] on button "Family Reunion" at bounding box center [198, 131] width 5 height 5
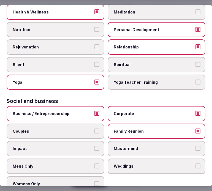
drag, startPoint x: 82, startPoint y: 119, endPoint x: 90, endPoint y: 127, distance: 11.7
click at [83, 129] on span "Couples" at bounding box center [53, 132] width 80 height 6
click at [95, 129] on button "Couples" at bounding box center [97, 131] width 5 height 5
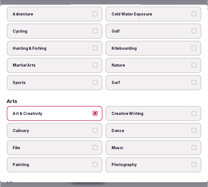
scroll to position [0, 0]
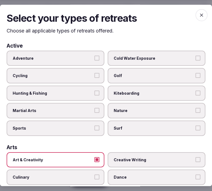
drag, startPoint x: 198, startPoint y: 18, endPoint x: 202, endPoint y: 18, distance: 4.4
click at [200, 18] on span "button" at bounding box center [202, 15] width 12 height 12
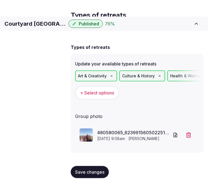
scroll to position [30, 0]
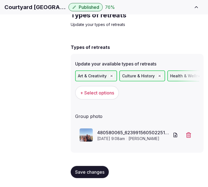
drag, startPoint x: 97, startPoint y: 168, endPoint x: 99, endPoint y: 165, distance: 4.3
click at [97, 168] on button "Save changes" at bounding box center [90, 172] width 38 height 12
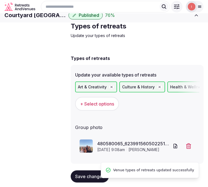
scroll to position [0, 0]
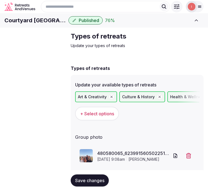
click at [0, 0] on span "Close CRM" at bounding box center [0, 0] width 0 height 0
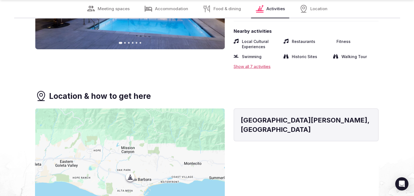
scroll to position [1027, 0]
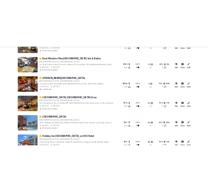
scroll to position [2187, 0]
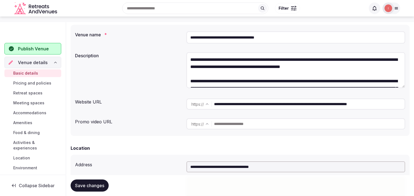
scroll to position [61, 0]
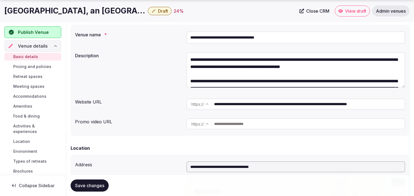
click at [245, 108] on input "**********" at bounding box center [309, 104] width 191 height 11
click at [245, 107] on input "**********" at bounding box center [309, 104] width 191 height 11
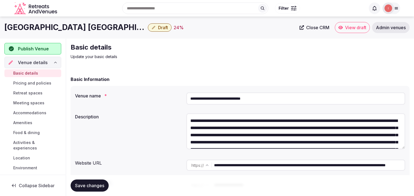
click at [222, 100] on input "**********" at bounding box center [295, 99] width 219 height 12
click at [240, 166] on input "**********" at bounding box center [309, 165] width 191 height 11
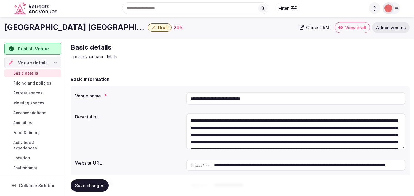
click at [240, 166] on input "**********" at bounding box center [309, 165] width 191 height 11
drag, startPoint x: 240, startPoint y: 166, endPoint x: 258, endPoint y: 158, distance: 19.2
click at [240, 166] on input "**********" at bounding box center [309, 165] width 191 height 11
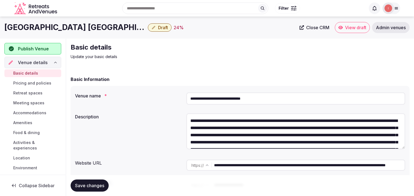
click at [240, 166] on input "**********" at bounding box center [309, 165] width 191 height 11
click at [240, 165] on input "**********" at bounding box center [309, 165] width 191 height 11
click at [209, 96] on input "**********" at bounding box center [295, 99] width 219 height 12
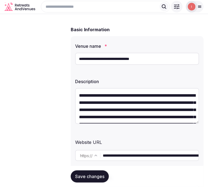
scroll to position [92, 0]
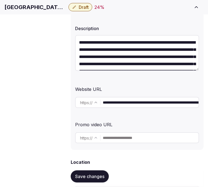
click at [109, 106] on input "**********" at bounding box center [151, 102] width 96 height 11
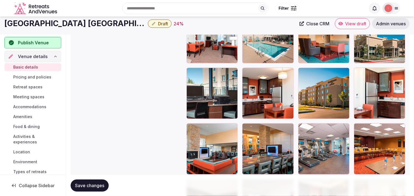
scroll to position [674, 0]
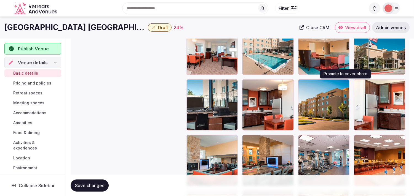
click at [344, 84] on icon "button" at bounding box center [344, 85] width 4 height 4
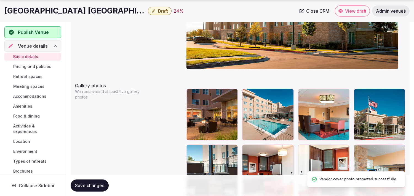
scroll to position [643, 0]
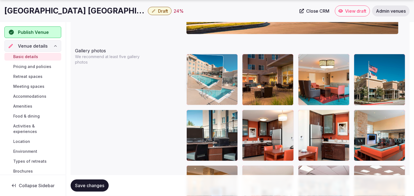
drag, startPoint x: 235, startPoint y: 57, endPoint x: 208, endPoint y: 52, distance: 27.3
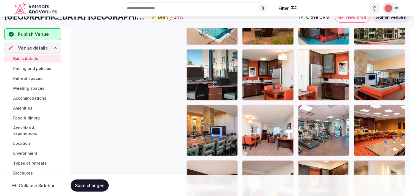
scroll to position [693, 0]
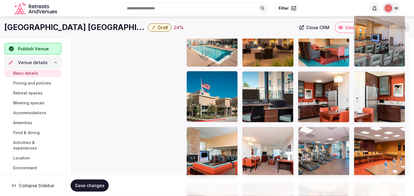
drag, startPoint x: 192, startPoint y: 119, endPoint x: 362, endPoint y: 45, distance: 185.5
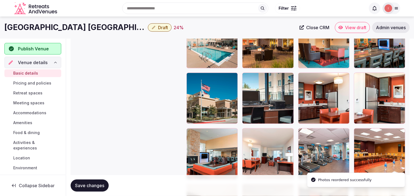
scroll to position [679, 0]
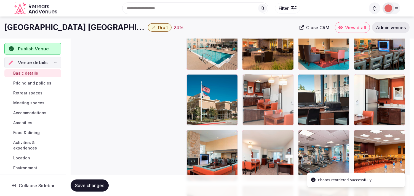
drag, startPoint x: 300, startPoint y: 77, endPoint x: 265, endPoint y: 83, distance: 35.2
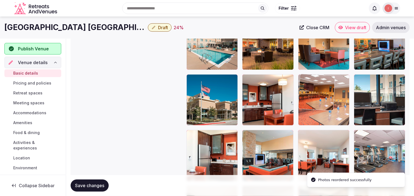
drag, startPoint x: 356, startPoint y: 133, endPoint x: 312, endPoint y: 88, distance: 62.2
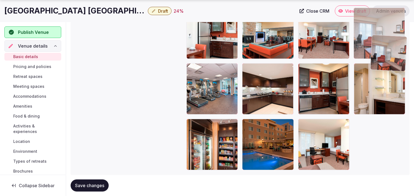
scroll to position [799, 0]
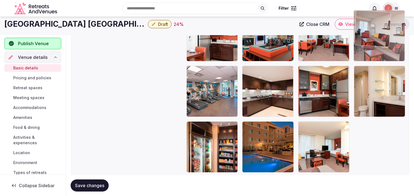
drag, startPoint x: 244, startPoint y: 67, endPoint x: 174, endPoint y: 35, distance: 77.6
click at [94, 183] on span "Save changes" at bounding box center [89, 186] width 29 height 6
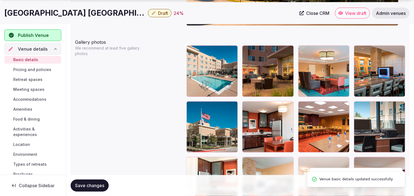
scroll to position [663, 0]
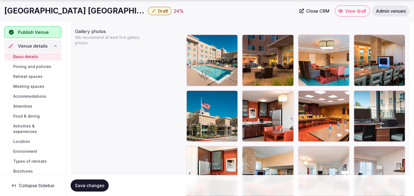
click at [87, 185] on span "Save changes" at bounding box center [89, 186] width 29 height 6
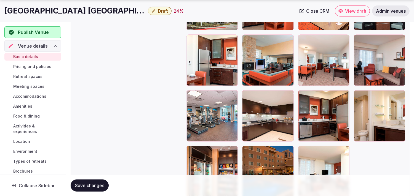
scroll to position [785, 0]
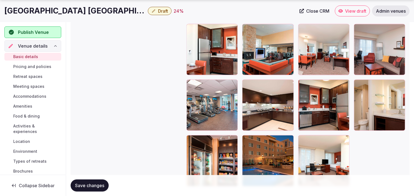
click at [77, 185] on span "Save changes" at bounding box center [89, 186] width 29 height 6
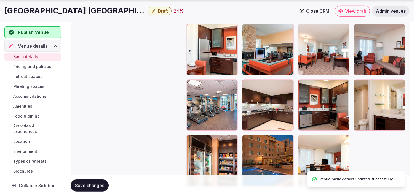
click at [158, 12] on button "Draft" at bounding box center [160, 11] width 24 height 8
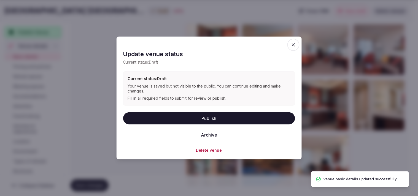
click at [214, 120] on button "Publish" at bounding box center [209, 118] width 172 height 12
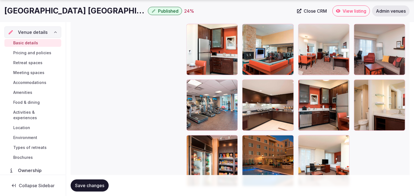
scroll to position [816, 0]
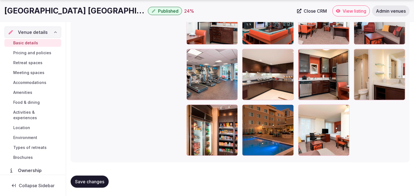
click at [95, 180] on span "Save changes" at bounding box center [89, 182] width 29 height 6
click at [37, 53] on span "Pricing and policies" at bounding box center [32, 53] width 38 height 6
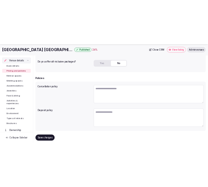
scroll to position [167, 0]
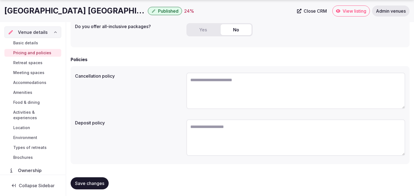
click at [84, 8] on h1 "Residence Inn Austin-University Area" at bounding box center [74, 11] width 141 height 11
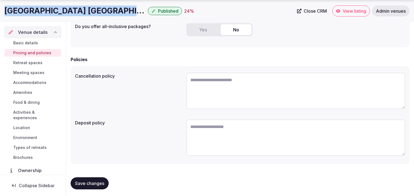
click at [84, 9] on h1 "Residence Inn Austin-University Area" at bounding box center [74, 11] width 141 height 11
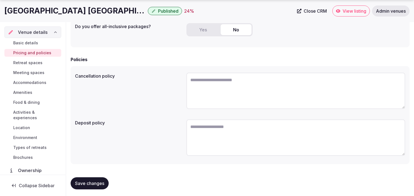
click at [100, 13] on h1 "Residence Inn Austin-University Area" at bounding box center [74, 11] width 141 height 11
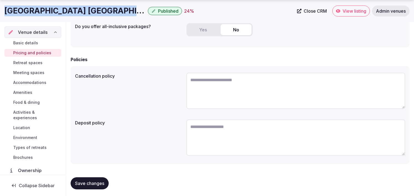
click at [100, 13] on h1 "Residence Inn Austin-University Area" at bounding box center [74, 11] width 141 height 11
copy div "Residence Inn Austin-University Area"
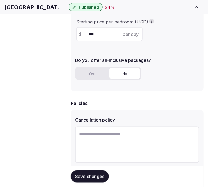
click at [170, 136] on textarea at bounding box center [137, 144] width 124 height 36
drag, startPoint x: 167, startPoint y: 137, endPoint x: 164, endPoint y: 136, distance: 3.1
paste textarea "**********"
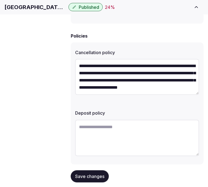
scroll to position [238, 0]
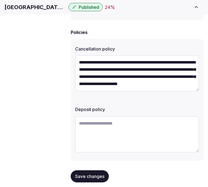
type textarea "**********"
click at [116, 131] on textarea at bounding box center [137, 134] width 124 height 36
paste textarea "**********"
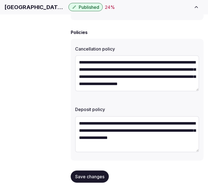
type textarea "**********"
click at [92, 173] on span "Save changes" at bounding box center [89, 176] width 29 height 6
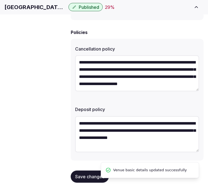
click at [0, 0] on span "Retreat spaces" at bounding box center [0, 0] width 0 height 0
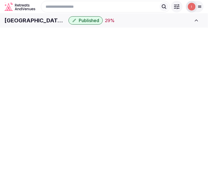
scroll to position [1, 0]
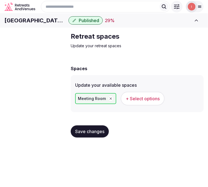
click at [155, 101] on span "+ Select options" at bounding box center [142, 98] width 34 height 6
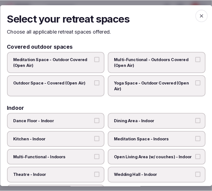
scroll to position [0, 0]
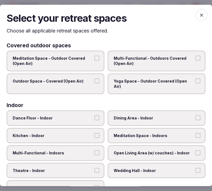
click at [159, 69] on label "Multi-Functional - Outdoors Covered (Open Air)" at bounding box center [157, 61] width 98 height 21
click at [196, 61] on button "Multi-Functional - Outdoors Covered (Open Air)" at bounding box center [198, 58] width 5 height 5
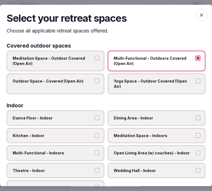
click at [95, 86] on label "Outdoor Space - Covered (Open Air)" at bounding box center [56, 84] width 98 height 21
click at [95, 84] on button "Outdoor Space - Covered (Open Air)" at bounding box center [97, 81] width 5 height 5
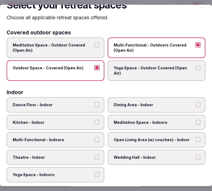
scroll to position [31, 0]
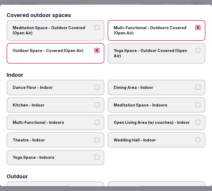
drag, startPoint x: 127, startPoint y: 87, endPoint x: 129, endPoint y: 92, distance: 5.5
click at [127, 86] on span "Dining Area - Indoor" at bounding box center [154, 88] width 80 height 6
click at [196, 86] on button "Dining Area - Indoor" at bounding box center [198, 87] width 5 height 5
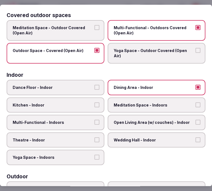
click at [91, 117] on label "Multi-Functional - Indoors" at bounding box center [56, 122] width 98 height 15
click at [95, 120] on button "Multi-Functional - Indoors" at bounding box center [97, 122] width 5 height 5
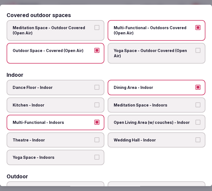
click at [84, 138] on span "Theatre - Indoor" at bounding box center [53, 141] width 80 height 6
click at [95, 138] on button "Theatre - Indoor" at bounding box center [97, 140] width 5 height 5
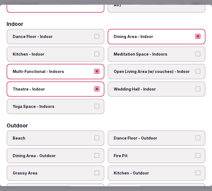
scroll to position [92, 0]
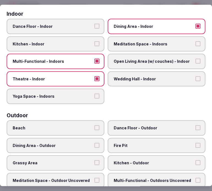
click at [156, 59] on span "Open Living Area (w/ couches) - Indoor" at bounding box center [154, 62] width 80 height 6
click at [196, 59] on button "Open Living Area (w/ couches) - Indoor" at bounding box center [198, 61] width 5 height 5
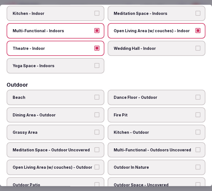
scroll to position [153, 0]
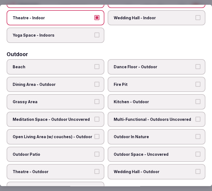
click at [143, 117] on span "Multi-Functional - Outdoors Uncovered" at bounding box center [154, 120] width 80 height 6
click at [196, 117] on button "Multi-Functional - Outdoors Uncovered" at bounding box center [198, 119] width 5 height 5
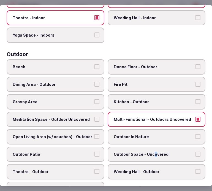
drag, startPoint x: 152, startPoint y: 147, endPoint x: 145, endPoint y: 146, distance: 6.9
click at [150, 147] on label "Outdoor Space - Uncovered" at bounding box center [157, 154] width 98 height 15
click at [91, 147] on label "Outdoor Patio" at bounding box center [56, 154] width 98 height 15
click at [95, 152] on button "Outdoor Patio" at bounding box center [97, 154] width 5 height 5
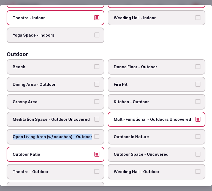
click at [93, 130] on label "Open Living Area (w/ couches) - Outdoor" at bounding box center [56, 137] width 98 height 15
click at [98, 130] on label "Open Living Area (w/ couches) - Outdoor" at bounding box center [56, 137] width 98 height 15
click at [98, 135] on button "Open Living Area (w/ couches) - Outdoor" at bounding box center [97, 137] width 5 height 5
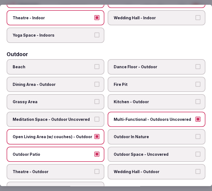
click at [78, 82] on span "Dining Area - Outdoor" at bounding box center [53, 85] width 80 height 6
click at [95, 82] on button "Dining Area - Outdoor" at bounding box center [97, 84] width 5 height 5
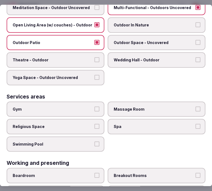
scroll to position [276, 0]
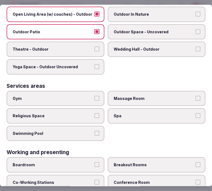
click at [97, 95] on label "Gym" at bounding box center [56, 98] width 98 height 15
click at [97, 96] on button "Gym" at bounding box center [97, 98] width 5 height 5
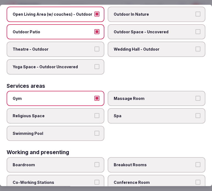
click at [92, 126] on label "Swimming Pool" at bounding box center [56, 133] width 98 height 15
click at [95, 131] on button "Swimming Pool" at bounding box center [97, 133] width 5 height 5
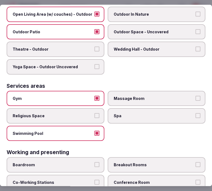
click at [189, 96] on span "Massage Room" at bounding box center [154, 99] width 80 height 6
click at [196, 96] on button "Massage Room" at bounding box center [198, 98] width 5 height 5
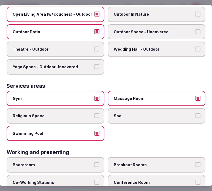
click at [196, 96] on button "Massage Room" at bounding box center [198, 98] width 5 height 5
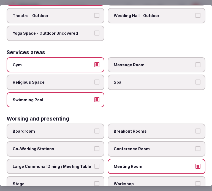
scroll to position [310, 0]
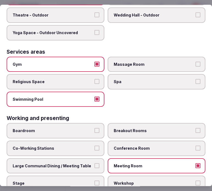
click at [99, 159] on label "Large Communal Dining / Meeting Table" at bounding box center [56, 166] width 98 height 15
click at [99, 164] on button "Large Communal Dining / Meeting Table" at bounding box center [97, 166] width 5 height 5
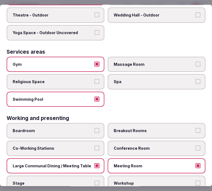
click at [135, 146] on span "Conference Room" at bounding box center [154, 149] width 80 height 6
click at [196, 146] on button "Conference Room" at bounding box center [198, 148] width 5 height 5
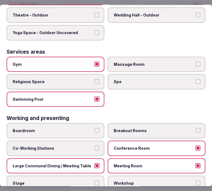
click at [139, 146] on span "Conference Room" at bounding box center [154, 149] width 80 height 6
click at [196, 146] on button "Conference Room" at bounding box center [198, 148] width 5 height 5
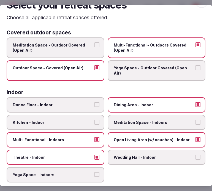
scroll to position [0, 0]
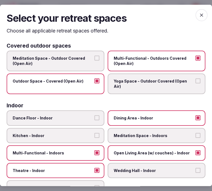
click at [196, 15] on span "button" at bounding box center [202, 15] width 12 height 12
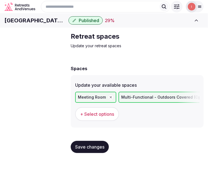
click at [91, 149] on span "Save changes" at bounding box center [89, 147] width 29 height 6
click at [88, 117] on span "+ Select options" at bounding box center [97, 114] width 34 height 6
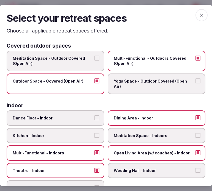
click at [201, 11] on span "button" at bounding box center [202, 15] width 12 height 12
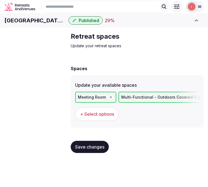
click at [0, 0] on span "Meeting spaces" at bounding box center [0, 0] width 0 height 0
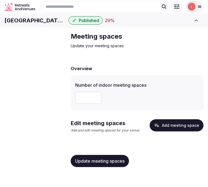
drag, startPoint x: 94, startPoint y: 110, endPoint x: 97, endPoint y: 108, distance: 2.9
click at [94, 104] on input "number" at bounding box center [88, 98] width 26 height 12
type input "*"
drag, startPoint x: 90, startPoint y: 175, endPoint x: 93, endPoint y: 174, distance: 3.1
click at [93, 167] on button "Update meeting spaces" at bounding box center [100, 161] width 58 height 12
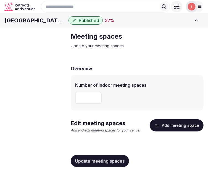
click at [164, 131] on button "Add meeting space" at bounding box center [176, 125] width 54 height 12
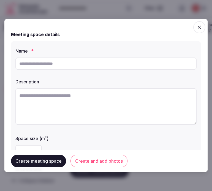
click at [105, 66] on input "text" at bounding box center [105, 64] width 181 height 12
paste input "**********"
type input "**********"
drag, startPoint x: 122, startPoint y: 99, endPoint x: 122, endPoint y: 96, distance: 2.8
click at [122, 97] on textarea at bounding box center [105, 107] width 181 height 36
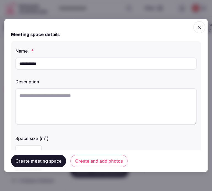
paste textarea "**********"
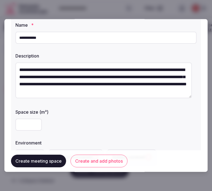
scroll to position [61, 0]
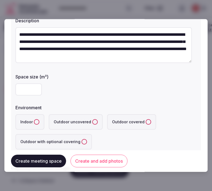
type textarea "**********"
click at [20, 93] on input "number" at bounding box center [28, 90] width 26 height 12
type input "**"
click at [34, 122] on button "Indoor" at bounding box center [37, 123] width 6 height 6
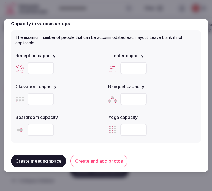
scroll to position [214, 0]
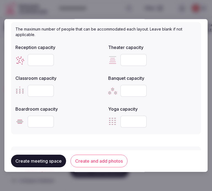
click at [33, 56] on input "number" at bounding box center [41, 60] width 26 height 12
type input "**"
click at [122, 61] on input "number" at bounding box center [134, 60] width 26 height 12
click at [126, 61] on input "number" at bounding box center [134, 60] width 26 height 12
type input "**"
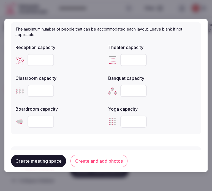
click at [36, 93] on input "number" at bounding box center [41, 91] width 26 height 12
type input "**"
click at [127, 87] on input "number" at bounding box center [134, 91] width 26 height 12
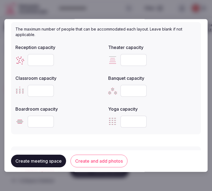
click at [132, 85] on input "number" at bounding box center [134, 91] width 26 height 12
click at [35, 120] on input "number" at bounding box center [41, 122] width 26 height 12
click at [36, 121] on input "number" at bounding box center [41, 122] width 26 height 12
type input "**"
click at [41, 160] on button "Create meeting space" at bounding box center [38, 161] width 55 height 13
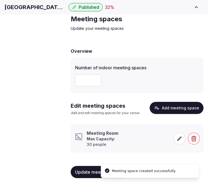
scroll to position [28, 0]
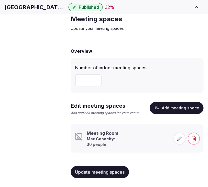
click at [177, 141] on span at bounding box center [179, 138] width 12 height 12
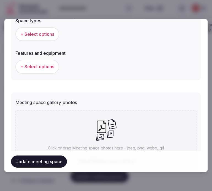
scroll to position [299, 0]
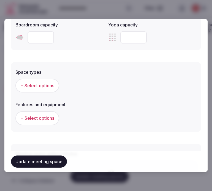
click at [44, 85] on span "+ Select options" at bounding box center [37, 86] width 34 height 6
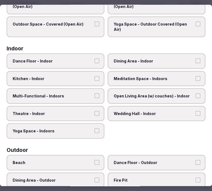
scroll to position [61, 0]
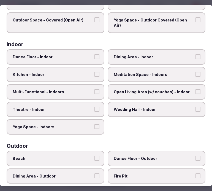
click at [148, 74] on span "Meditation Space - Indoors" at bounding box center [154, 75] width 80 height 6
click at [196, 74] on button "Meditation Space - Indoors" at bounding box center [198, 74] width 5 height 5
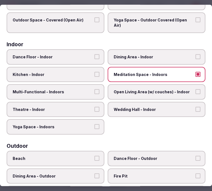
drag, startPoint x: 148, startPoint y: 74, endPoint x: 130, endPoint y: 79, distance: 18.5
click at [148, 74] on span "Meditation Space - Indoors" at bounding box center [154, 75] width 80 height 6
click at [100, 88] on label "Multi-Functional - Indoors" at bounding box center [56, 91] width 98 height 15
click at [100, 89] on button "Multi-Functional - Indoors" at bounding box center [97, 91] width 5 height 5
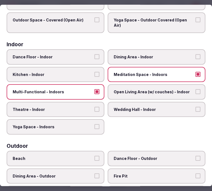
click at [91, 103] on label "Theatre - Indoor" at bounding box center [56, 109] width 98 height 15
click at [95, 107] on button "Theatre - Indoor" at bounding box center [97, 109] width 5 height 5
click at [87, 107] on span "Theatre - Indoor" at bounding box center [53, 110] width 80 height 6
click at [95, 107] on button "Theatre - Indoor" at bounding box center [97, 109] width 5 height 5
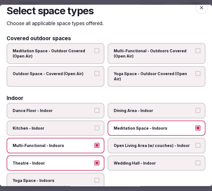
scroll to position [0, 0]
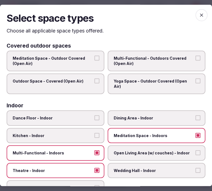
click at [195, 130] on label "Meditation Space - Indoors" at bounding box center [157, 135] width 98 height 15
click at [196, 133] on button "Meditation Space - Indoors" at bounding box center [198, 135] width 5 height 5
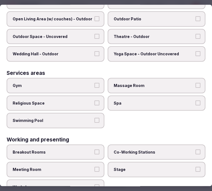
scroll to position [276, 0]
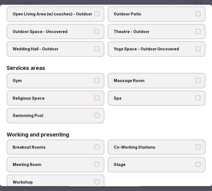
click at [93, 157] on label "Meeting Room" at bounding box center [56, 164] width 98 height 15
click at [95, 162] on button "Meeting Room" at bounding box center [97, 164] width 5 height 5
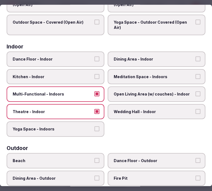
scroll to position [0, 0]
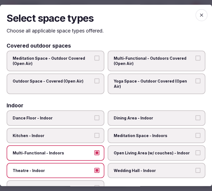
click at [199, 14] on icon "button" at bounding box center [202, 15] width 6 height 6
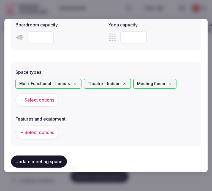
click at [41, 130] on span "+ Select options" at bounding box center [37, 133] width 34 height 6
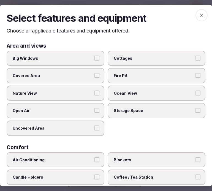
click at [95, 51] on label "Big Windows" at bounding box center [56, 58] width 98 height 15
click at [95, 56] on button "Big Windows" at bounding box center [97, 58] width 5 height 5
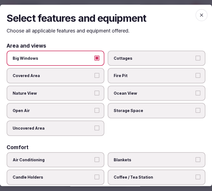
click at [97, 54] on label "Big Windows" at bounding box center [56, 58] width 98 height 15
click at [97, 56] on button "Big Windows" at bounding box center [97, 58] width 5 height 5
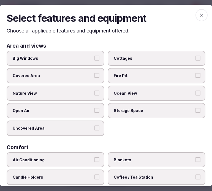
scroll to position [61, 0]
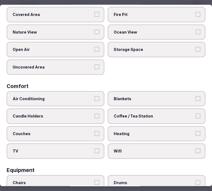
click at [90, 97] on span "Air Conditioning" at bounding box center [53, 99] width 80 height 6
click at [95, 97] on button "Air Conditioning" at bounding box center [97, 98] width 5 height 5
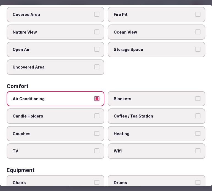
click at [130, 144] on label "Wifi" at bounding box center [157, 151] width 98 height 15
click at [196, 149] on button "Wifi" at bounding box center [198, 151] width 5 height 5
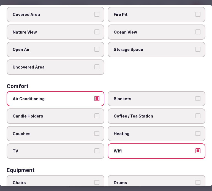
click at [140, 114] on span "Coffee / Tea Station" at bounding box center [154, 117] width 80 height 6
click at [196, 114] on button "Coffee / Tea Station" at bounding box center [198, 116] width 5 height 5
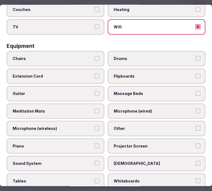
scroll to position [214, 0]
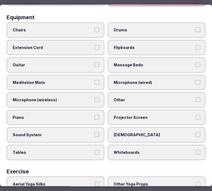
drag, startPoint x: 82, startPoint y: 24, endPoint x: 93, endPoint y: 46, distance: 24.3
click at [82, 27] on span "Chairs" at bounding box center [53, 30] width 80 height 6
click at [95, 27] on button "Chairs" at bounding box center [97, 29] width 5 height 5
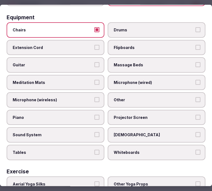
click at [150, 98] on span "Other" at bounding box center [154, 101] width 80 height 6
click at [196, 98] on button "Other" at bounding box center [198, 100] width 5 height 5
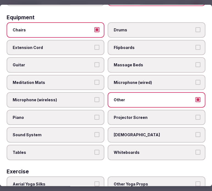
click at [79, 133] on span "Sound System" at bounding box center [53, 136] width 80 height 6
click at [95, 133] on button "Sound System" at bounding box center [97, 135] width 5 height 5
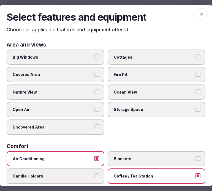
scroll to position [0, 0]
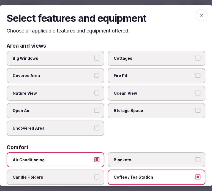
click at [199, 17] on icon "button" at bounding box center [202, 15] width 6 height 6
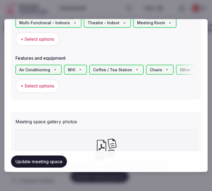
scroll to position [360, 0]
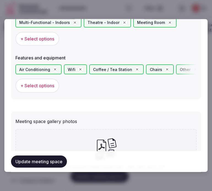
drag, startPoint x: 54, startPoint y: 155, endPoint x: 50, endPoint y: 161, distance: 7.4
click at [51, 159] on div "Update meeting space" at bounding box center [106, 161] width 190 height 21
click at [51, 161] on button "Update meeting space" at bounding box center [39, 162] width 56 height 12
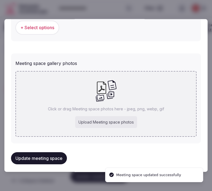
scroll to position [404, 0]
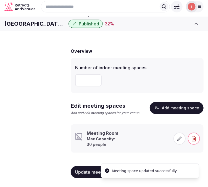
click at [118, 134] on li "Meeting Room Max Capacity: 30 people" at bounding box center [137, 138] width 133 height 29
click at [181, 140] on icon at bounding box center [179, 138] width 4 height 4
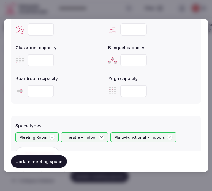
scroll to position [337, 0]
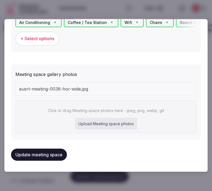
click at [153, 101] on div "Click or drag Meeting space photos here - jpeg, png, webp, gif Upload Meeting s…" at bounding box center [105, 116] width 181 height 33
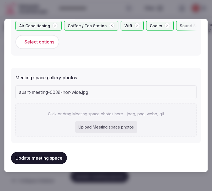
click at [50, 153] on button "Update meeting space" at bounding box center [39, 158] width 56 height 12
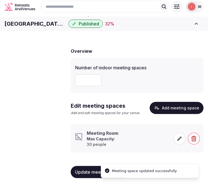
drag, startPoint x: 114, startPoint y: 150, endPoint x: 123, endPoint y: 152, distance: 9.2
click at [114, 147] on p "Max Capacity: 30 people" at bounding box center [104, 141] width 34 height 11
click at [180, 140] on icon at bounding box center [179, 138] width 4 height 4
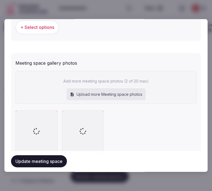
scroll to position [433, 0]
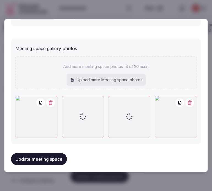
drag, startPoint x: 128, startPoint y: 118, endPoint x: 50, endPoint y: 103, distance: 79.5
click at [50, 103] on button "button" at bounding box center [50, 102] width 9 height 9
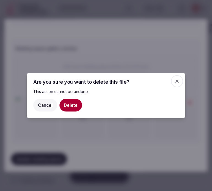
click at [73, 106] on button "Delete" at bounding box center [71, 105] width 23 height 13
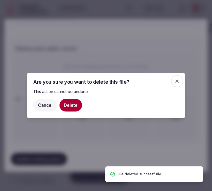
click at [71, 109] on button "Delete" at bounding box center [71, 105] width 23 height 13
click at [179, 77] on span "button" at bounding box center [177, 81] width 12 height 12
click at [180, 80] on icon "button" at bounding box center [178, 82] width 6 height 6
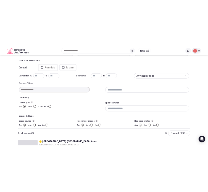
scroll to position [20, 0]
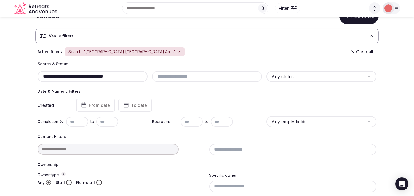
drag, startPoint x: 73, startPoint y: 77, endPoint x: 23, endPoint y: 79, distance: 50.0
click at [51, 77] on input "**********" at bounding box center [93, 76] width 106 height 7
drag, startPoint x: 23, startPoint y: 79, endPoint x: 0, endPoint y: 77, distance: 23.5
click at [0, 79] on section "**********" at bounding box center [207, 143] width 414 height 293
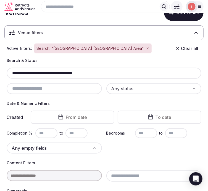
type input "**********"
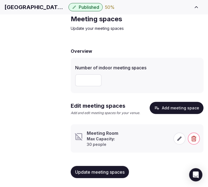
click at [182, 138] on span at bounding box center [179, 138] width 12 height 12
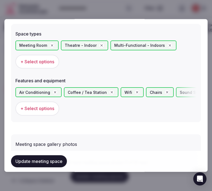
scroll to position [429, 0]
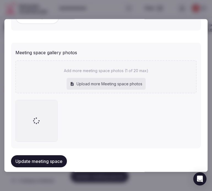
click at [51, 159] on button "Update meeting space" at bounding box center [39, 162] width 56 height 12
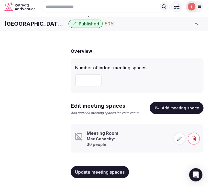
drag, startPoint x: 101, startPoint y: 175, endPoint x: 106, endPoint y: 174, distance: 4.8
click at [104, 175] on span "Update meeting spaces" at bounding box center [99, 172] width 49 height 6
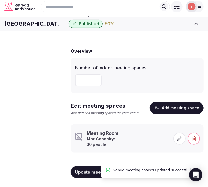
click at [178, 140] on icon at bounding box center [179, 139] width 6 height 6
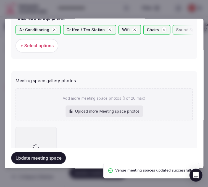
scroll to position [433, 0]
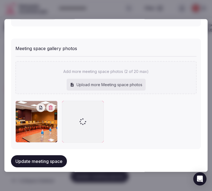
drag, startPoint x: 52, startPoint y: 159, endPoint x: 53, endPoint y: 164, distance: 5.2
click at [53, 164] on button "Update meeting space" at bounding box center [39, 162] width 56 height 12
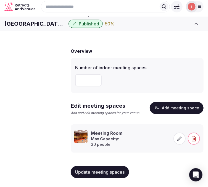
click at [0, 0] on span "Retreat spaces" at bounding box center [0, 0] width 0 height 0
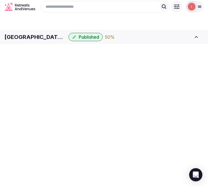
scroll to position [1, 0]
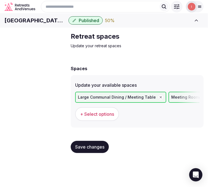
click at [167, 87] on label "Update your available spaces" at bounding box center [137, 85] width 124 height 4
click at [111, 121] on button "+ Select options" at bounding box center [97, 114] width 44 height 14
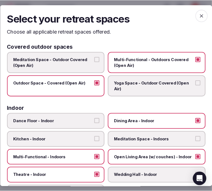
scroll to position [0, 0]
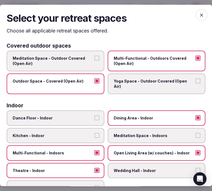
click at [140, 61] on span "Multi-Functional - Outdoors Covered (Open Air)" at bounding box center [154, 61] width 80 height 11
click at [196, 61] on button "Multi-Functional - Outdoors Covered (Open Air)" at bounding box center [198, 58] width 5 height 5
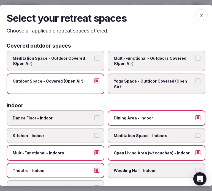
click at [84, 168] on span "Theatre - Indoor" at bounding box center [53, 171] width 80 height 6
click at [95, 168] on button "Theatre - Indoor" at bounding box center [97, 170] width 5 height 5
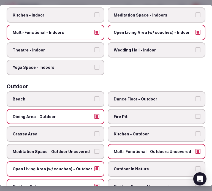
scroll to position [122, 0]
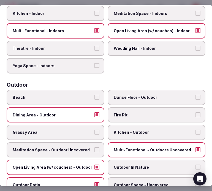
click at [90, 113] on span "Dining Area - Outdoor" at bounding box center [53, 116] width 80 height 6
click at [95, 113] on button "Dining Area - Outdoor" at bounding box center [97, 115] width 5 height 5
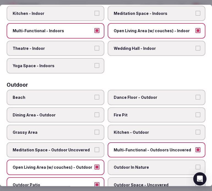
click at [136, 148] on label "Multi-Functional - Outdoors Uncovered" at bounding box center [157, 150] width 98 height 15
click at [196, 148] on button "Multi-Functional - Outdoors Uncovered" at bounding box center [198, 150] width 5 height 5
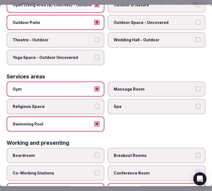
scroll to position [306, 0]
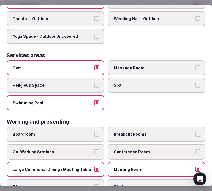
click at [98, 162] on label "Large Communal Dining / Meeting Table" at bounding box center [56, 169] width 98 height 15
click at [98, 167] on button "Large Communal Dining / Meeting Table" at bounding box center [97, 169] width 5 height 5
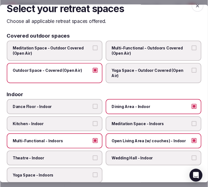
scroll to position [0, 0]
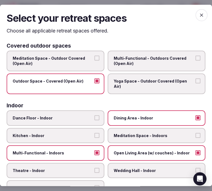
click at [199, 14] on icon "button" at bounding box center [202, 15] width 6 height 6
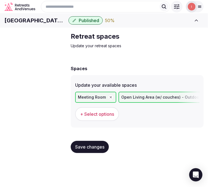
scroll to position [1, 0]
drag, startPoint x: 82, startPoint y: 156, endPoint x: 81, endPoint y: 152, distance: 4.4
click at [82, 149] on span "Save changes" at bounding box center [89, 147] width 29 height 6
click at [0, 0] on span "Accommodations" at bounding box center [0, 0] width 0 height 0
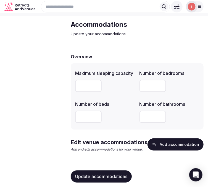
scroll to position [31, 0]
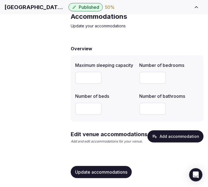
click at [183, 135] on button "Add accommodation" at bounding box center [175, 136] width 56 height 12
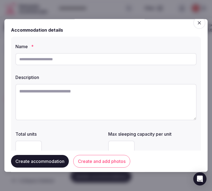
scroll to position [0, 0]
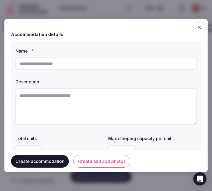
drag, startPoint x: 113, startPoint y: 97, endPoint x: 116, endPoint y: 96, distance: 3.5
click at [114, 97] on textarea at bounding box center [105, 107] width 181 height 36
paste textarea "**********"
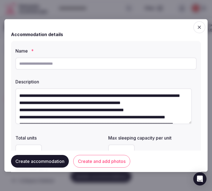
scroll to position [39, 0]
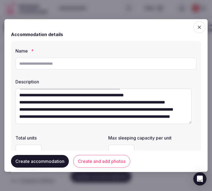
type textarea "**********"
click at [112, 57] on div at bounding box center [105, 63] width 181 height 17
drag, startPoint x: 114, startPoint y: 63, endPoint x: 91, endPoint y: 65, distance: 23.0
click at [91, 65] on input "text" at bounding box center [105, 64] width 181 height 12
paste input "******"
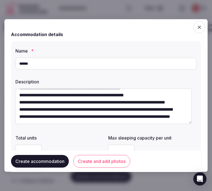
click at [72, 64] on input "******" at bounding box center [105, 64] width 181 height 12
type input "******"
click at [112, 134] on div "Max sleeping capacity per unit" at bounding box center [152, 137] width 89 height 8
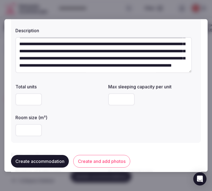
scroll to position [61, 0]
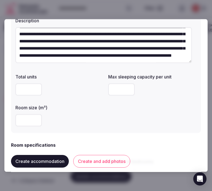
type textarea "**********"
click at [113, 89] on input "number" at bounding box center [121, 90] width 26 height 12
type input "*"
click at [133, 115] on div "Total units Max sleeping capacity per unit * Room size (m²)" at bounding box center [105, 100] width 181 height 57
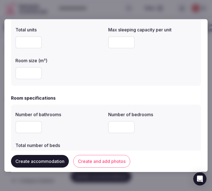
scroll to position [153, 0]
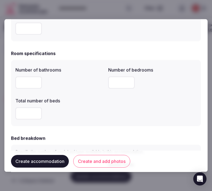
click at [20, 87] on input "number" at bounding box center [28, 83] width 26 height 12
type input "*"
click at [104, 83] on div "Number of bathrooms * Number of bedrooms Total number of beds" at bounding box center [105, 93] width 181 height 57
click at [108, 84] on input "number" at bounding box center [121, 83] width 26 height 12
type input "*"
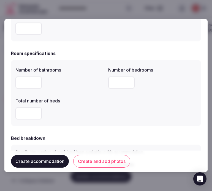
click at [25, 111] on input "number" at bounding box center [28, 114] width 26 height 12
type input "*"
click at [54, 120] on div "*" at bounding box center [59, 114] width 89 height 17
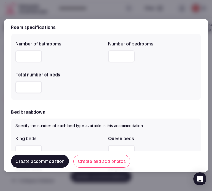
scroll to position [214, 0]
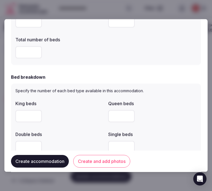
click at [19, 114] on input "number" at bounding box center [28, 117] width 26 height 12
type input "*"
click at [68, 102] on label "King beds" at bounding box center [59, 104] width 89 height 4
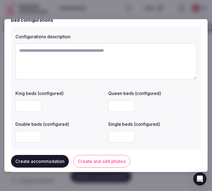
scroll to position [398, 0]
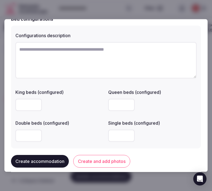
click at [82, 60] on textarea at bounding box center [105, 60] width 181 height 36
paste textarea "********"
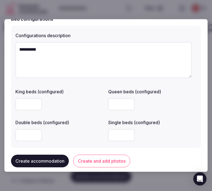
type textarea "********"
click at [26, 137] on input "number" at bounding box center [28, 136] width 26 height 12
click at [116, 132] on input "number" at bounding box center [121, 136] width 26 height 12
type input "*"
click at [139, 136] on div "*" at bounding box center [152, 136] width 89 height 12
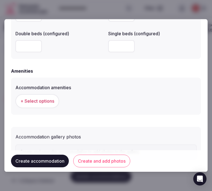
scroll to position [490, 0]
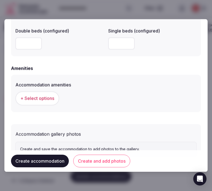
click at [39, 97] on span "+ Select options" at bounding box center [37, 99] width 34 height 6
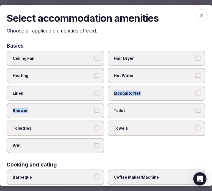
click at [49, 101] on div "Ceiling Fan Hair Dryer Heating Hot Water Linen Mosquito Net Shower Toilet Toile…" at bounding box center [106, 102] width 199 height 103
click at [95, 91] on button "Linen" at bounding box center [97, 93] width 5 height 5
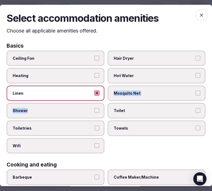
click at [97, 103] on label "Shower" at bounding box center [56, 110] width 98 height 15
click at [97, 108] on button "Shower" at bounding box center [97, 110] width 5 height 5
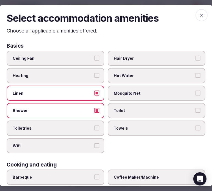
click at [98, 127] on label "Toiletries" at bounding box center [56, 128] width 98 height 15
click at [98, 127] on button "Toiletries" at bounding box center [97, 128] width 5 height 5
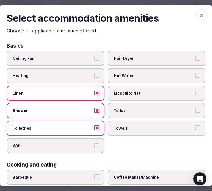
click at [98, 139] on label "Wifi" at bounding box center [56, 145] width 98 height 15
click at [98, 143] on button "Wifi" at bounding box center [97, 145] width 5 height 5
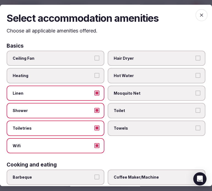
drag, startPoint x: 127, startPoint y: 130, endPoint x: 129, endPoint y: 125, distance: 4.5
click at [127, 129] on label "Towels" at bounding box center [157, 128] width 98 height 15
click at [196, 129] on button "Towels" at bounding box center [198, 128] width 5 height 5
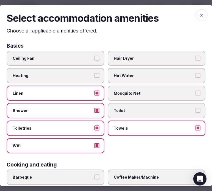
click at [135, 112] on label "Toilet" at bounding box center [157, 110] width 98 height 15
click at [196, 112] on button "Toilet" at bounding box center [198, 110] width 5 height 5
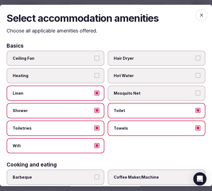
drag, startPoint x: 129, startPoint y: 141, endPoint x: 125, endPoint y: 141, distance: 4.1
click at [127, 141] on div "Ceiling Fan Hair Dryer Heating Hot Water Linen Mosquito Net Shower Toilet Toile…" at bounding box center [106, 102] width 199 height 103
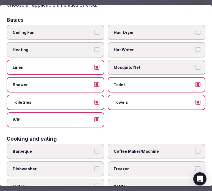
scroll to position [61, 0]
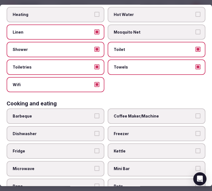
click at [134, 114] on span "Coffee Maker/Machine" at bounding box center [154, 117] width 80 height 6
click at [196, 114] on button "Coffee Maker/Machine" at bounding box center [198, 116] width 5 height 5
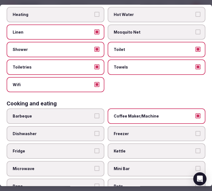
click at [73, 149] on span "Fridge" at bounding box center [53, 152] width 80 height 6
click at [95, 149] on button "Fridge" at bounding box center [97, 151] width 5 height 5
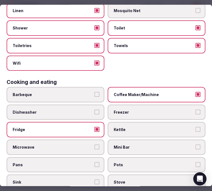
scroll to position [92, 0]
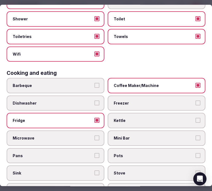
click at [72, 131] on label "Microwave" at bounding box center [56, 138] width 98 height 15
click at [95, 136] on button "Microwave" at bounding box center [97, 138] width 5 height 5
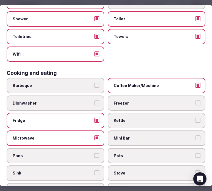
click at [76, 104] on label "Dishwasher" at bounding box center [56, 103] width 98 height 15
click at [95, 104] on button "Dishwasher" at bounding box center [97, 103] width 5 height 5
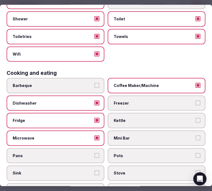
drag, startPoint x: 178, startPoint y: 145, endPoint x: 173, endPoint y: 152, distance: 9.2
click at [177, 148] on label "Pots" at bounding box center [157, 155] width 98 height 15
click at [196, 153] on button "Pots" at bounding box center [198, 155] width 5 height 5
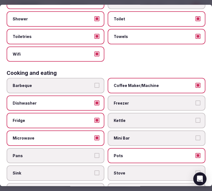
drag, startPoint x: 166, startPoint y: 164, endPoint x: 169, endPoint y: 153, distance: 12.0
click at [165, 166] on label "Stove" at bounding box center [157, 173] width 98 height 15
click at [196, 171] on button "Stove" at bounding box center [198, 173] width 5 height 5
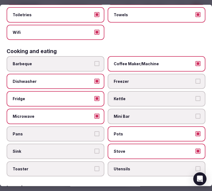
scroll to position [153, 0]
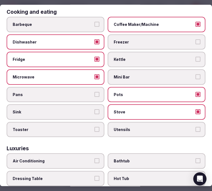
click at [177, 127] on span "Utensils" at bounding box center [154, 130] width 80 height 6
click at [196, 127] on button "Utensils" at bounding box center [198, 129] width 5 height 5
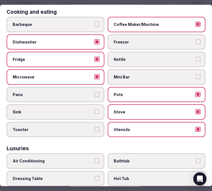
click at [85, 105] on label "Sink" at bounding box center [56, 112] width 98 height 15
click at [95, 109] on button "Sink" at bounding box center [97, 111] width 5 height 5
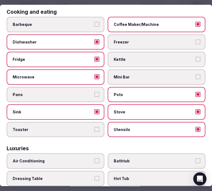
click at [91, 92] on label "Pans" at bounding box center [56, 94] width 98 height 15
click at [95, 92] on button "Pans" at bounding box center [97, 94] width 5 height 5
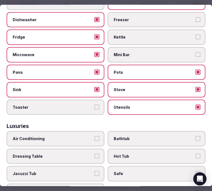
scroll to position [184, 0]
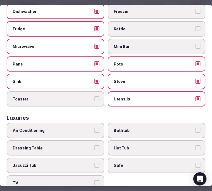
click at [147, 26] on span "Kettle" at bounding box center [154, 29] width 80 height 6
click at [196, 26] on button "Kettle" at bounding box center [198, 28] width 5 height 5
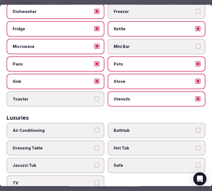
click at [94, 123] on label "Air Conditioning" at bounding box center [56, 130] width 98 height 15
click at [95, 128] on button "Air Conditioning" at bounding box center [97, 130] width 5 height 5
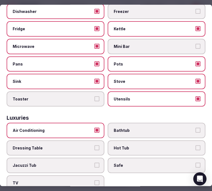
click at [95, 181] on button "TV" at bounding box center [97, 183] width 5 height 5
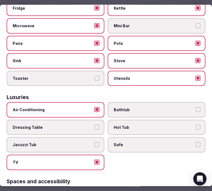
scroll to position [214, 0]
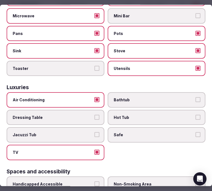
click at [184, 128] on label "Safe" at bounding box center [157, 135] width 98 height 15
click at [196, 133] on button "Safe" at bounding box center [198, 135] width 5 height 5
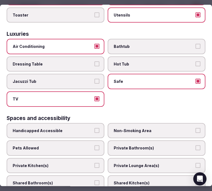
scroll to position [306, 0]
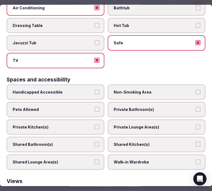
click at [169, 102] on label "Private Bathroom(s)" at bounding box center [157, 109] width 98 height 15
click at [196, 107] on button "Private Bathroom(s)" at bounding box center [198, 109] width 5 height 5
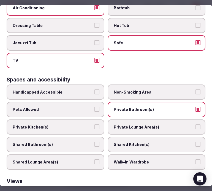
click at [178, 125] on span "Private Lounge Area(s)" at bounding box center [154, 128] width 80 height 6
click at [196, 125] on button "Private Lounge Area(s)" at bounding box center [198, 127] width 5 height 5
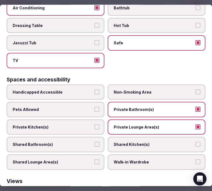
click at [93, 120] on label "Private Kitchen(s)" at bounding box center [56, 127] width 98 height 15
click at [95, 125] on button "Private Kitchen(s)" at bounding box center [97, 127] width 5 height 5
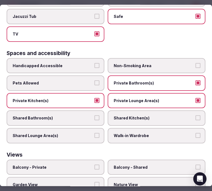
scroll to position [367, 0]
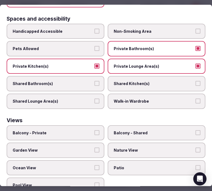
click at [95, 130] on button "Balcony - Private" at bounding box center [97, 132] width 5 height 5
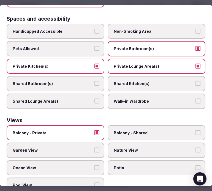
click at [95, 130] on button "Balcony - Private" at bounding box center [97, 132] width 5 height 5
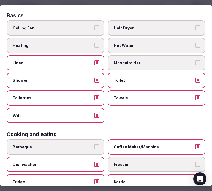
scroll to position [0, 0]
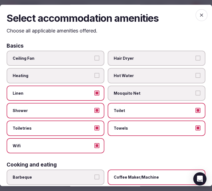
click at [199, 13] on icon "button" at bounding box center [202, 15] width 6 height 6
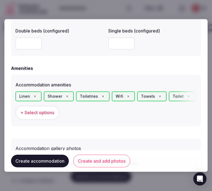
click at [92, 160] on button "Create and add photos" at bounding box center [101, 161] width 57 height 13
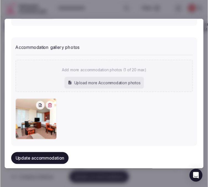
scroll to position [597, 0]
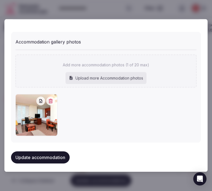
click at [24, 157] on button "Update accommodation" at bounding box center [40, 158] width 59 height 12
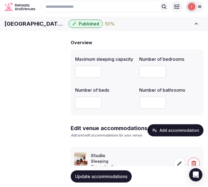
click at [106, 174] on span "Update accommodations" at bounding box center [101, 176] width 52 height 6
click at [79, 181] on button "Update accommodations" at bounding box center [101, 176] width 61 height 12
click at [0, 0] on link "Amenities" at bounding box center [0, 0] width 0 height 0
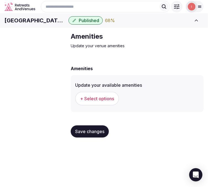
click at [92, 101] on span "+ Select options" at bounding box center [97, 98] width 34 height 6
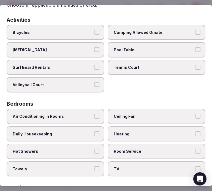
scroll to position [61, 0]
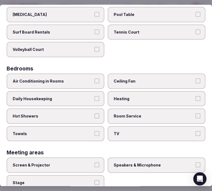
click at [89, 79] on span "Air Conditioning in Rooms" at bounding box center [53, 82] width 80 height 6
click at [95, 79] on button "Air Conditioning in Rooms" at bounding box center [97, 81] width 5 height 5
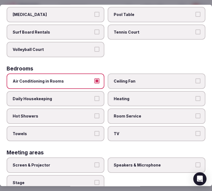
click at [98, 95] on label "Daily Housekeeping" at bounding box center [56, 98] width 98 height 15
click at [98, 96] on button "Daily Housekeeping" at bounding box center [97, 98] width 5 height 5
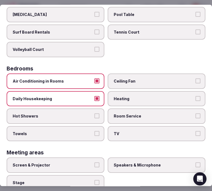
click at [103, 113] on div "Air Conditioning in Rooms Ceiling Fan Daily Housekeeping Heating Hot Showers Ro…" at bounding box center [106, 108] width 199 height 68
click at [96, 116] on label "Hot Showers" at bounding box center [56, 116] width 98 height 15
click at [96, 116] on button "Hot Showers" at bounding box center [97, 116] width 5 height 5
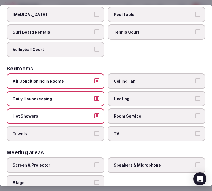
click at [99, 127] on label "Towels" at bounding box center [56, 133] width 98 height 15
click at [99, 131] on button "Towels" at bounding box center [97, 133] width 5 height 5
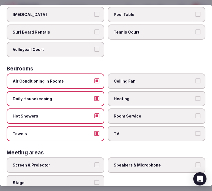
click at [127, 134] on label "TV" at bounding box center [157, 133] width 98 height 15
click at [196, 134] on button "TV" at bounding box center [198, 133] width 5 height 5
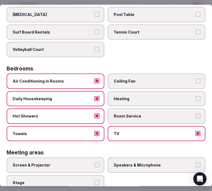
click at [132, 114] on span "Room Service" at bounding box center [154, 117] width 80 height 6
click at [196, 114] on button "Room Service" at bounding box center [198, 116] width 5 height 5
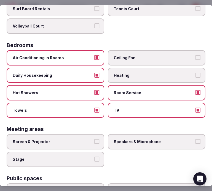
scroll to position [122, 0]
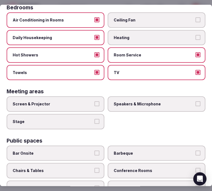
click at [112, 105] on label "Speakers & Microphone" at bounding box center [157, 104] width 98 height 15
click at [92, 103] on label "Screen & Projector" at bounding box center [56, 104] width 98 height 15
click at [95, 103] on button "Screen & Projector" at bounding box center [97, 104] width 5 height 5
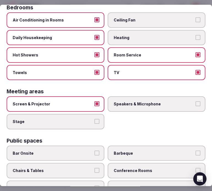
click at [95, 102] on button "Screen & Projector" at bounding box center [97, 104] width 5 height 5
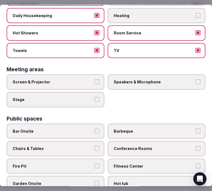
scroll to position [153, 0]
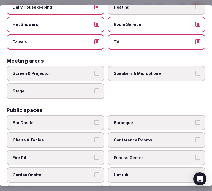
click at [87, 120] on span "Bar Onsite" at bounding box center [53, 123] width 80 height 6
click at [95, 120] on button "Bar Onsite" at bounding box center [97, 122] width 5 height 5
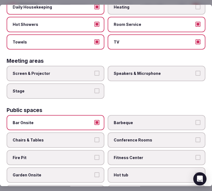
click at [121, 138] on span "Conference Rooms" at bounding box center [154, 141] width 80 height 6
click at [196, 138] on button "Conference Rooms" at bounding box center [198, 140] width 5 height 5
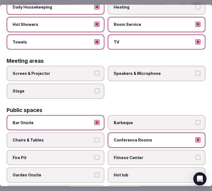
click at [109, 134] on label "Conference Rooms" at bounding box center [157, 140] width 98 height 15
click at [196, 138] on button "Conference Rooms" at bounding box center [198, 140] width 5 height 5
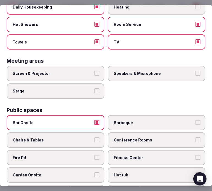
click at [81, 138] on span "Chairs & Tables" at bounding box center [53, 141] width 80 height 6
click at [95, 138] on button "Chairs & Tables" at bounding box center [97, 140] width 5 height 5
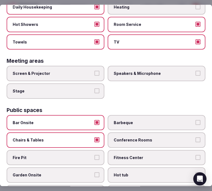
click at [100, 153] on label "Fire Pit" at bounding box center [56, 157] width 98 height 15
click at [100, 155] on button "Fire Pit" at bounding box center [97, 157] width 5 height 5
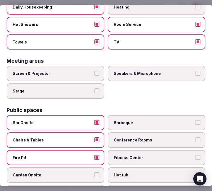
click at [148, 155] on span "Fitness Center" at bounding box center [154, 158] width 80 height 6
click at [196, 155] on button "Fitness Center" at bounding box center [198, 157] width 5 height 5
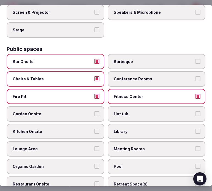
scroll to position [245, 0]
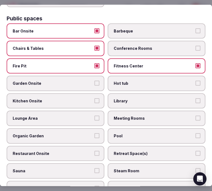
click at [88, 116] on span "Lounge Area" at bounding box center [53, 119] width 80 height 6
click at [95, 116] on button "Lounge Area" at bounding box center [97, 118] width 5 height 5
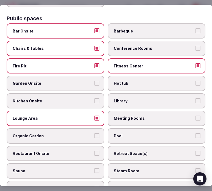
click at [108, 129] on label "Pool" at bounding box center [157, 136] width 98 height 15
click at [196, 133] on button "Pool" at bounding box center [198, 135] width 5 height 5
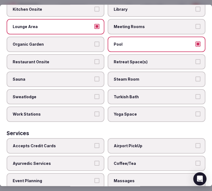
scroll to position [337, 0]
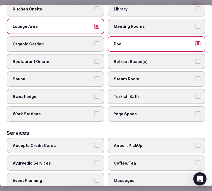
click at [76, 59] on span "Restaurant Onsite" at bounding box center [53, 62] width 80 height 6
click at [95, 59] on button "Restaurant Onsite" at bounding box center [97, 61] width 5 height 5
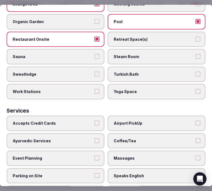
scroll to position [368, 0]
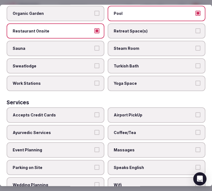
click at [129, 130] on span "Coffee/Tea" at bounding box center [154, 133] width 80 height 6
click at [196, 130] on button "Coffee/Tea" at bounding box center [198, 132] width 5 height 5
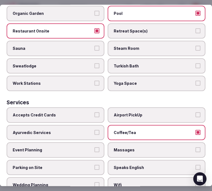
click at [153, 143] on label "Massages" at bounding box center [157, 150] width 98 height 15
click at [196, 148] on button "Massages" at bounding box center [198, 150] width 5 height 5
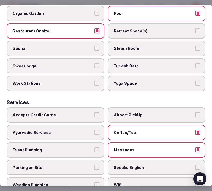
click at [166, 160] on label "Speaks English" at bounding box center [157, 167] width 98 height 15
click at [196, 165] on button "Speaks English" at bounding box center [198, 167] width 5 height 5
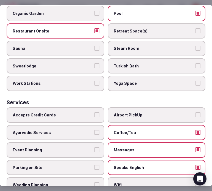
click at [176, 178] on label "Wifi" at bounding box center [157, 185] width 98 height 15
click at [196, 183] on button "Wifi" at bounding box center [198, 185] width 5 height 5
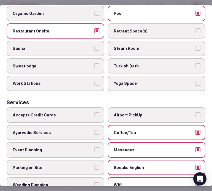
click at [73, 113] on span "Accepts Credit Cards" at bounding box center [53, 116] width 80 height 6
click at [95, 113] on button "Accepts Credit Cards" at bounding box center [97, 115] width 5 height 5
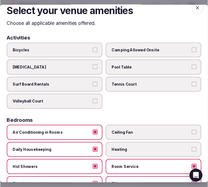
scroll to position [0, 0]
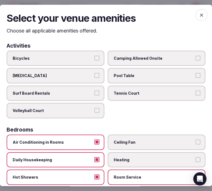
click at [199, 15] on icon "button" at bounding box center [202, 15] width 6 height 6
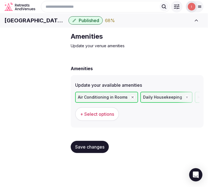
click at [100, 149] on span "Save changes" at bounding box center [89, 147] width 29 height 6
click at [103, 150] on button "Save changes" at bounding box center [90, 147] width 38 height 12
click at [0, 0] on span "Food & dining" at bounding box center [0, 0] width 0 height 0
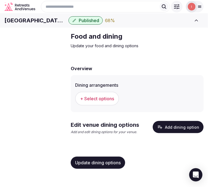
click at [89, 101] on span "+ Select options" at bounding box center [97, 98] width 34 height 6
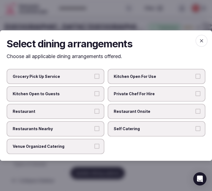
drag, startPoint x: 84, startPoint y: 140, endPoint x: 87, endPoint y: 139, distance: 3.0
click at [86, 140] on label "Venue Organized Catering" at bounding box center [56, 146] width 98 height 15
click at [95, 144] on button "Venue Organized Catering" at bounding box center [97, 146] width 5 height 5
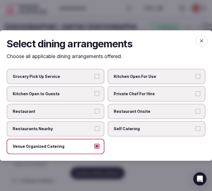
click at [199, 42] on span "button" at bounding box center [202, 41] width 12 height 12
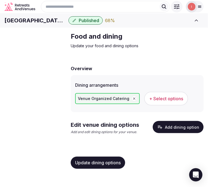
scroll to position [1, 0]
click at [167, 133] on button "Add dining option" at bounding box center [177, 127] width 51 height 12
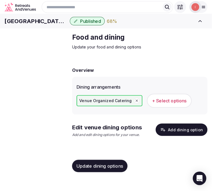
scroll to position [0, 0]
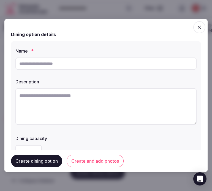
click at [100, 65] on input "text" at bounding box center [105, 64] width 181 height 12
type input "**********"
click at [118, 104] on textarea at bounding box center [105, 107] width 181 height 36
paste textarea "**********"
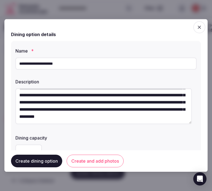
scroll to position [61, 0]
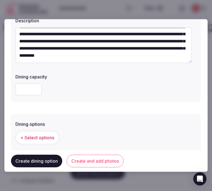
type textarea "**********"
click at [39, 136] on span "+ Select options" at bounding box center [37, 138] width 34 height 6
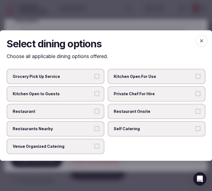
click at [120, 100] on label "Private Chef For Hire" at bounding box center [157, 93] width 98 height 15
click at [196, 96] on button "Private Chef For Hire" at bounding box center [198, 93] width 5 height 5
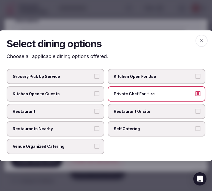
click at [133, 116] on label "Restaurant Onsite" at bounding box center [157, 111] width 98 height 15
click at [196, 114] on button "Restaurant Onsite" at bounding box center [198, 111] width 5 height 5
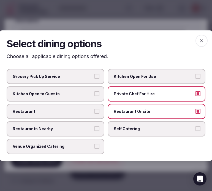
click at [138, 93] on span "Private Chef For Hire" at bounding box center [154, 94] width 80 height 6
click at [196, 93] on button "Private Chef For Hire" at bounding box center [198, 93] width 5 height 5
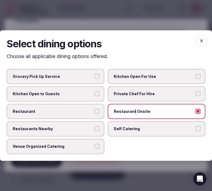
drag, startPoint x: 134, startPoint y: 111, endPoint x: 131, endPoint y: 112, distance: 3.6
click at [132, 112] on span "Restaurant Onsite" at bounding box center [154, 112] width 80 height 6
click at [87, 144] on span "Venue Organized Catering" at bounding box center [53, 147] width 80 height 6
click at [95, 144] on button "Venue Organized Catering" at bounding box center [97, 146] width 5 height 5
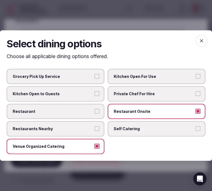
click at [161, 113] on span "Restaurant Onsite" at bounding box center [154, 112] width 80 height 6
click at [196, 113] on button "Restaurant Onsite" at bounding box center [198, 111] width 5 height 5
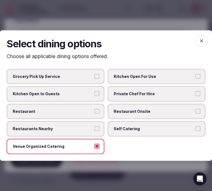
click at [202, 40] on icon "button" at bounding box center [202, 41] width 6 height 6
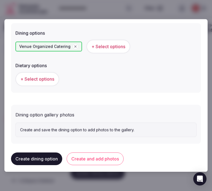
scroll to position [153, 0]
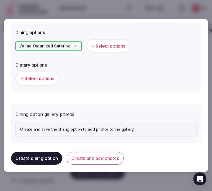
click at [92, 158] on button "Create and add photos" at bounding box center [95, 158] width 57 height 13
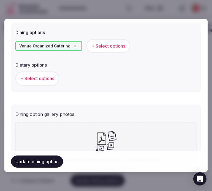
click at [32, 79] on span "+ Select options" at bounding box center [37, 79] width 34 height 6
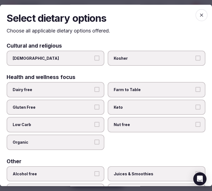
click at [200, 13] on icon "button" at bounding box center [202, 15] width 6 height 6
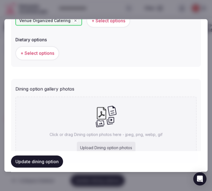
scroll to position [206, 0]
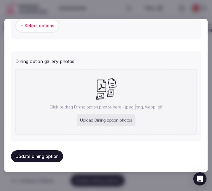
click at [132, 92] on div "Click or drag Dining option photos here - jpeg, png, webp, gif Upload Dining op…" at bounding box center [105, 102] width 181 height 66
type input "**********"
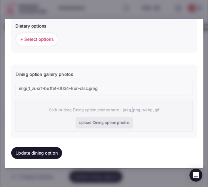
scroll to position [192, 0]
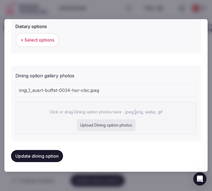
click at [54, 152] on button "Update dining option" at bounding box center [37, 156] width 52 height 12
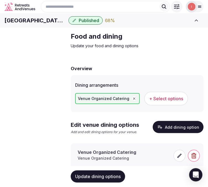
click at [102, 167] on div "Update dining options" at bounding box center [137, 176] width 133 height 21
click at [104, 181] on button "Update dining options" at bounding box center [98, 176] width 54 height 12
click at [162, 130] on icon "button" at bounding box center [160, 127] width 6 height 6
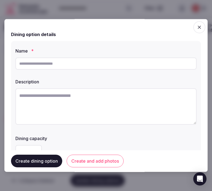
click at [197, 26] on icon "button" at bounding box center [200, 28] width 6 height 6
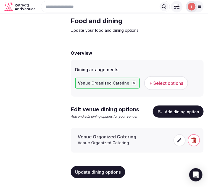
scroll to position [26, 0]
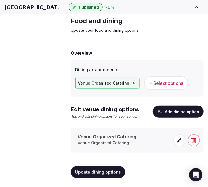
click at [114, 137] on h3 "Venue Organized Catering" at bounding box center [106, 136] width 58 height 6
click at [177, 141] on icon at bounding box center [179, 140] width 6 height 6
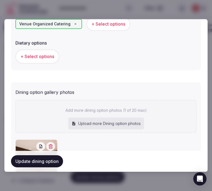
scroll to position [221, 0]
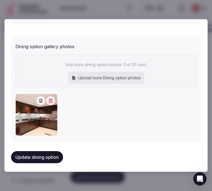
click at [54, 152] on button "Update dining option" at bounding box center [37, 158] width 52 height 12
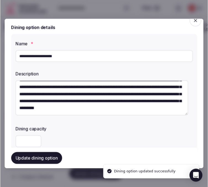
scroll to position [1, 0]
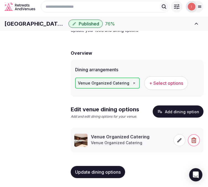
click at [0, 0] on span "Activities & experiences" at bounding box center [0, 0] width 0 height 0
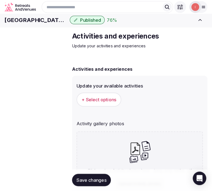
scroll to position [21, 0]
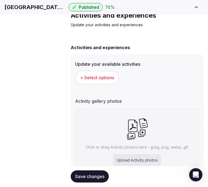
click at [87, 84] on button "+ Select options" at bounding box center [97, 78] width 44 height 14
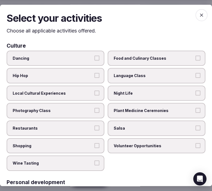
drag, startPoint x: 67, startPoint y: 129, endPoint x: 72, endPoint y: 126, distance: 5.5
click at [67, 129] on span "Restaurants" at bounding box center [53, 129] width 80 height 6
click at [95, 129] on button "Restaurants" at bounding box center [97, 128] width 5 height 5
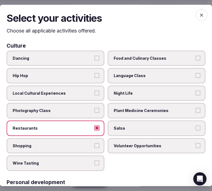
click at [89, 126] on span "Restaurants" at bounding box center [53, 129] width 80 height 6
click at [95, 126] on button "Restaurants" at bounding box center [97, 128] width 5 height 5
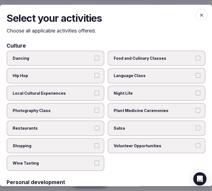
click at [100, 92] on label "Local Cultural Experiences" at bounding box center [56, 93] width 98 height 15
click at [100, 92] on button "Local Cultural Experiences" at bounding box center [97, 93] width 5 height 5
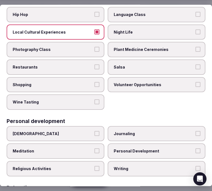
scroll to position [92, 0]
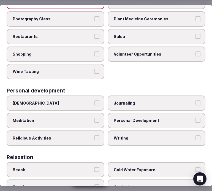
drag, startPoint x: 98, startPoint y: 35, endPoint x: 96, endPoint y: 50, distance: 15.6
click at [98, 35] on label "Restaurants" at bounding box center [56, 36] width 98 height 15
click at [98, 35] on button "Restaurants" at bounding box center [97, 36] width 5 height 5
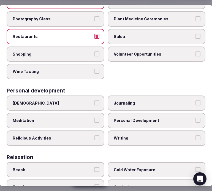
click at [116, 119] on span "Personal Development" at bounding box center [154, 121] width 80 height 6
click at [196, 119] on button "Personal Development" at bounding box center [198, 120] width 5 height 5
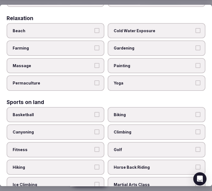
scroll to position [245, 0]
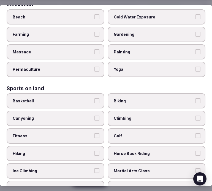
click at [100, 129] on label "Fitness" at bounding box center [56, 136] width 98 height 15
click at [100, 133] on button "Fitness" at bounding box center [97, 135] width 5 height 5
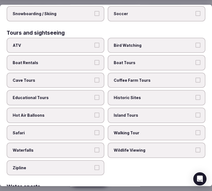
scroll to position [490, 0]
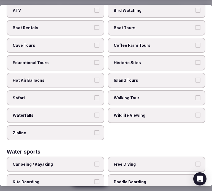
click at [144, 78] on span "Island Tours" at bounding box center [154, 81] width 80 height 6
click at [196, 78] on button "Island Tours" at bounding box center [198, 80] width 5 height 5
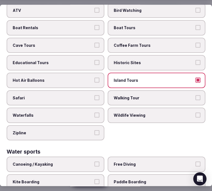
click at [160, 73] on label "Island Tours" at bounding box center [157, 80] width 98 height 15
click at [196, 78] on button "Island Tours" at bounding box center [198, 80] width 5 height 5
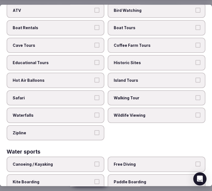
drag, startPoint x: 160, startPoint y: 52, endPoint x: 164, endPoint y: 112, distance: 60.8
click at [160, 60] on span "Historic Sites" at bounding box center [154, 63] width 80 height 6
click at [196, 60] on button "Historic Sites" at bounding box center [198, 62] width 5 height 5
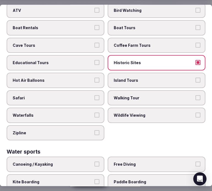
drag, startPoint x: 172, startPoint y: 85, endPoint x: 173, endPoint y: 81, distance: 3.4
click at [172, 95] on span "Walking Tour" at bounding box center [154, 98] width 80 height 6
click at [196, 95] on button "Walking Tour" at bounding box center [198, 97] width 5 height 5
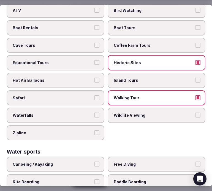
drag, startPoint x: 110, startPoint y: 121, endPoint x: 113, endPoint y: 119, distance: 2.9
click at [111, 121] on div "ATV Bird Watching Boat Rentals Boat Tours Cave Tours Coffee Farm Tours Educatio…" at bounding box center [106, 72] width 199 height 138
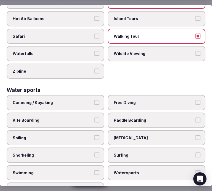
click at [76, 170] on span "Swimming" at bounding box center [53, 173] width 80 height 6
click at [95, 170] on button "Swimming" at bounding box center [97, 172] width 5 height 5
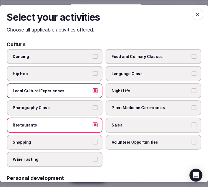
scroll to position [0, 0]
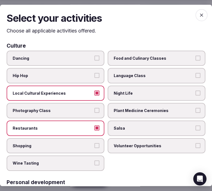
click at [200, 17] on icon "button" at bounding box center [202, 15] width 6 height 6
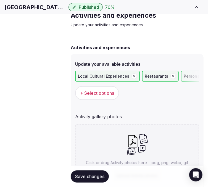
click at [95, 180] on button "Save changes" at bounding box center [90, 176] width 38 height 12
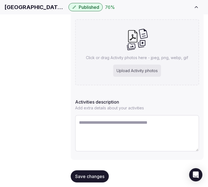
scroll to position [132, 0]
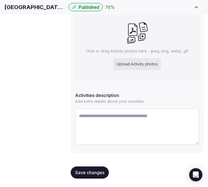
click at [115, 118] on textarea at bounding box center [137, 126] width 124 height 36
paste textarea "**********"
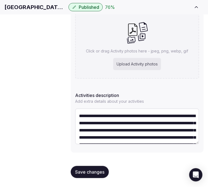
scroll to position [24, 0]
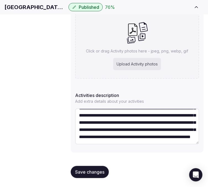
type textarea "**********"
click at [58, 11] on h1 "Residence Inn Austin-University Area" at bounding box center [35, 7] width 62 height 8
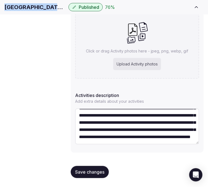
copy div "Residence Inn Austin-University Area"
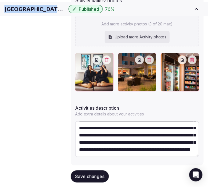
scroll to position [139, 0]
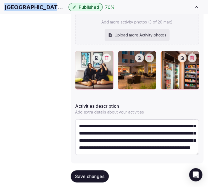
click at [101, 170] on button "Save changes" at bounding box center [90, 176] width 38 height 12
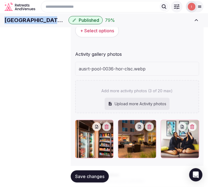
scroll to position [77, 0]
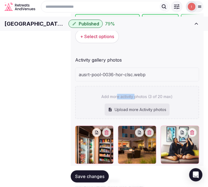
drag, startPoint x: 128, startPoint y: 93, endPoint x: 126, endPoint y: 100, distance: 7.1
click at [122, 100] on div "Add more activity photos (3 of 20 max) Upload more Activity photos" at bounding box center [137, 102] width 124 height 33
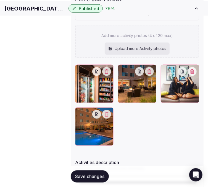
scroll to position [139, 0]
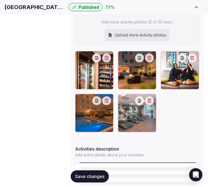
click at [95, 179] on span "Save changes" at bounding box center [89, 176] width 29 height 6
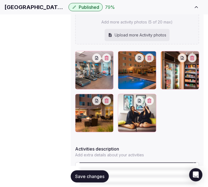
click at [115, 100] on div at bounding box center [137, 91] width 124 height 81
click at [95, 181] on button "Save changes" at bounding box center [90, 176] width 38 height 12
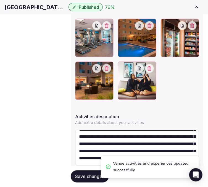
scroll to position [29, 0]
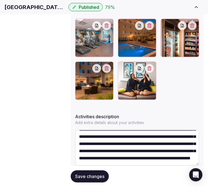
click at [83, 170] on button "Save changes" at bounding box center [90, 176] width 38 height 12
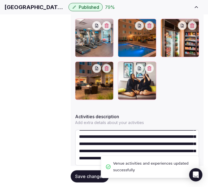
click at [0, 0] on span "Location" at bounding box center [0, 0] width 0 height 0
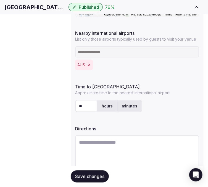
scroll to position [197, 0]
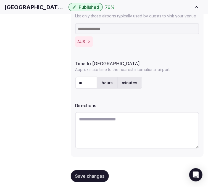
click at [89, 174] on button "Save changes" at bounding box center [90, 176] width 38 height 12
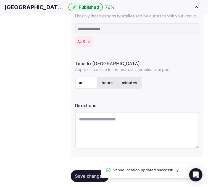
click at [0, 0] on span "Environment" at bounding box center [0, 0] width 0 height 0
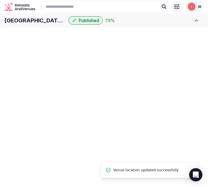
scroll to position [33, 0]
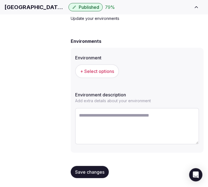
click at [110, 74] on span "+ Select options" at bounding box center [97, 71] width 34 height 6
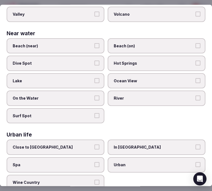
scroll to position [217, 0]
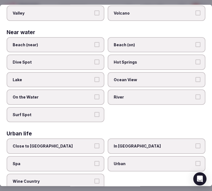
click at [119, 156] on label "Urban" at bounding box center [157, 163] width 98 height 15
click at [195, 156] on label "Urban" at bounding box center [157, 163] width 98 height 15
click at [196, 161] on button "Urban" at bounding box center [198, 163] width 5 height 5
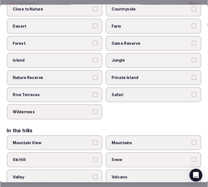
scroll to position [0, 0]
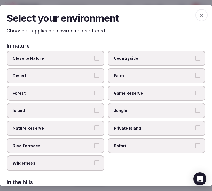
click at [199, 12] on icon "button" at bounding box center [202, 15] width 6 height 6
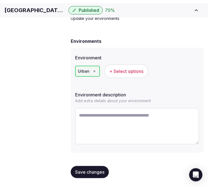
scroll to position [33, 0]
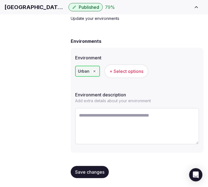
click at [100, 176] on button "Save changes" at bounding box center [90, 172] width 38 height 12
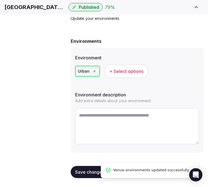
click at [0, 0] on span "Types of retreats" at bounding box center [0, 0] width 0 height 0
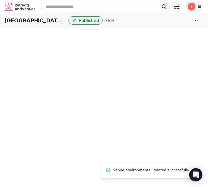
scroll to position [33, 0]
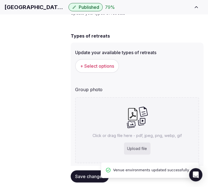
click at [114, 73] on button "+ Select options" at bounding box center [97, 66] width 44 height 14
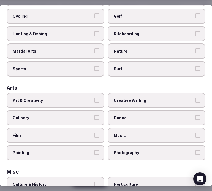
scroll to position [61, 0]
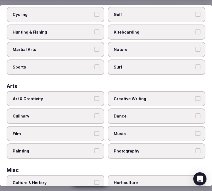
click at [47, 100] on label "Art & Creativity" at bounding box center [56, 98] width 98 height 15
click at [95, 100] on button "Art & Creativity" at bounding box center [97, 98] width 5 height 5
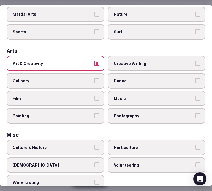
scroll to position [122, 0]
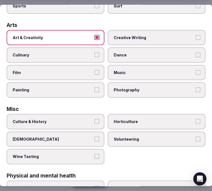
click at [91, 120] on label "Culture & History" at bounding box center [56, 121] width 98 height 15
click at [95, 120] on button "Culture & History" at bounding box center [97, 121] width 5 height 5
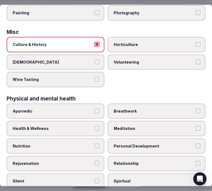
scroll to position [214, 0]
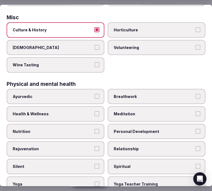
click at [95, 112] on button "Health & Wellness" at bounding box center [97, 114] width 5 height 5
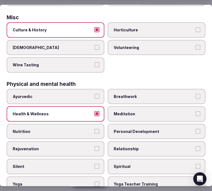
drag, startPoint x: 122, startPoint y: 122, endPoint x: 120, endPoint y: 124, distance: 3.0
click at [120, 129] on span "Personal Development" at bounding box center [154, 132] width 80 height 6
click at [196, 129] on button "Personal Development" at bounding box center [198, 131] width 5 height 5
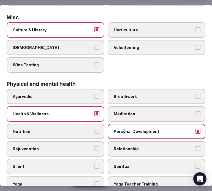
click at [196, 147] on button "Relationship" at bounding box center [198, 149] width 5 height 5
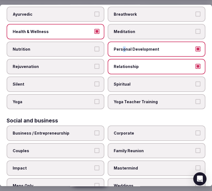
scroll to position [316, 0]
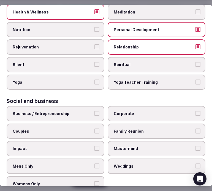
click at [90, 106] on label "Business / Entrepreneurship" at bounding box center [56, 113] width 98 height 15
click at [95, 111] on button "Business / Entrepreneurship" at bounding box center [97, 113] width 5 height 5
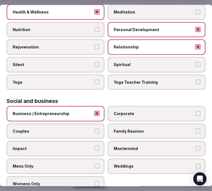
click at [141, 106] on label "Corporate" at bounding box center [157, 113] width 98 height 15
click at [196, 111] on button "Corporate" at bounding box center [198, 113] width 5 height 5
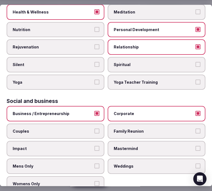
click at [138, 129] on span "Family Reunion" at bounding box center [154, 132] width 80 height 6
click at [101, 124] on label "Couples" at bounding box center [56, 131] width 98 height 15
click at [100, 129] on button "Couples" at bounding box center [97, 131] width 5 height 5
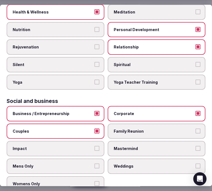
click at [189, 129] on span "Family Reunion" at bounding box center [154, 132] width 80 height 6
click at [196, 129] on button "Family Reunion" at bounding box center [198, 131] width 5 height 5
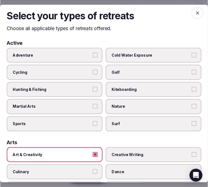
scroll to position [0, 0]
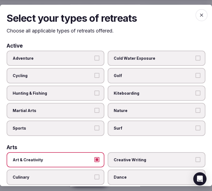
click at [199, 17] on icon "button" at bounding box center [202, 15] width 6 height 6
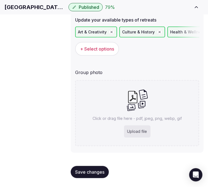
scroll to position [69, 0]
drag, startPoint x: 90, startPoint y: 172, endPoint x: 143, endPoint y: 147, distance: 57.7
click at [90, 171] on span "Save changes" at bounding box center [89, 172] width 29 height 6
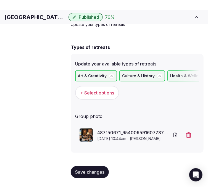
scroll to position [30, 0]
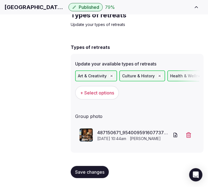
click at [86, 170] on span "Save changes" at bounding box center [89, 172] width 29 height 6
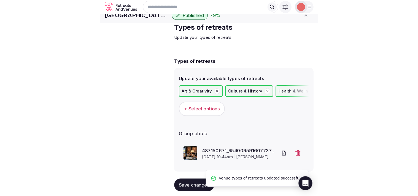
scroll to position [0, 0]
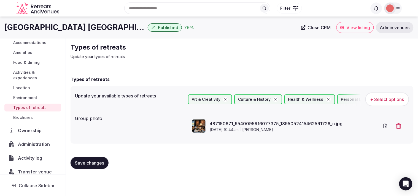
click at [97, 164] on span "Save changes" at bounding box center [89, 163] width 29 height 6
click at [207, 26] on span "Close CRM" at bounding box center [319, 28] width 23 height 6
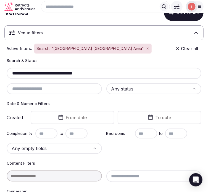
scroll to position [31, 0]
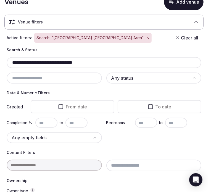
drag, startPoint x: 91, startPoint y: 67, endPoint x: -14, endPoint y: 65, distance: 104.5
click at [0, 65] on html "**********" at bounding box center [104, 65] width 208 height 192
paste input "text"
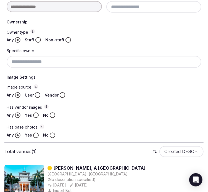
scroll to position [228, 0]
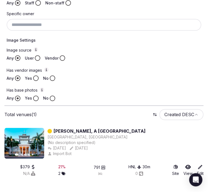
type input "**********"
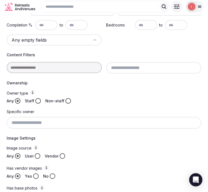
scroll to position [74, 0]
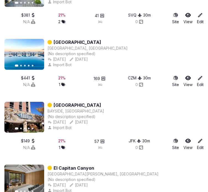
scroll to position [5719, 0]
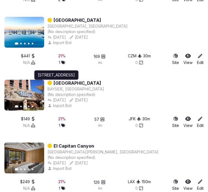
drag, startPoint x: 92, startPoint y: 86, endPoint x: 34, endPoint y: 97, distance: 58.4
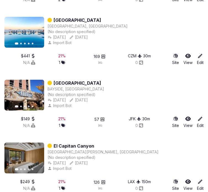
drag, startPoint x: 34, startPoint y: 97, endPoint x: 140, endPoint y: 92, distance: 105.7
click at [143, 89] on div "Previous slide Next slide Adria [GEOGRAPHIC_DATA], [GEOGRAPHIC_DATA] (No descri…" at bounding box center [103, 95] width 199 height 31
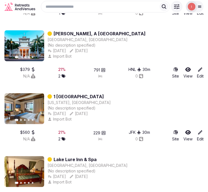
scroll to position [6823, 0]
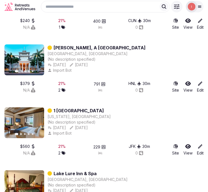
drag, startPoint x: 95, startPoint y: 53, endPoint x: 77, endPoint y: 95, distance: 45.3
click at [60, 98] on div "Previous slide Next slide Moana Surfrider, A Westin Resort & Spa Honolulu, Unit…" at bounding box center [103, 72] width 199 height 57
drag, startPoint x: 89, startPoint y: 49, endPoint x: 92, endPoint y: 50, distance: 3.2
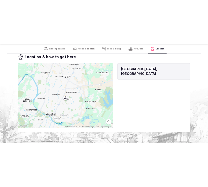
scroll to position [1471, 0]
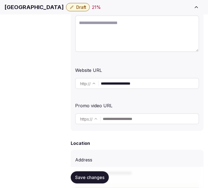
scroll to position [122, 0]
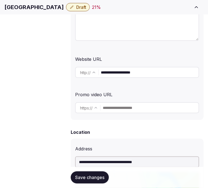
click at [115, 76] on input "**********" at bounding box center [150, 72] width 98 height 11
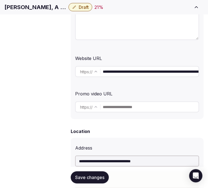
scroll to position [153, 0]
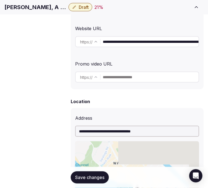
click at [127, 42] on input "**********" at bounding box center [151, 41] width 96 height 11
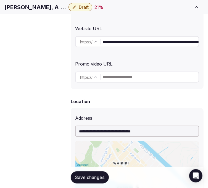
click at [127, 42] on input "**********" at bounding box center [151, 41] width 96 height 11
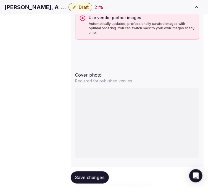
scroll to position [705, 0]
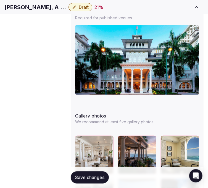
click at [66, 9] on h1 "[PERSON_NAME], A [GEOGRAPHIC_DATA]" at bounding box center [35, 7] width 62 height 8
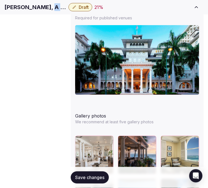
click at [66, 9] on h1 "[PERSON_NAME], A [GEOGRAPHIC_DATA]" at bounding box center [35, 7] width 62 height 8
click at [66, 8] on h1 "[PERSON_NAME], A [GEOGRAPHIC_DATA]" at bounding box center [35, 7] width 62 height 8
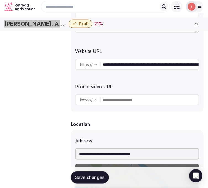
scroll to position [92, 0]
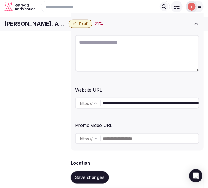
click at [114, 106] on input "**********" at bounding box center [151, 102] width 96 height 11
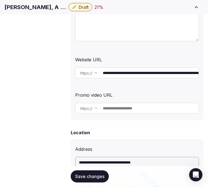
scroll to position [122, 0]
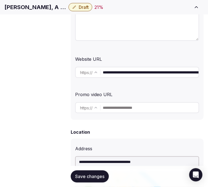
click at [104, 35] on textarea at bounding box center [137, 22] width 124 height 36
paste textarea "**********"
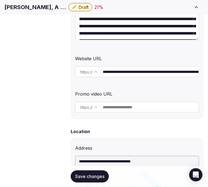
scroll to position [31, 0]
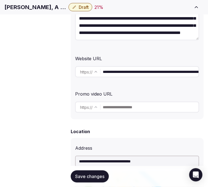
type textarea "**********"
drag, startPoint x: 152, startPoint y: 126, endPoint x: 153, endPoint y: 123, distance: 3.1
click at [152, 128] on div "Location" at bounding box center [137, 131] width 133 height 7
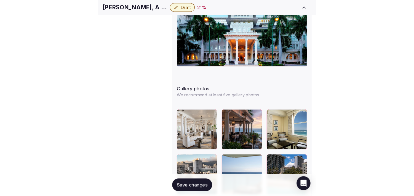
scroll to position [766, 0]
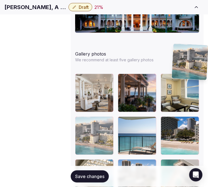
drag, startPoint x: 177, startPoint y: 48, endPoint x: 83, endPoint y: 53, distance: 93.9
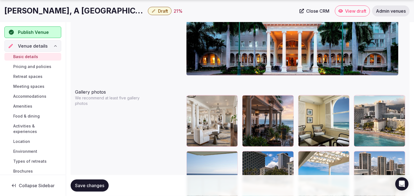
scroll to position [613, 0]
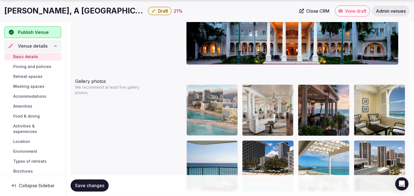
drag, startPoint x: 358, startPoint y: 89, endPoint x: 194, endPoint y: 93, distance: 164.1
click at [194, 93] on body "**********" at bounding box center [207, 116] width 414 height 1459
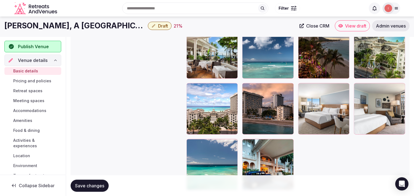
scroll to position [1170, 0]
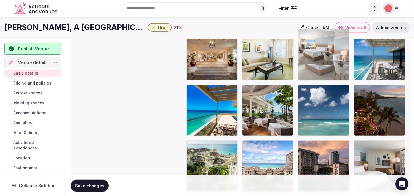
drag, startPoint x: 304, startPoint y: 146, endPoint x: 313, endPoint y: 57, distance: 90.3
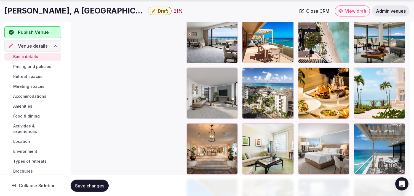
scroll to position [1078, 0]
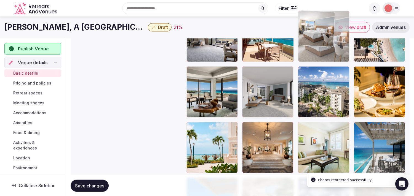
drag, startPoint x: 299, startPoint y: 127, endPoint x: 320, endPoint y: 51, distance: 78.9
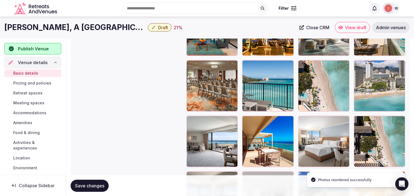
scroll to position [955, 0]
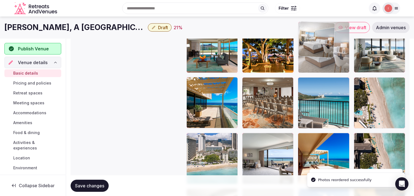
drag, startPoint x: 298, startPoint y: 71, endPoint x: 293, endPoint y: 50, distance: 21.6
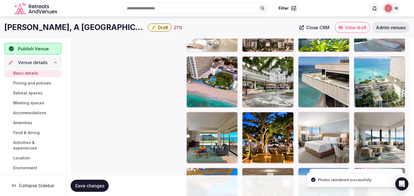
scroll to position [863, 0]
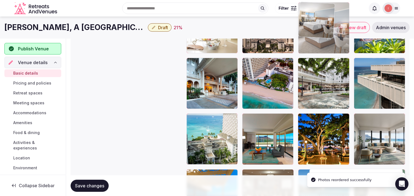
drag, startPoint x: 301, startPoint y: 118, endPoint x: 313, endPoint y: 57, distance: 61.5
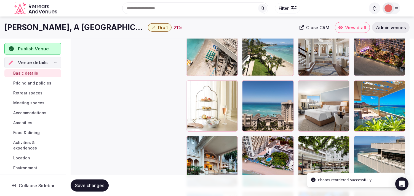
scroll to position [771, 0]
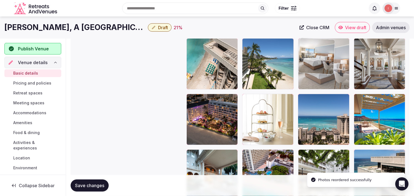
drag, startPoint x: 299, startPoint y: 98, endPoint x: 331, endPoint y: 51, distance: 56.8
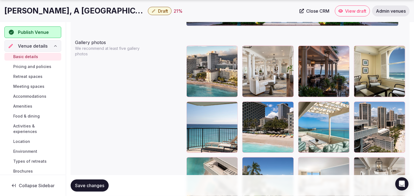
scroll to position [679, 0]
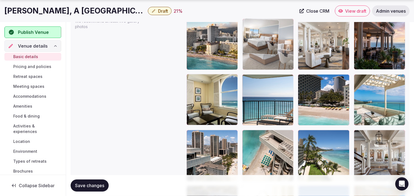
drag, startPoint x: 304, startPoint y: 135, endPoint x: 246, endPoint y: 38, distance: 112.4
click at [207, 40] on body "**********" at bounding box center [207, 50] width 414 height 1459
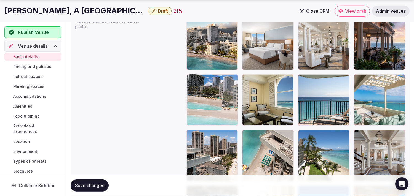
drag, startPoint x: 301, startPoint y: 78, endPoint x: 202, endPoint y: 97, distance: 100.8
click at [194, 97] on body "**********" at bounding box center [207, 50] width 414 height 1459
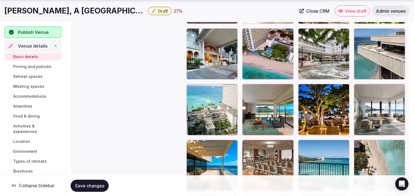
scroll to position [893, 0]
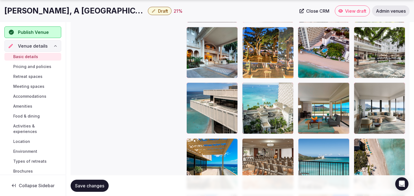
drag, startPoint x: 306, startPoint y: 87, endPoint x: 256, endPoint y: 46, distance: 65.0
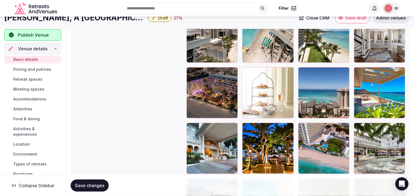
scroll to position [771, 0]
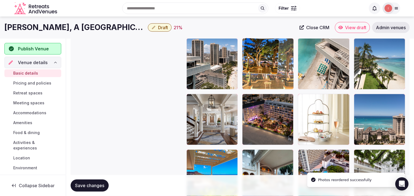
drag, startPoint x: 239, startPoint y: 82, endPoint x: 252, endPoint y: 69, distance: 18.3
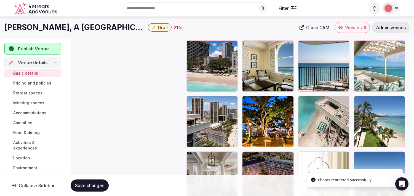
scroll to position [679, 0]
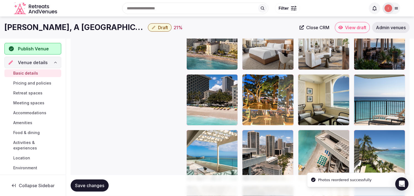
drag, startPoint x: 250, startPoint y: 97, endPoint x: 250, endPoint y: 85, distance: 11.9
click at [207, 84] on body "**********" at bounding box center [207, 50] width 414 height 1459
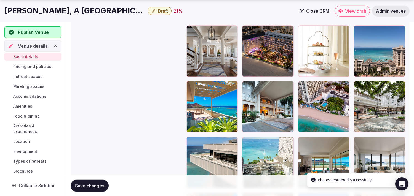
scroll to position [893, 0]
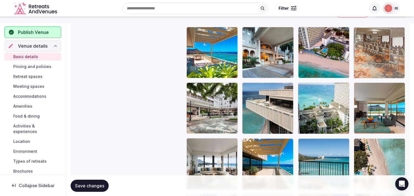
drag, startPoint x: 333, startPoint y: 82, endPoint x: 355, endPoint y: 61, distance: 30.8
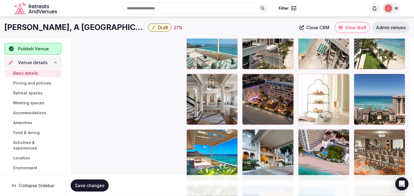
scroll to position [770, 0]
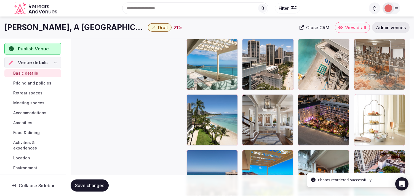
drag, startPoint x: 359, startPoint y: 151, endPoint x: 368, endPoint y: 57, distance: 94.7
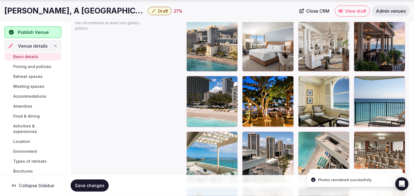
scroll to position [678, 0]
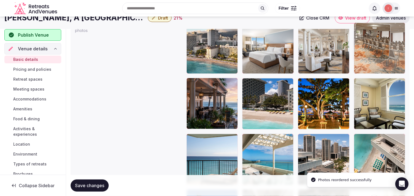
drag, startPoint x: 359, startPoint y: 137, endPoint x: 364, endPoint y: 34, distance: 103.2
click at [207, 32] on body "**********" at bounding box center [207, 54] width 414 height 1459
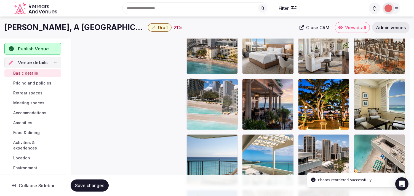
drag, startPoint x: 249, startPoint y: 81, endPoint x: 198, endPoint y: 81, distance: 51.0
click at [195, 78] on body "**********" at bounding box center [207, 54] width 414 height 1459
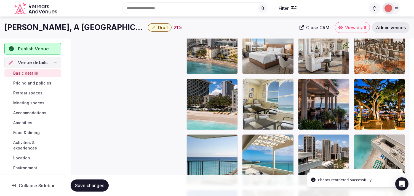
drag, startPoint x: 361, startPoint y: 84, endPoint x: 250, endPoint y: 98, distance: 111.7
click at [207, 100] on body "**********" at bounding box center [207, 54] width 414 height 1459
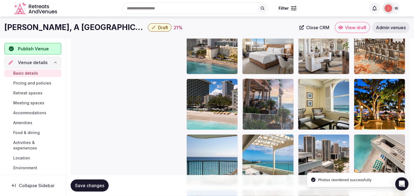
drag, startPoint x: 301, startPoint y: 81, endPoint x: 260, endPoint y: 87, distance: 42.1
click at [207, 87] on body "**********" at bounding box center [207, 54] width 414 height 1459
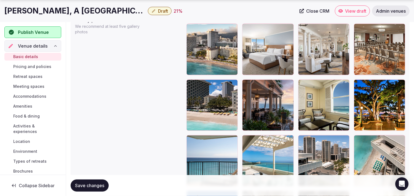
scroll to position [705, 0]
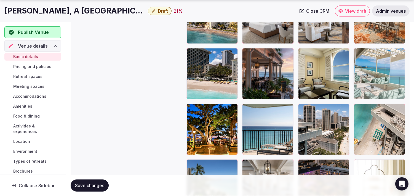
drag, startPoint x: 245, startPoint y: 108, endPoint x: 372, endPoint y: 58, distance: 135.8
click at [207, 60] on body "**********" at bounding box center [207, 24] width 414 height 1459
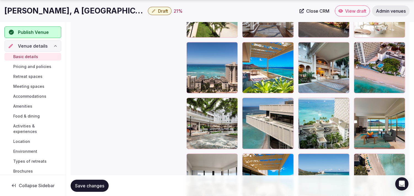
scroll to position [889, 0]
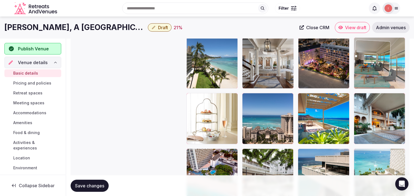
drag, startPoint x: 357, startPoint y: 91, endPoint x: 363, endPoint y: 44, distance: 48.0
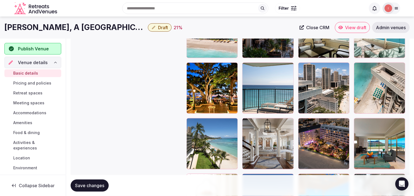
scroll to position [733, 0]
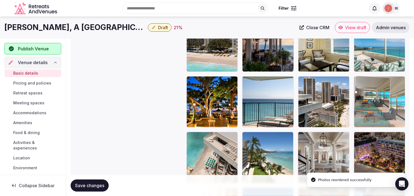
drag, startPoint x: 355, startPoint y: 134, endPoint x: 362, endPoint y: 76, distance: 58.3
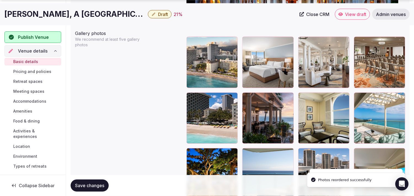
scroll to position [671, 0]
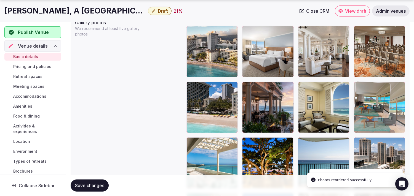
drag, startPoint x: 359, startPoint y: 142, endPoint x: 355, endPoint y: 87, distance: 55.3
click at [207, 87] on body "**********" at bounding box center [207, 58] width 414 height 1459
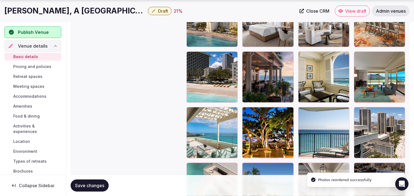
scroll to position [702, 0]
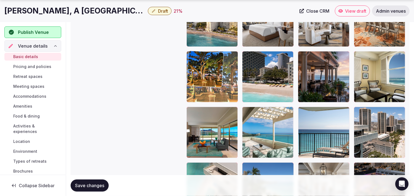
drag, startPoint x: 246, startPoint y: 114, endPoint x: 211, endPoint y: 64, distance: 60.7
click at [199, 65] on body "**********" at bounding box center [207, 27] width 414 height 1459
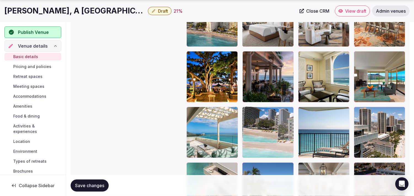
drag, startPoint x: 245, startPoint y: 57, endPoint x: 226, endPoint y: 120, distance: 65.6
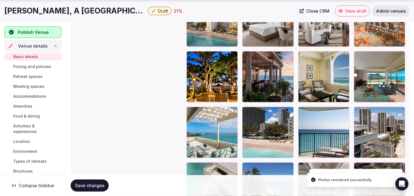
drag, startPoint x: 108, startPoint y: 187, endPoint x: 101, endPoint y: 192, distance: 8.3
click at [106, 187] on button "Save changes" at bounding box center [90, 186] width 38 height 12
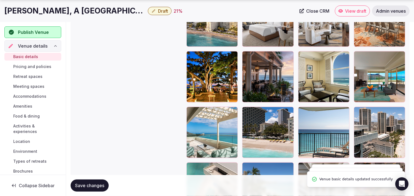
click at [102, 187] on span "Save changes" at bounding box center [89, 186] width 29 height 6
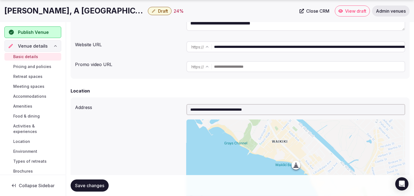
scroll to position [120, 0]
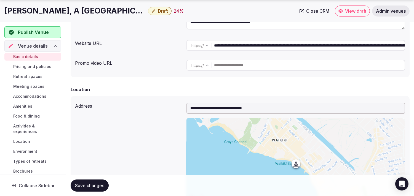
click at [155, 14] on button "Draft" at bounding box center [160, 11] width 24 height 8
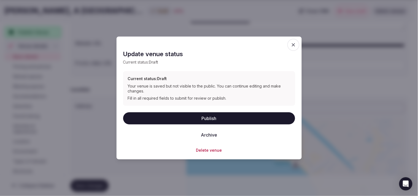
click at [207, 119] on button "Publish" at bounding box center [209, 118] width 172 height 12
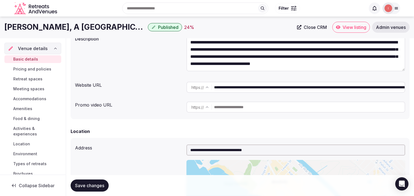
scroll to position [28, 0]
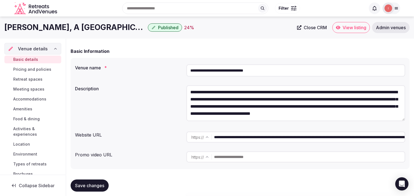
click at [84, 187] on button "Save changes" at bounding box center [90, 186] width 38 height 12
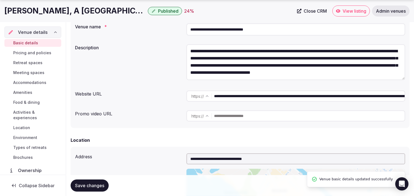
scroll to position [89, 0]
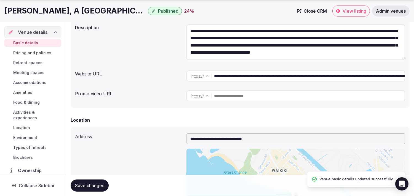
click at [39, 53] on span "Pricing and policies" at bounding box center [32, 53] width 38 height 6
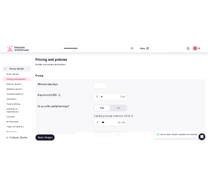
scroll to position [31, 0]
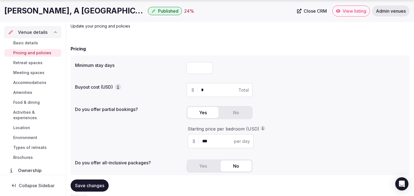
click at [114, 12] on h1 "[PERSON_NAME], A [GEOGRAPHIC_DATA]" at bounding box center [74, 11] width 141 height 11
click at [113, 12] on h1 "[PERSON_NAME], A [GEOGRAPHIC_DATA]" at bounding box center [74, 11] width 141 height 11
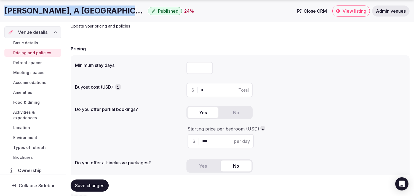
click at [113, 12] on h1 "[PERSON_NAME], A [GEOGRAPHIC_DATA]" at bounding box center [74, 11] width 141 height 11
copy div "[PERSON_NAME], A [GEOGRAPHIC_DATA]"
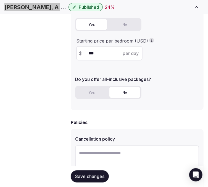
scroll to position [153, 0]
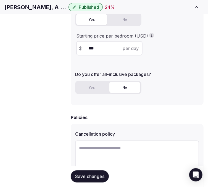
click at [128, 144] on textarea at bounding box center [137, 158] width 124 height 36
paste textarea "**********"
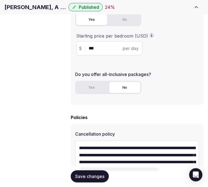
scroll to position [3, 0]
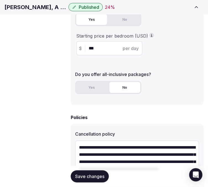
type textarea "**********"
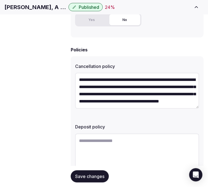
scroll to position [238, 0]
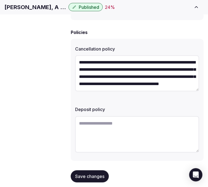
click at [131, 104] on div "Deposit policy" at bounding box center [137, 130] width 124 height 52
click at [132, 116] on textarea at bounding box center [137, 134] width 124 height 36
paste textarea "**********"
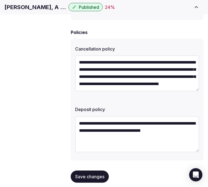
type textarea "**********"
click at [95, 175] on span "Save changes" at bounding box center [89, 176] width 29 height 6
click at [90, 170] on button "Save changes" at bounding box center [90, 176] width 38 height 12
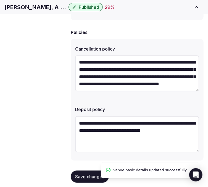
click at [0, 0] on span "Retreat spaces" at bounding box center [0, 0] width 0 height 0
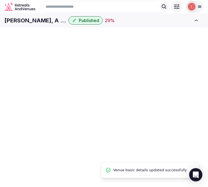
scroll to position [1, 0]
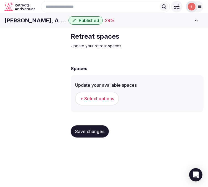
click at [104, 101] on span "+ Select options" at bounding box center [97, 98] width 34 height 6
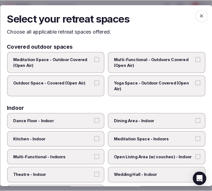
scroll to position [0, 0]
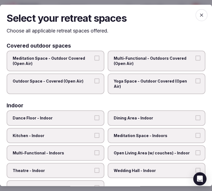
drag, startPoint x: 172, startPoint y: 64, endPoint x: 172, endPoint y: 60, distance: 3.9
click at [173, 60] on span "Multi-Functional - Outdoors Covered (Open Air)" at bounding box center [154, 61] width 80 height 11
click at [196, 57] on button "Multi-Functional - Outdoors Covered (Open Air)" at bounding box center [198, 58] width 5 height 5
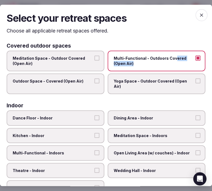
click at [95, 81] on button "Outdoor Space - Covered (Open Air)" at bounding box center [97, 81] width 5 height 5
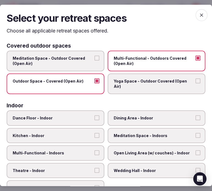
click at [100, 82] on label "Outdoor Space - Covered (Open Air)" at bounding box center [56, 84] width 98 height 21
click at [100, 82] on button "Outdoor Space - Covered (Open Air)" at bounding box center [97, 81] width 5 height 5
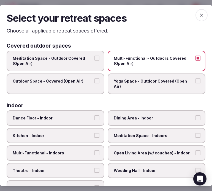
click at [95, 83] on label "Outdoor Space - Covered (Open Air)" at bounding box center [56, 84] width 98 height 21
click at [95, 83] on button "Outdoor Space - Covered (Open Air)" at bounding box center [97, 81] width 5 height 5
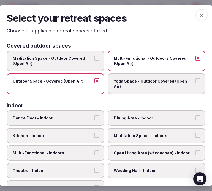
click at [188, 116] on span "Dining Area - Indoor" at bounding box center [154, 119] width 80 height 6
click at [196, 116] on button "Dining Area - Indoor" at bounding box center [198, 118] width 5 height 5
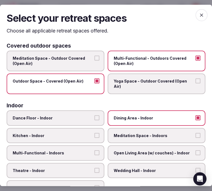
click at [173, 128] on label "Meditation Space - Indoors" at bounding box center [157, 135] width 98 height 15
click at [196, 133] on button "Meditation Space - Indoors" at bounding box center [198, 135] width 5 height 5
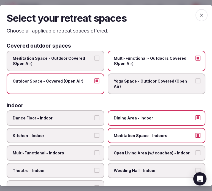
click at [95, 151] on button "Multi-Functional - Indoors" at bounding box center [97, 153] width 5 height 5
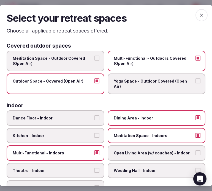
scroll to position [31, 0]
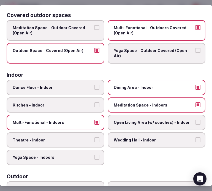
click at [128, 103] on span "Meditation Space - Indoors" at bounding box center [154, 106] width 80 height 6
click at [196, 103] on button "Meditation Space - Indoors" at bounding box center [198, 105] width 5 height 5
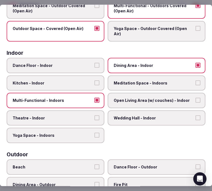
scroll to position [61, 0]
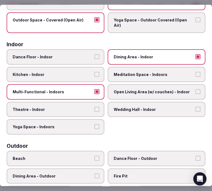
click at [125, 92] on span "Open Living Area (w/ couches) - Indoor" at bounding box center [154, 92] width 80 height 6
click at [196, 92] on button "Open Living Area (w/ couches) - Indoor" at bounding box center [198, 91] width 5 height 5
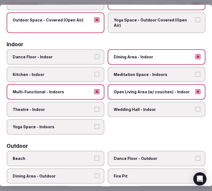
click at [82, 107] on span "Theatre - Indoor" at bounding box center [53, 110] width 80 height 6
click at [95, 107] on button "Theatre - Indoor" at bounding box center [97, 109] width 5 height 5
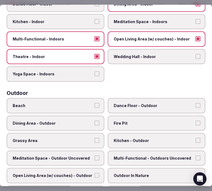
scroll to position [122, 0]
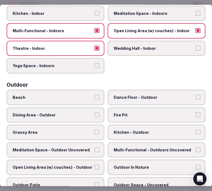
click at [92, 108] on label "Dining Area - Outdoor" at bounding box center [56, 115] width 98 height 15
click at [95, 113] on button "Dining Area - Outdoor" at bounding box center [97, 115] width 5 height 5
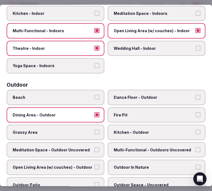
click at [89, 125] on label "Grassy Area" at bounding box center [56, 132] width 98 height 15
click at [95, 130] on button "Grassy Area" at bounding box center [97, 132] width 5 height 5
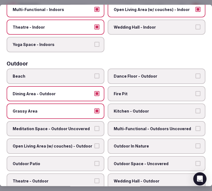
scroll to position [153, 0]
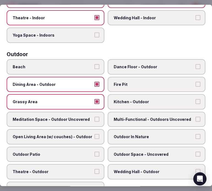
click at [108, 113] on label "Multi-Functional - Outdoors Uncovered" at bounding box center [157, 119] width 98 height 15
click at [196, 117] on button "Multi-Functional - Outdoors Uncovered" at bounding box center [198, 119] width 5 height 5
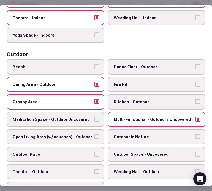
click at [95, 117] on button "Meditation Space - Outdoor Uncovered" at bounding box center [97, 119] width 5 height 5
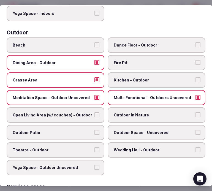
scroll to position [184, 0]
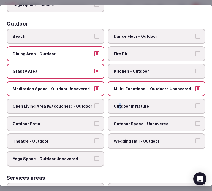
drag, startPoint x: 118, startPoint y: 106, endPoint x: 115, endPoint y: 106, distance: 3.0
click at [115, 106] on label "Outdoor In Nature" at bounding box center [157, 106] width 98 height 15
click at [196, 104] on button "Outdoor In Nature" at bounding box center [198, 106] width 5 height 5
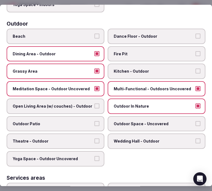
drag, startPoint x: 98, startPoint y: 99, endPoint x: 101, endPoint y: 100, distance: 3.0
click at [98, 99] on label "Open Living Area (w/ couches) - Outdoor" at bounding box center [56, 106] width 98 height 15
click at [98, 104] on button "Open Living Area (w/ couches) - Outdoor" at bounding box center [97, 106] width 5 height 5
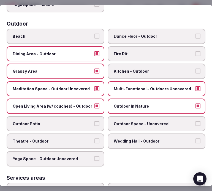
click at [100, 116] on label "Outdoor Patio" at bounding box center [56, 123] width 98 height 15
click at [100, 121] on button "Outdoor Patio" at bounding box center [97, 123] width 5 height 5
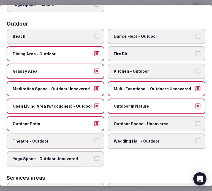
click at [145, 120] on label "Outdoor Space - Uncovered" at bounding box center [157, 123] width 98 height 15
click at [196, 121] on button "Outdoor Space - Uncovered" at bounding box center [198, 123] width 5 height 5
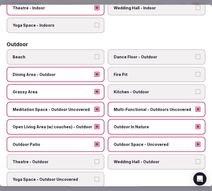
scroll to position [153, 0]
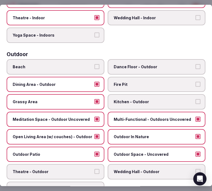
click at [98, 62] on label "Beach" at bounding box center [56, 66] width 98 height 15
click at [98, 64] on button "Beach" at bounding box center [97, 66] width 5 height 5
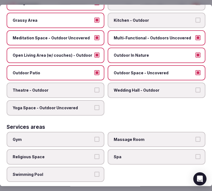
scroll to position [245, 0]
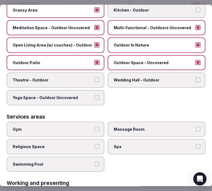
click at [98, 122] on label "Gym" at bounding box center [56, 129] width 98 height 15
click at [98, 127] on button "Gym" at bounding box center [97, 129] width 5 height 5
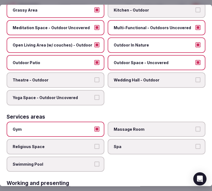
click at [99, 157] on label "Swimming Pool" at bounding box center [56, 164] width 98 height 15
click at [99, 162] on button "Swimming Pool" at bounding box center [97, 164] width 5 height 5
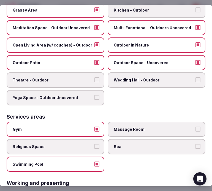
click at [196, 145] on button "Spa" at bounding box center [198, 147] width 5 height 5
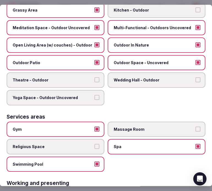
click at [188, 127] on span "Massage Room" at bounding box center [154, 130] width 80 height 6
click at [196, 127] on button "Massage Room" at bounding box center [198, 129] width 5 height 5
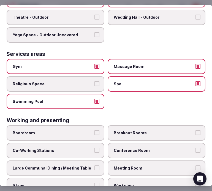
scroll to position [310, 0]
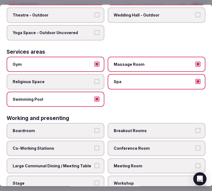
click at [147, 146] on span "Conference Room" at bounding box center [154, 149] width 80 height 6
click at [196, 146] on button "Conference Room" at bounding box center [198, 148] width 5 height 5
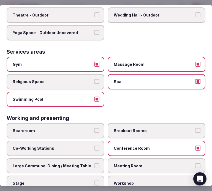
click at [152, 164] on span "Meeting Room" at bounding box center [154, 167] width 80 height 6
click at [196, 164] on button "Meeting Room" at bounding box center [198, 166] width 5 height 5
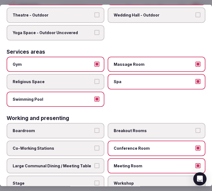
click at [91, 159] on label "Large Communal Dining / Meeting Table" at bounding box center [56, 166] width 98 height 15
click at [95, 164] on button "Large Communal Dining / Meeting Table" at bounding box center [97, 166] width 5 height 5
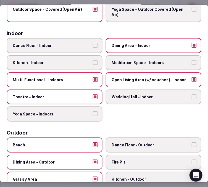
scroll to position [4, 0]
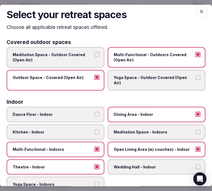
click at [197, 15] on span "button" at bounding box center [202, 12] width 12 height 12
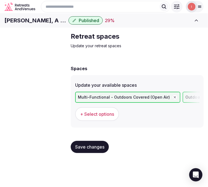
click at [104, 153] on button "Save changes" at bounding box center [90, 147] width 38 height 12
click at [0, 0] on span "Meeting spaces" at bounding box center [0, 0] width 0 height 0
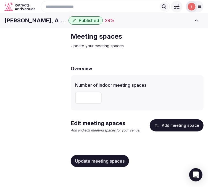
click at [85, 104] on input "number" at bounding box center [88, 98] width 26 height 12
type input "**"
click at [99, 164] on span "Update meeting spaces" at bounding box center [99, 161] width 49 height 6
click at [178, 131] on button "Add meeting space" at bounding box center [176, 125] width 54 height 12
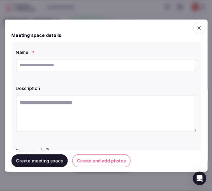
scroll to position [0, 0]
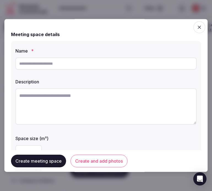
click at [143, 99] on textarea at bounding box center [105, 107] width 181 height 36
paste textarea "**********"
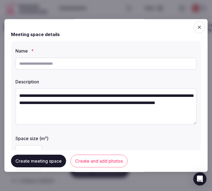
scroll to position [3, 0]
type textarea "**********"
click at [100, 64] on input "text" at bounding box center [105, 64] width 181 height 12
paste input "**********"
type input "**********"
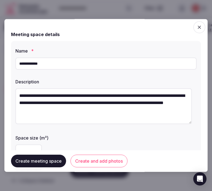
click at [132, 79] on div "Description" at bounding box center [105, 80] width 181 height 8
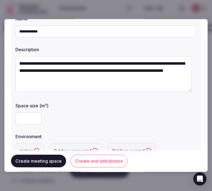
scroll to position [61, 0]
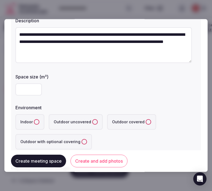
click at [28, 91] on input "number" at bounding box center [28, 90] width 26 height 12
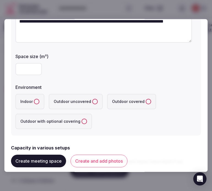
scroll to position [92, 0]
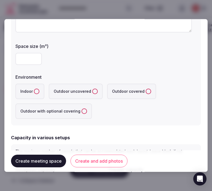
type input "***"
click at [38, 92] on button "Indoor" at bounding box center [37, 92] width 6 height 6
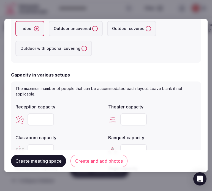
scroll to position [184, 0]
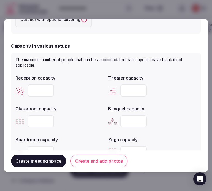
click at [35, 88] on input "number" at bounding box center [41, 91] width 26 height 12
click at [125, 90] on input "number" at bounding box center [134, 91] width 26 height 12
click at [130, 85] on input "number" at bounding box center [134, 91] width 26 height 12
type input "***"
click at [44, 124] on input "number" at bounding box center [41, 122] width 26 height 12
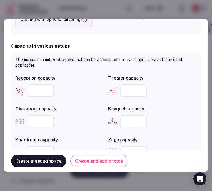
click at [39, 124] on input "number" at bounding box center [41, 122] width 26 height 12
type input "***"
click at [67, 142] on div "Boardroom capacity" at bounding box center [59, 148] width 89 height 26
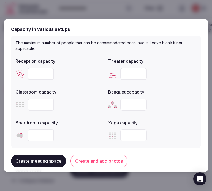
scroll to position [214, 0]
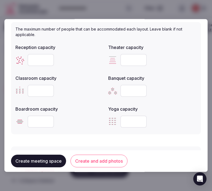
click at [37, 125] on input "number" at bounding box center [41, 122] width 26 height 12
type input "**"
click at [43, 59] on input "number" at bounding box center [41, 60] width 26 height 12
click at [37, 58] on input "number" at bounding box center [41, 60] width 26 height 12
type input "***"
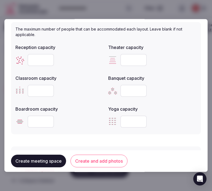
click at [84, 90] on div "***" at bounding box center [59, 91] width 89 height 12
